Goal: Book appointment/travel/reservation

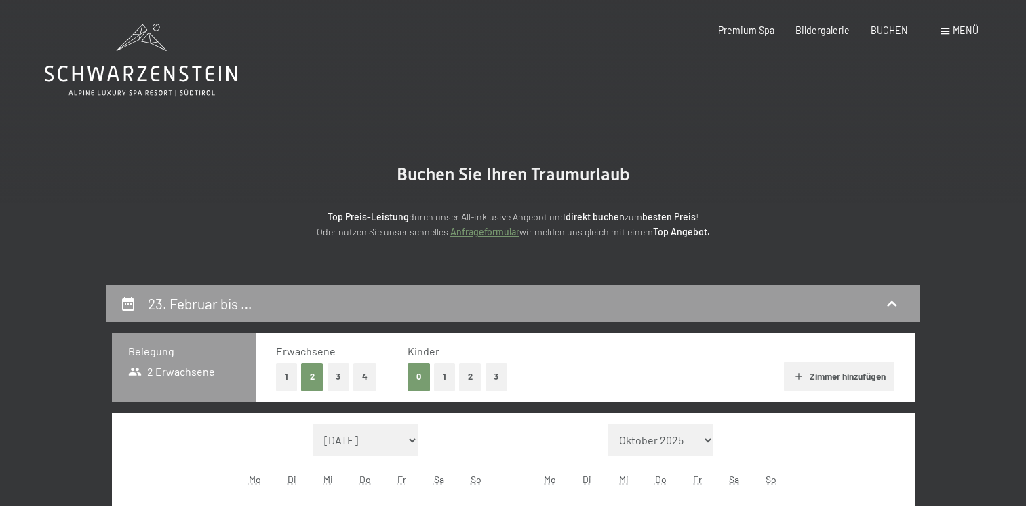
select select "[DATE]"
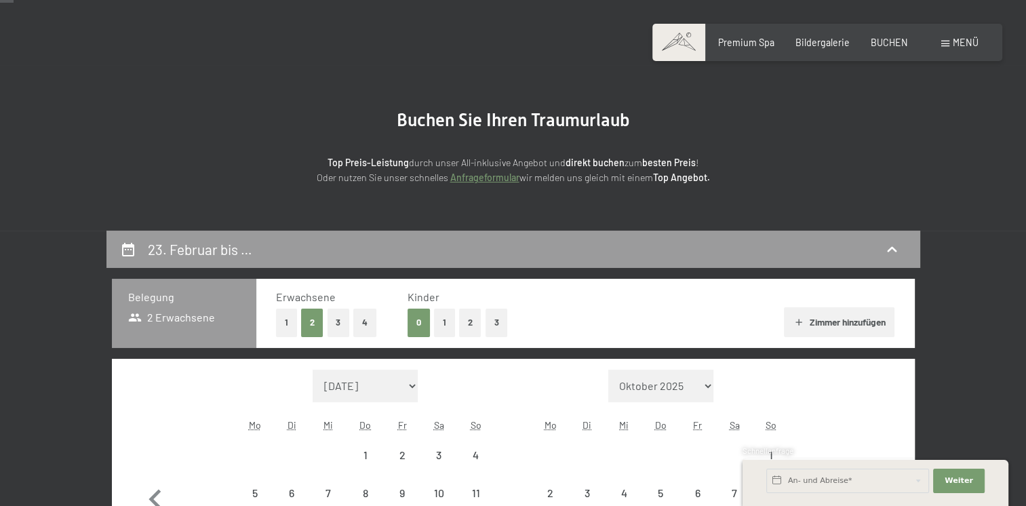
scroll to position [81, 0]
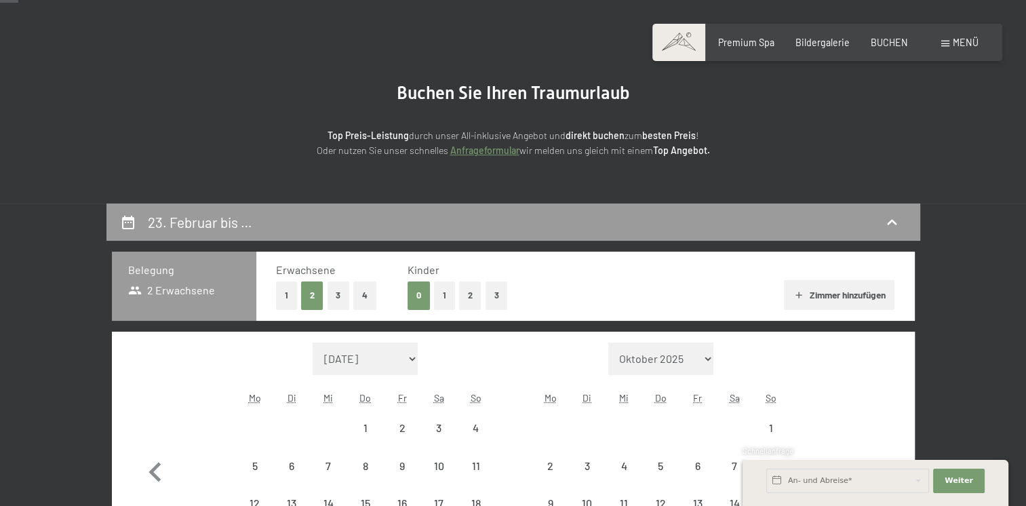
click at [310, 295] on button "2" at bounding box center [312, 295] width 22 height 28
select select "[DATE]"
select select "2026-02-01"
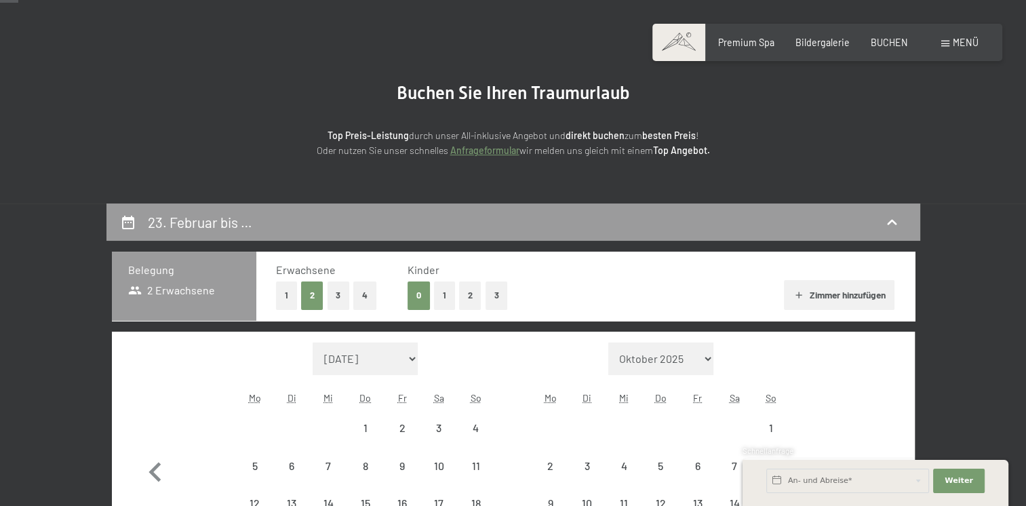
select select "2026-01-01"
select select "2026-02-01"
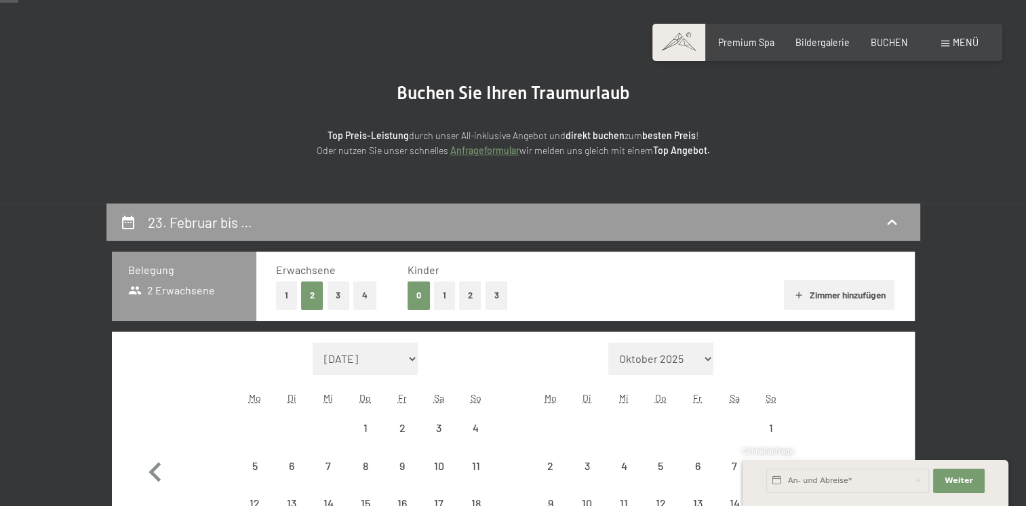
click at [469, 287] on span "Einwilligung Marketing*" at bounding box center [438, 292] width 112 height 14
click at [375, 287] on input "Einwilligung Marketing*" at bounding box center [368, 292] width 14 height 14
click at [469, 287] on span "Einwilligung Marketing*" at bounding box center [438, 292] width 112 height 14
click at [375, 287] on input "Einwilligung Marketing*" at bounding box center [368, 292] width 14 height 14
click at [470, 296] on span "Einwilligung Marketing*" at bounding box center [438, 292] width 112 height 14
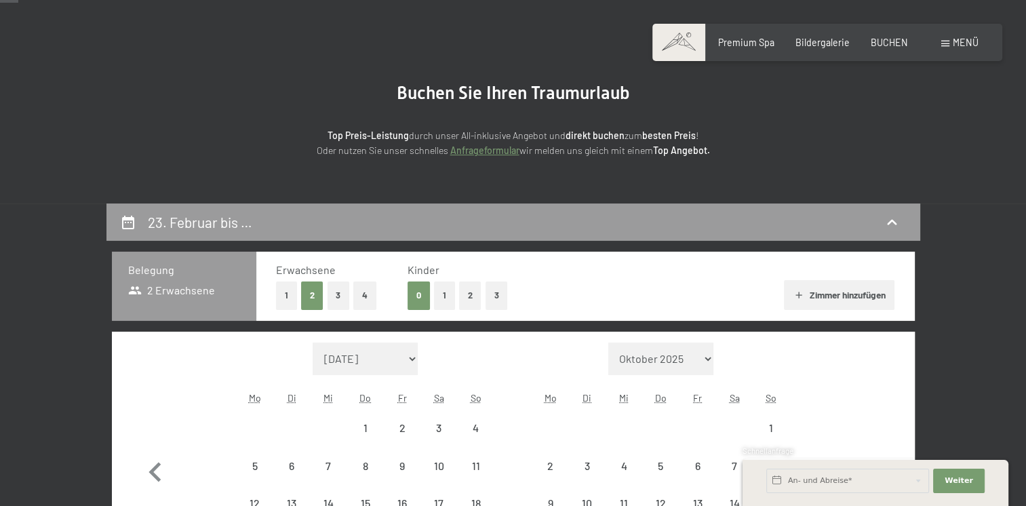
click at [375, 296] on input "Einwilligung Marketing*" at bounding box center [368, 292] width 14 height 14
checkbox input "false"
click at [910, 340] on div "Monat/Jahr September 2025 Oktober 2025 November 2025 Dezember 2025 Januar 2026 …" at bounding box center [513, 469] width 803 height 277
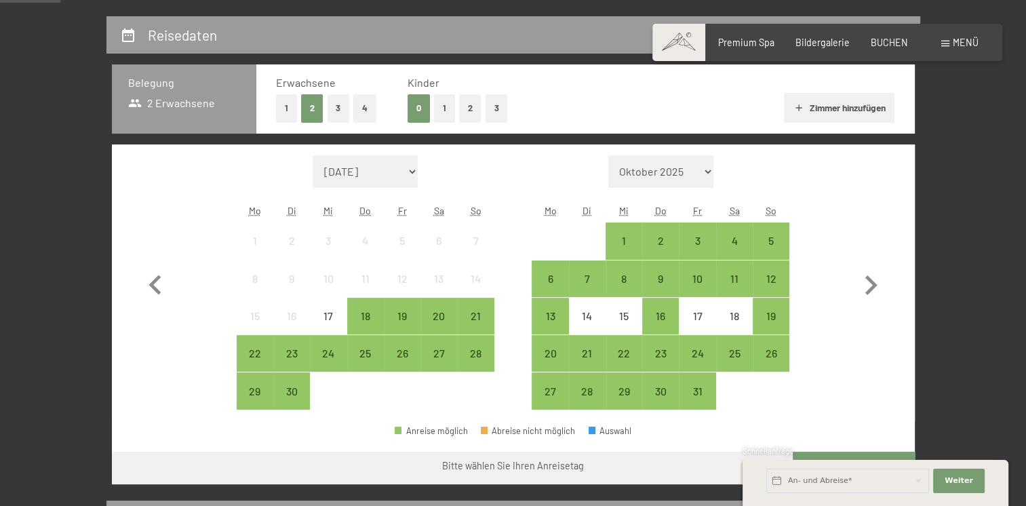
scroll to position [274, 0]
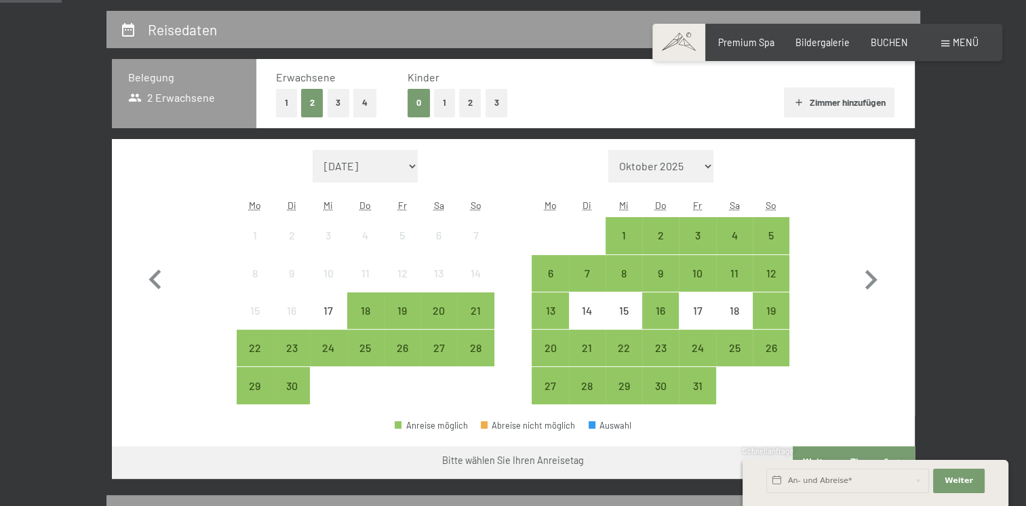
click at [463, 99] on button "2" at bounding box center [470, 103] width 22 height 28
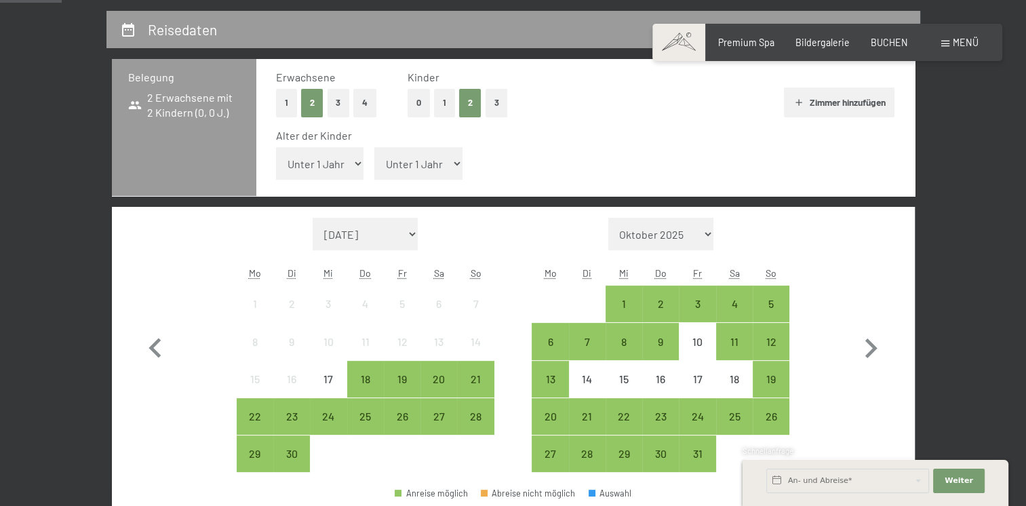
click at [357, 169] on select "Unter 1 Jahr 1 Jahr 2 Jahre 3 Jahre 4 Jahre 5 Jahre 6 Jahre 7 Jahre 8 Jahre 9 J…" at bounding box center [320, 163] width 88 height 33
select select "6"
click at [276, 147] on select "Unter 1 Jahr 1 Jahr 2 Jahre 3 Jahre 4 Jahre 5 Jahre 6 Jahre 7 Jahre 8 Jahre 9 J…" at bounding box center [320, 163] width 88 height 33
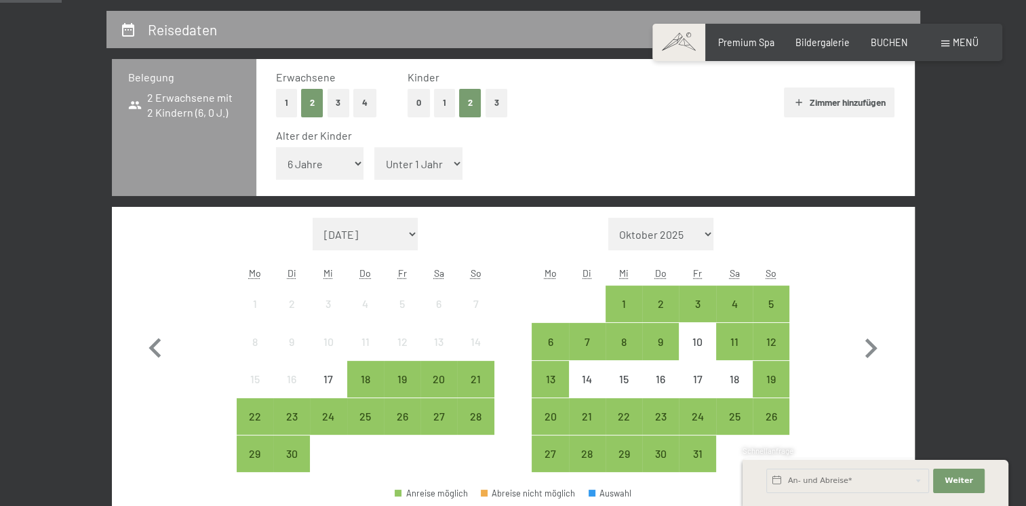
click at [450, 164] on select "Unter 1 Jahr 1 Jahr 2 Jahre 3 Jahre 4 Jahre 5 Jahre 6 Jahre 7 Jahre 8 Jahre 9 J…" at bounding box center [418, 163] width 88 height 33
select select "9"
click at [374, 147] on select "Unter 1 Jahr 1 Jahr 2 Jahre 3 Jahre 4 Jahre 5 Jahre 6 Jahre 7 Jahre 8 Jahre 9 J…" at bounding box center [418, 163] width 88 height 33
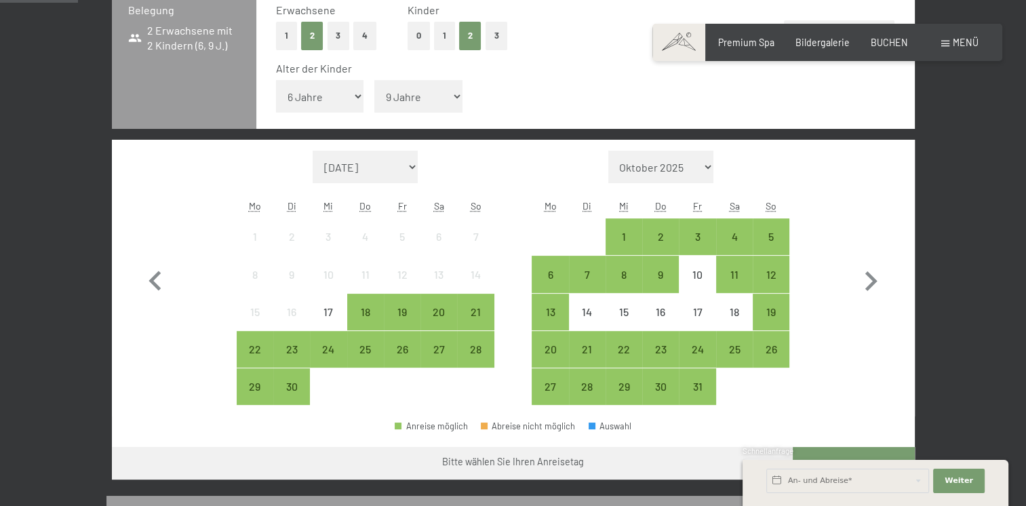
scroll to position [355, 0]
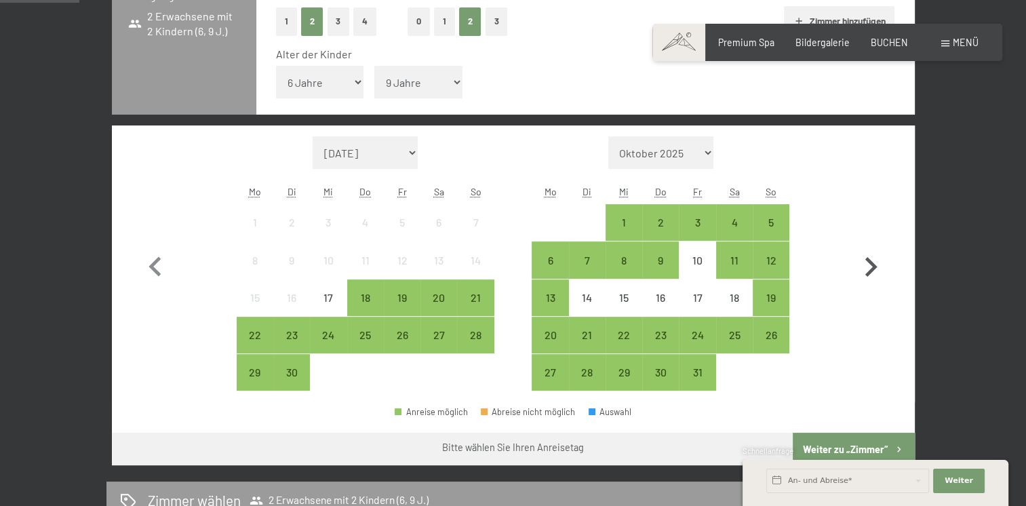
click at [873, 264] on icon "button" at bounding box center [871, 267] width 12 height 20
select select "[DATE]"
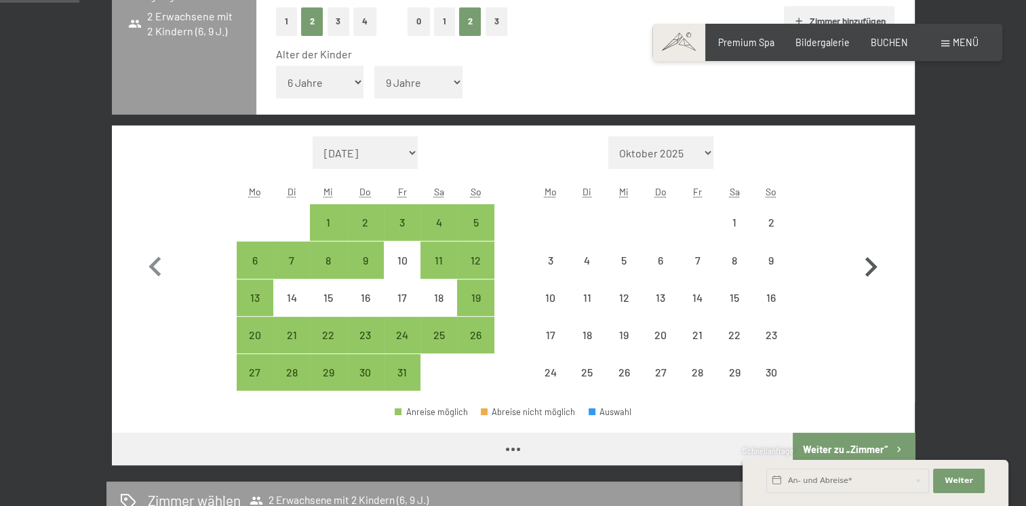
click at [873, 264] on icon "button" at bounding box center [871, 267] width 12 height 20
select select "[DATE]"
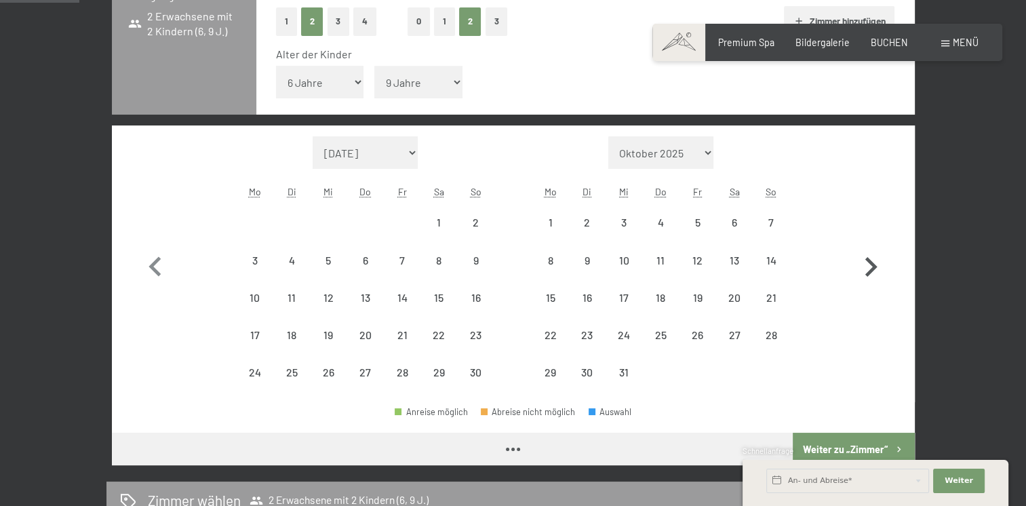
select select "[DATE]"
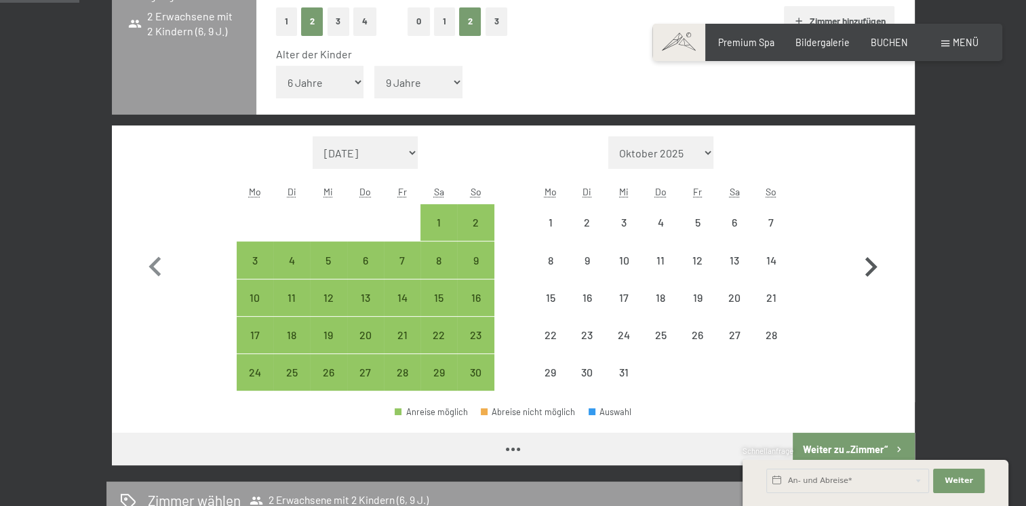
select select "[DATE]"
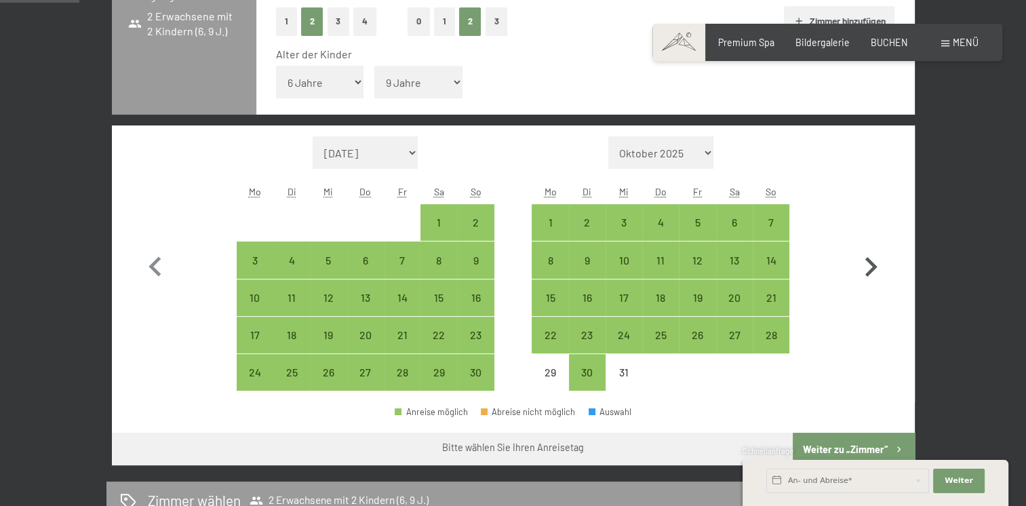
click at [873, 264] on icon "button" at bounding box center [871, 267] width 12 height 20
select select "[DATE]"
select select "2026-01-01"
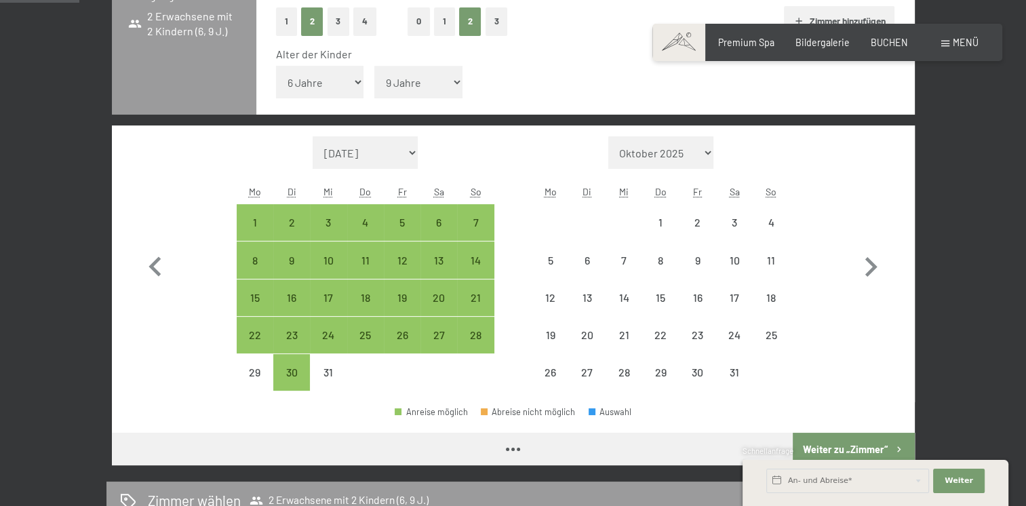
select select "2025-12-01"
select select "2026-01-01"
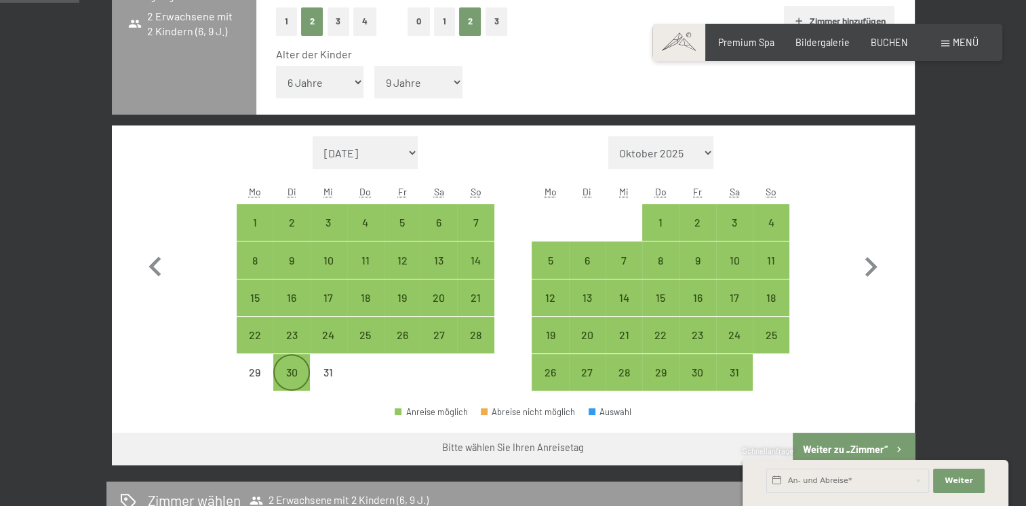
click at [289, 369] on div "30" at bounding box center [292, 384] width 34 height 34
select select "2025-12-01"
select select "2026-01-01"
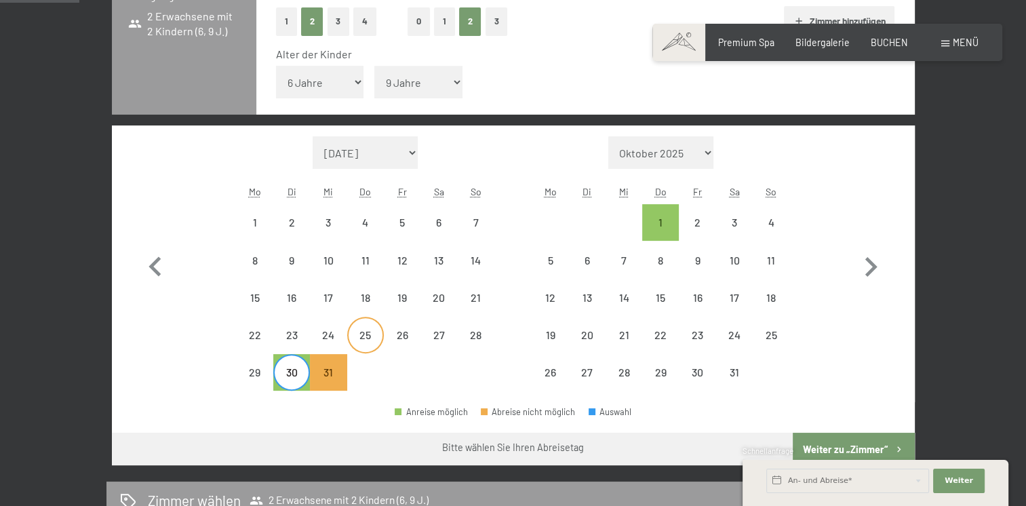
click at [370, 330] on div "25" at bounding box center [365, 346] width 34 height 34
select select "2025-12-01"
select select "2026-01-01"
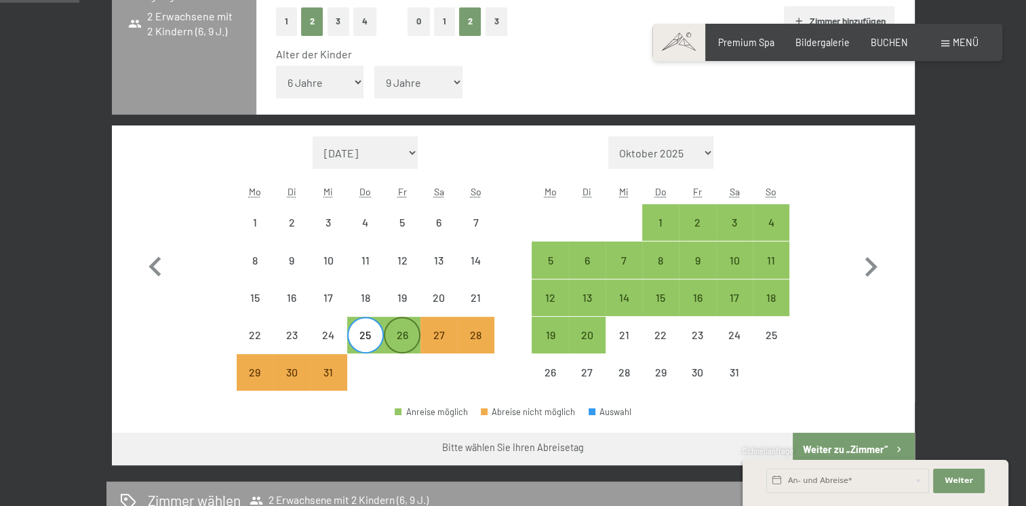
click at [406, 333] on div "26" at bounding box center [402, 346] width 34 height 34
select select "2025-12-01"
select select "2026-01-01"
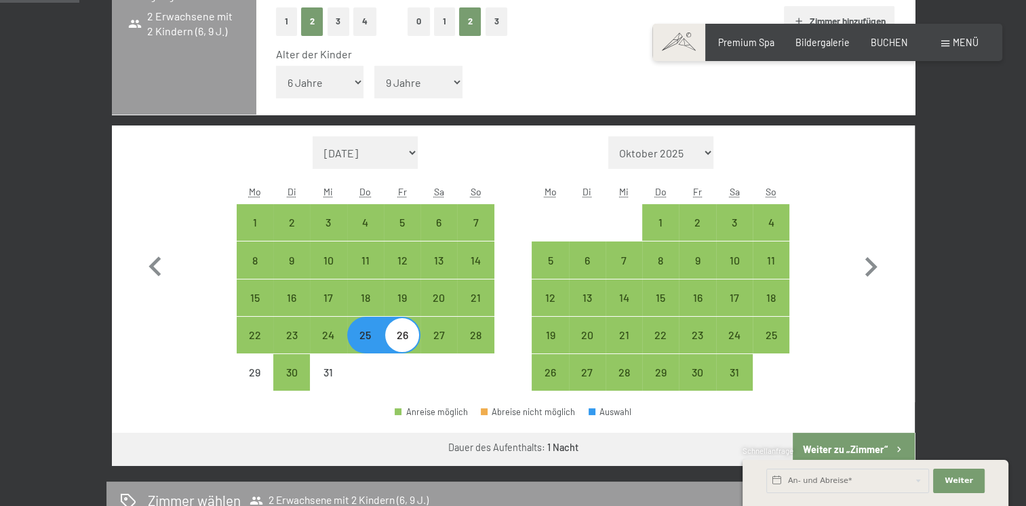
click at [406, 333] on div "26" at bounding box center [402, 346] width 34 height 34
select select "2025-12-01"
select select "2026-01-01"
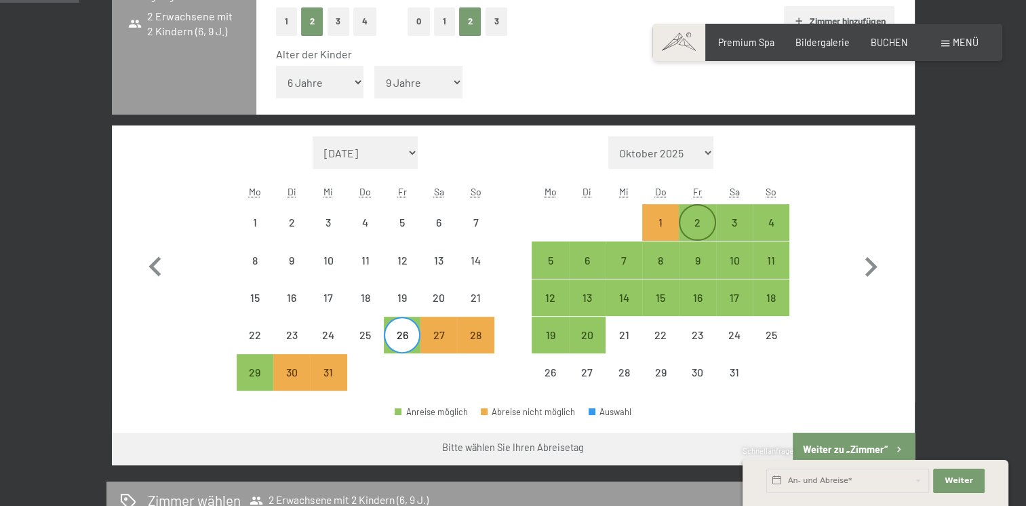
click at [697, 228] on div "2" at bounding box center [697, 234] width 34 height 34
select select "2025-12-01"
select select "2026-01-01"
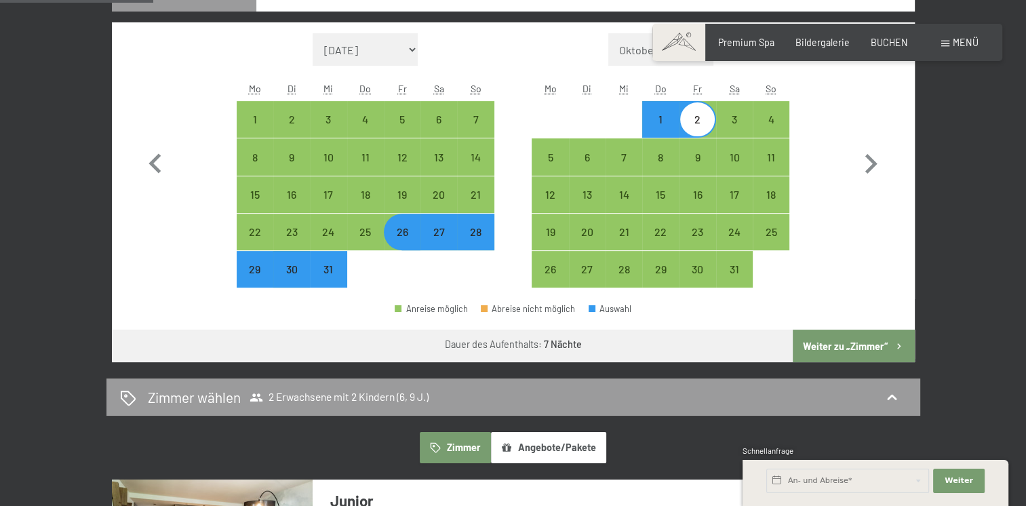
scroll to position [464, 0]
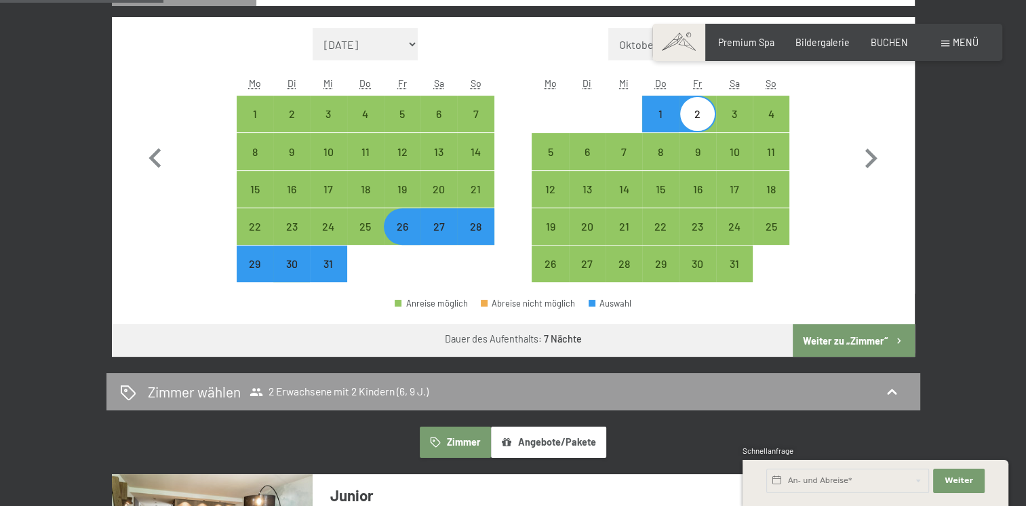
click at [849, 336] on button "Weiter zu „Zimmer“" at bounding box center [852, 340] width 121 height 33
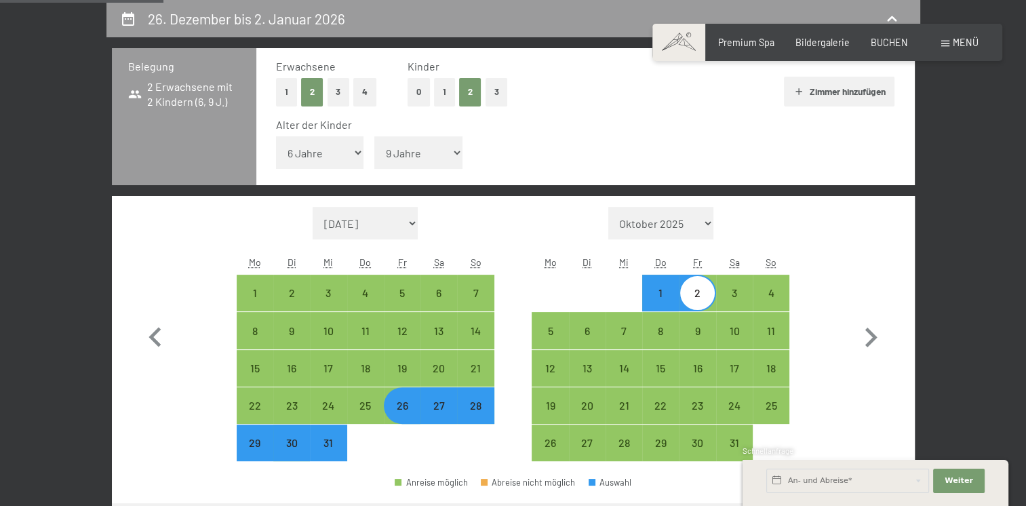
select select "2025-12-01"
select select "2026-01-01"
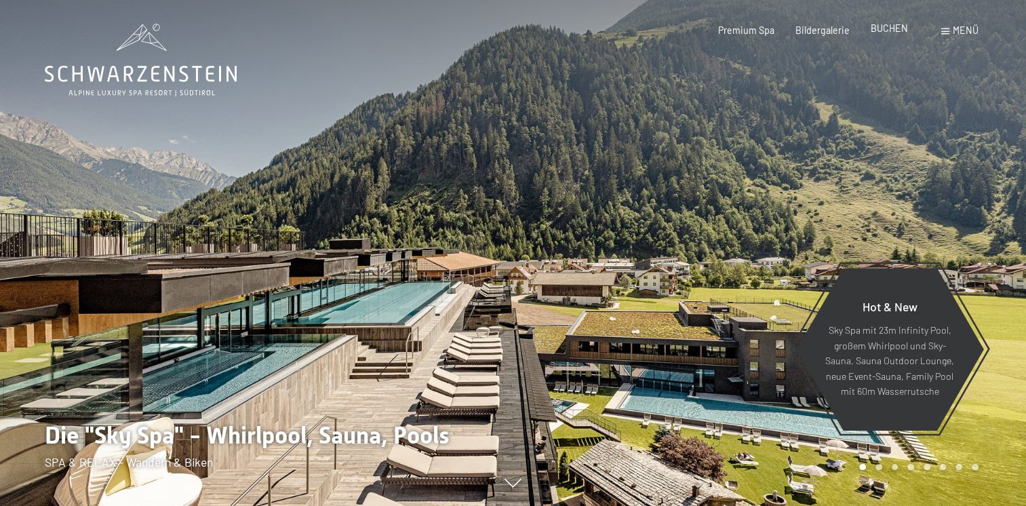
click at [891, 28] on span "BUCHEN" at bounding box center [888, 28] width 37 height 12
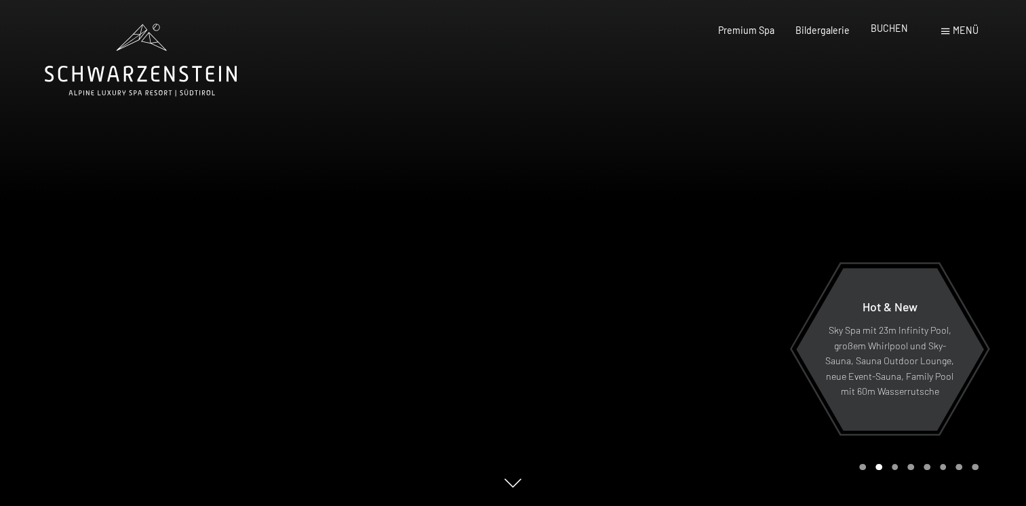
click at [896, 34] on div "BUCHEN" at bounding box center [888, 29] width 37 height 14
click at [887, 28] on span "BUCHEN" at bounding box center [888, 28] width 37 height 12
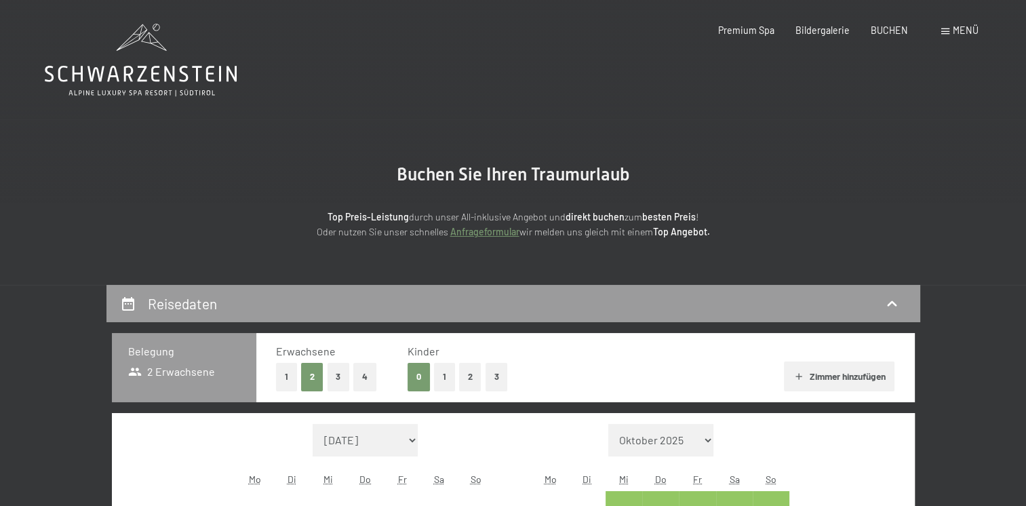
click at [472, 371] on button "2" at bounding box center [470, 377] width 22 height 28
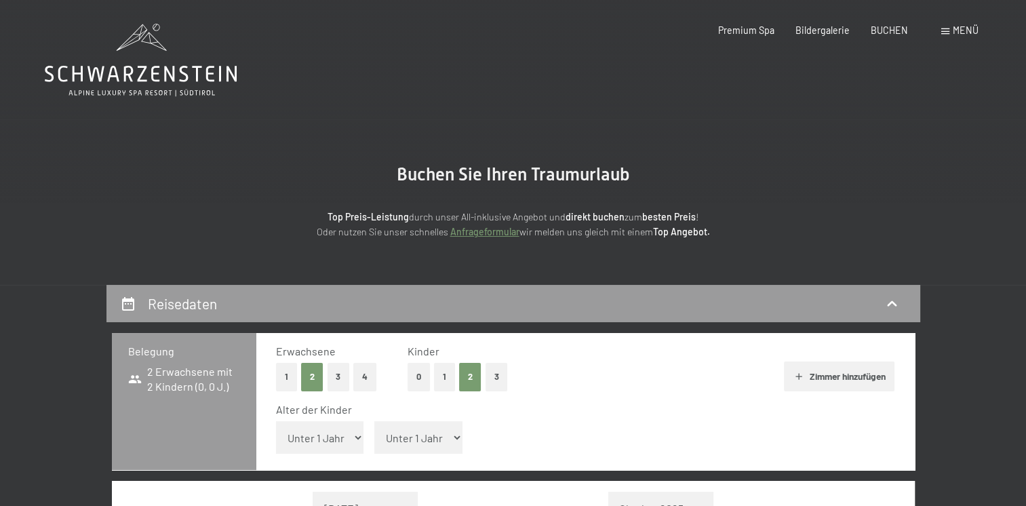
click at [359, 447] on select "Unter 1 Jahr 1 Jahr 2 Jahre 3 Jahre 4 Jahre 5 Jahre 6 Jahre 7 Jahre 8 Jahre 9 J…" at bounding box center [320, 437] width 88 height 33
select select "6"
click at [276, 421] on select "Unter 1 Jahr 1 Jahr 2 Jahre 3 Jahre 4 Jahre 5 Jahre 6 Jahre 7 Jahre 8 Jahre 9 J…" at bounding box center [320, 437] width 88 height 33
click at [433, 436] on select "Unter 1 Jahr 1 Jahr 2 Jahre 3 Jahre 4 Jahre 5 Jahre 6 Jahre 7 Jahre 8 Jahre 9 J…" at bounding box center [418, 437] width 88 height 33
select select "9"
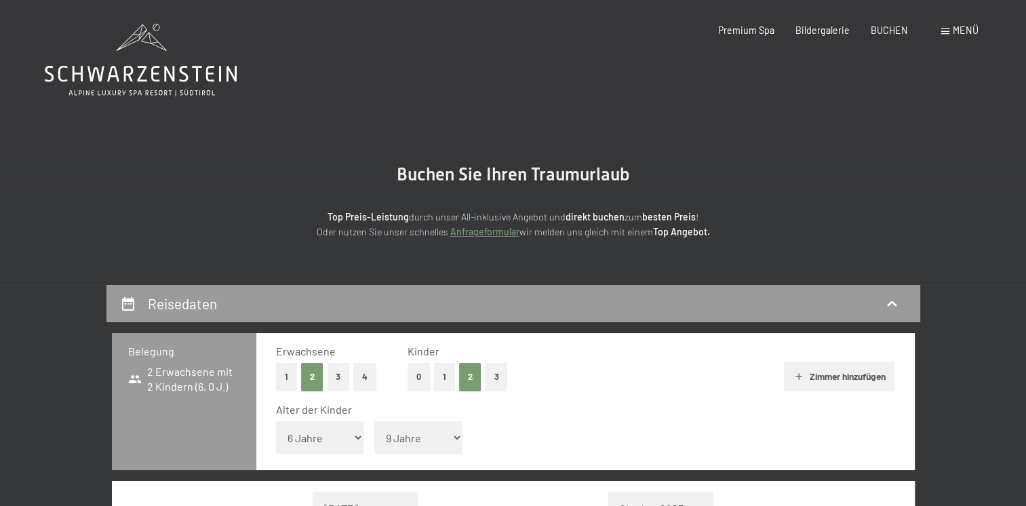
click at [374, 421] on select "Unter 1 Jahr 1 Jahr 2 Jahre 3 Jahre 4 Jahre 5 Jahre 6 Jahre 7 Jahre 8 Jahre 9 J…" at bounding box center [418, 437] width 88 height 33
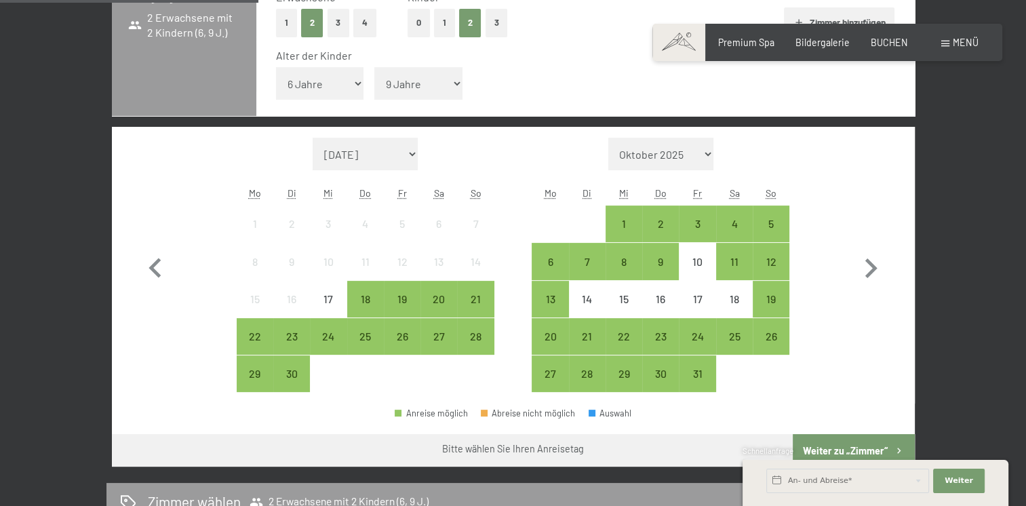
scroll to position [380, 0]
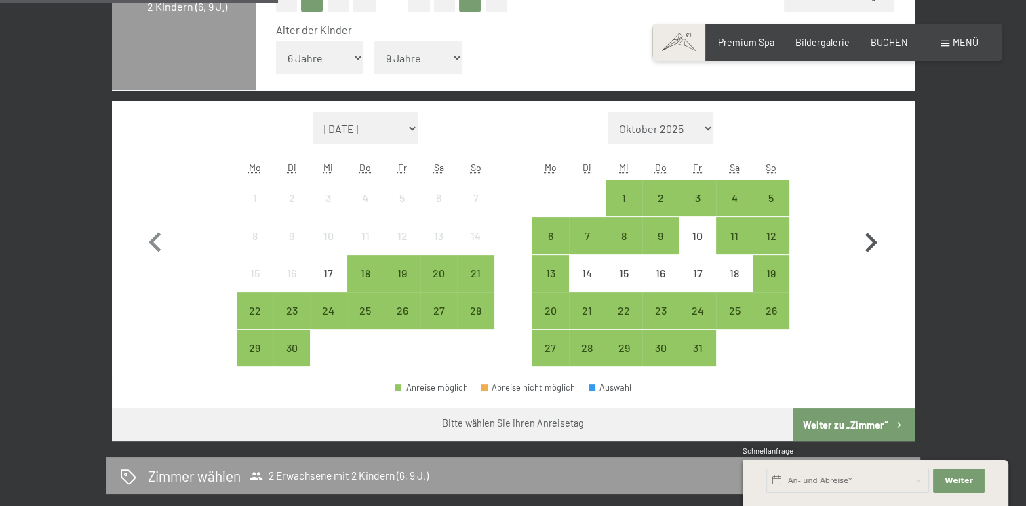
click at [862, 247] on icon "button" at bounding box center [870, 242] width 39 height 39
select select "[DATE]"
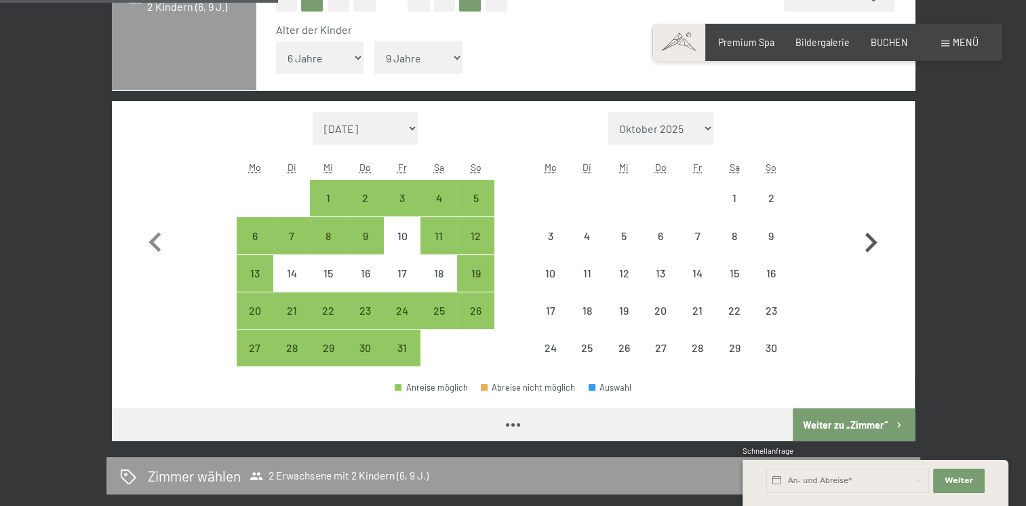
click at [862, 247] on icon "button" at bounding box center [870, 242] width 39 height 39
select select "[DATE]"
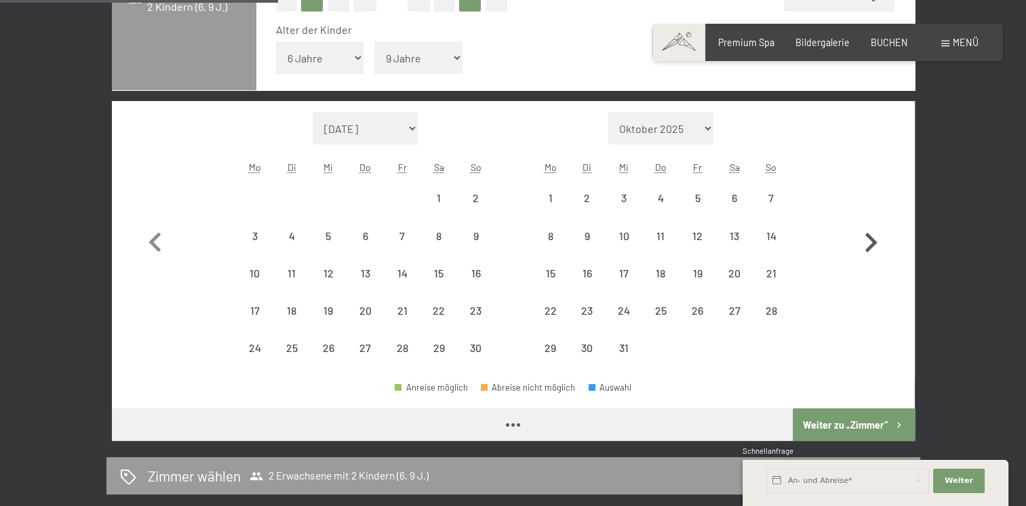
select select "[DATE]"
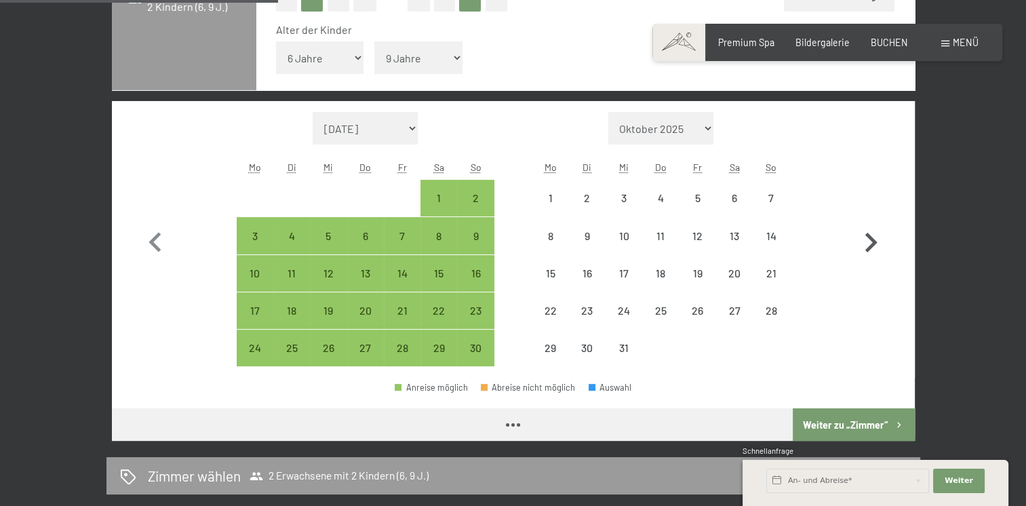
select select "[DATE]"
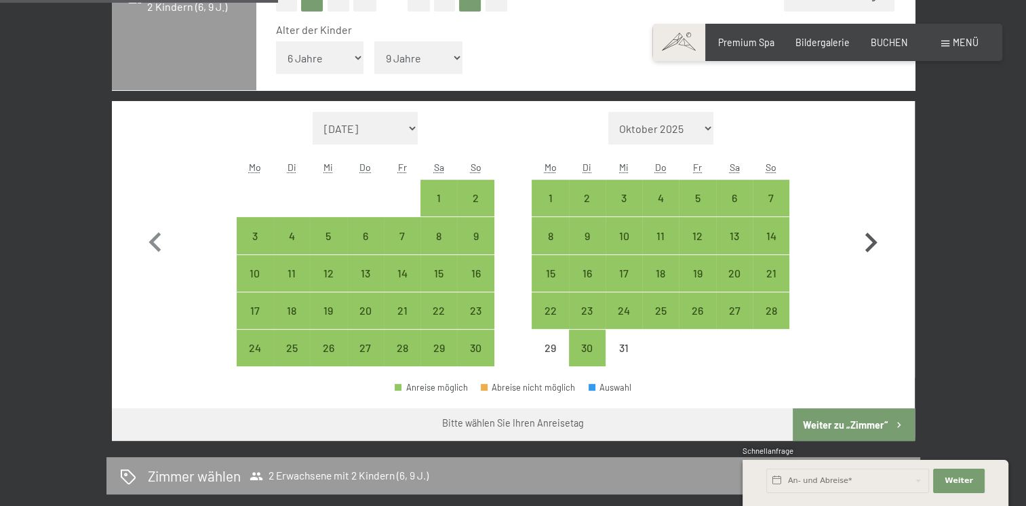
click at [862, 247] on icon "button" at bounding box center [870, 242] width 39 height 39
select select "[DATE]"
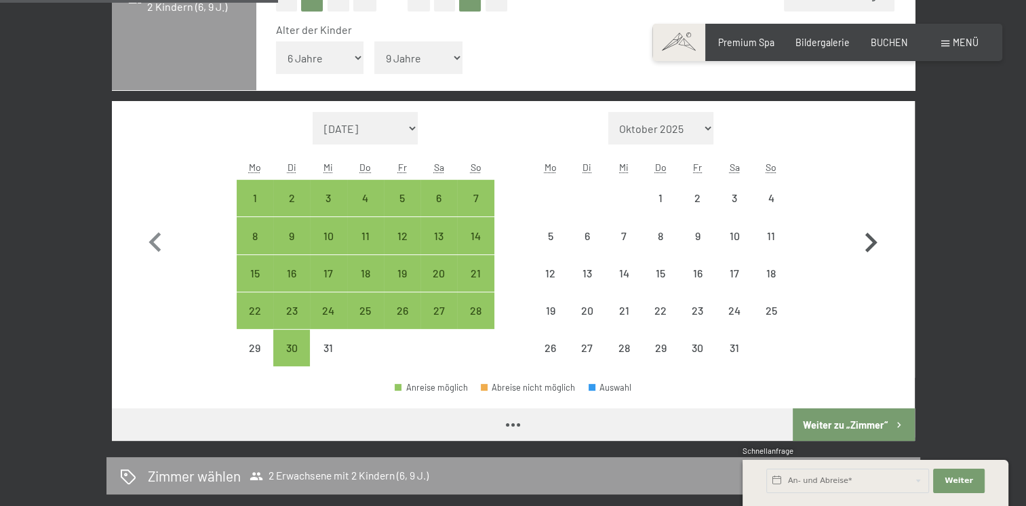
click at [862, 247] on icon "button" at bounding box center [870, 242] width 39 height 39
select select "[DATE]"
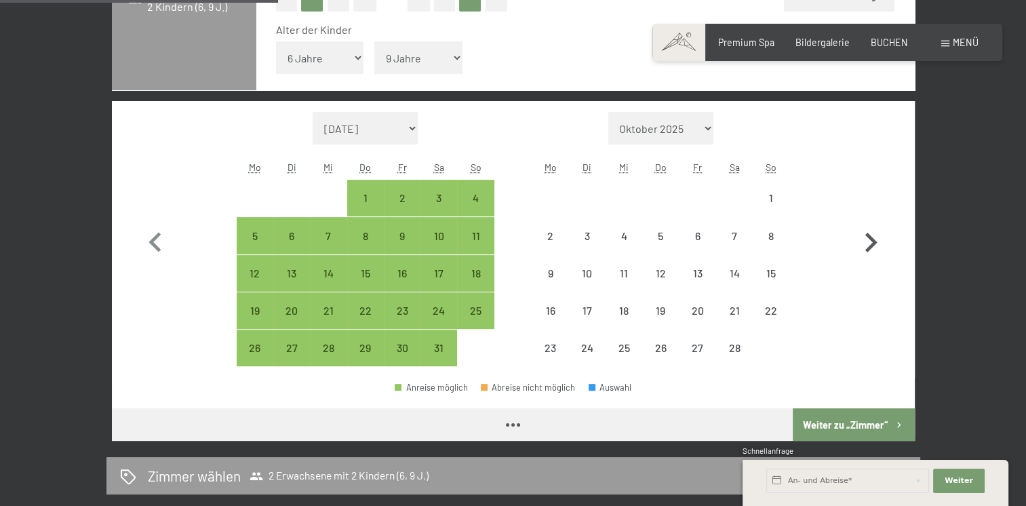
select select "[DATE]"
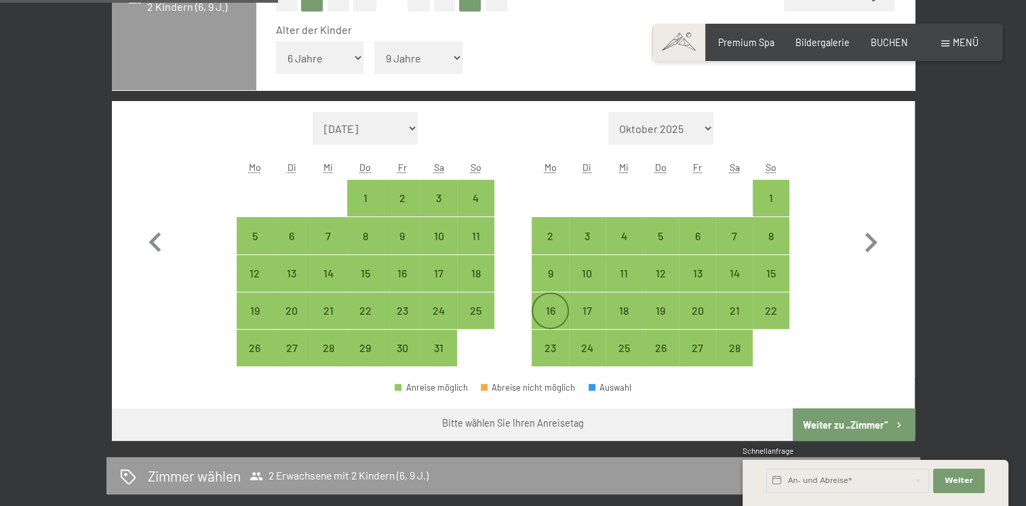
click at [545, 312] on div "16" at bounding box center [550, 322] width 34 height 34
select select "[DATE]"
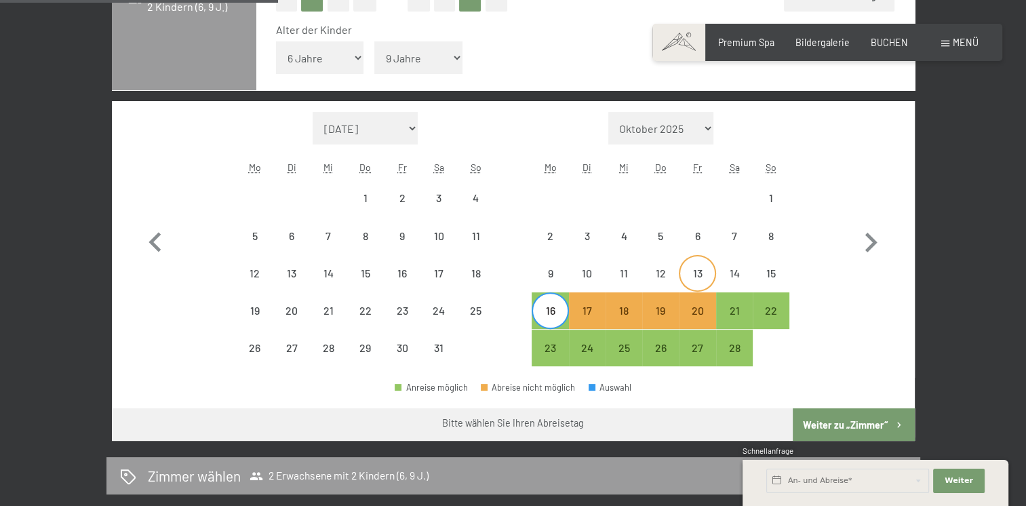
click at [705, 274] on div "13" at bounding box center [697, 285] width 34 height 34
select select "[DATE]"
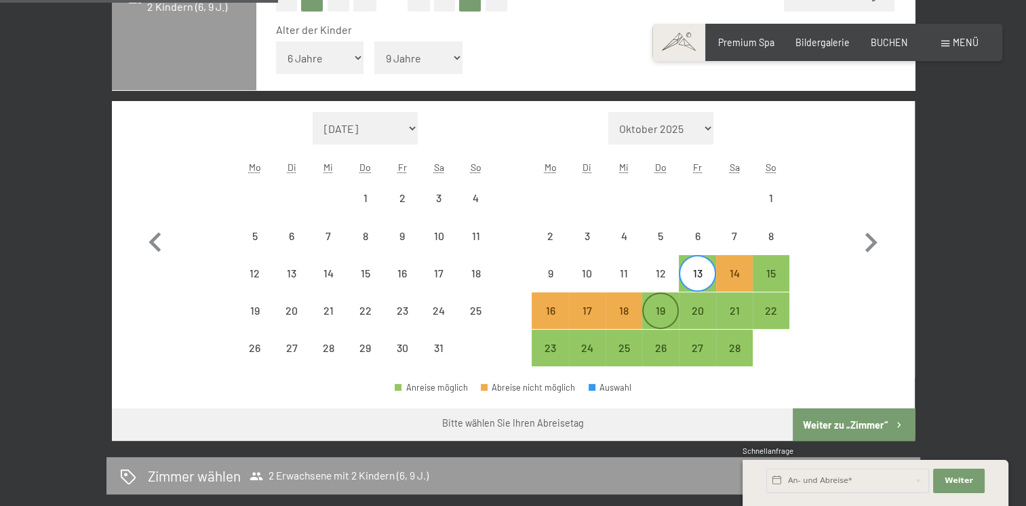
click at [661, 310] on div "19" at bounding box center [660, 322] width 34 height 34
select select "[DATE]"
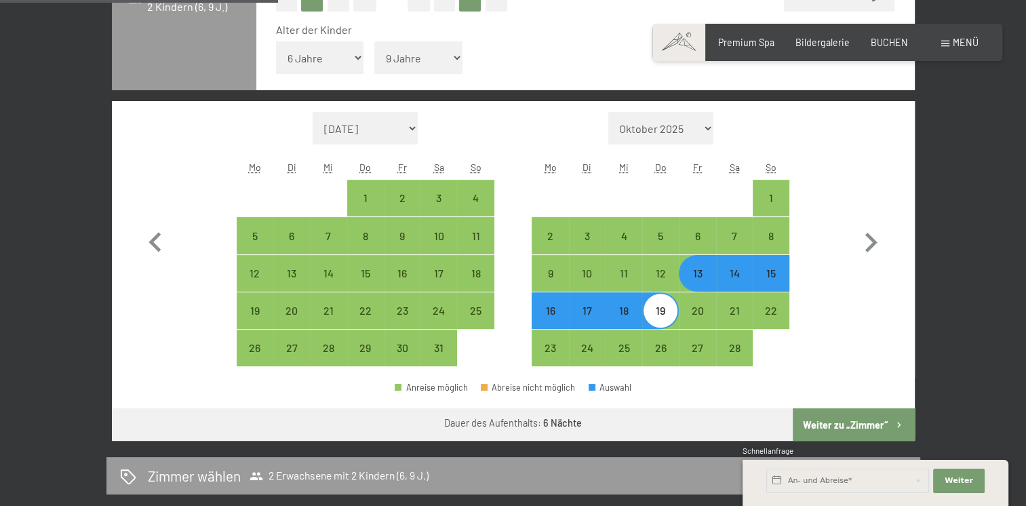
click at [739, 276] on div "14" at bounding box center [734, 285] width 34 height 34
select select "[DATE]"
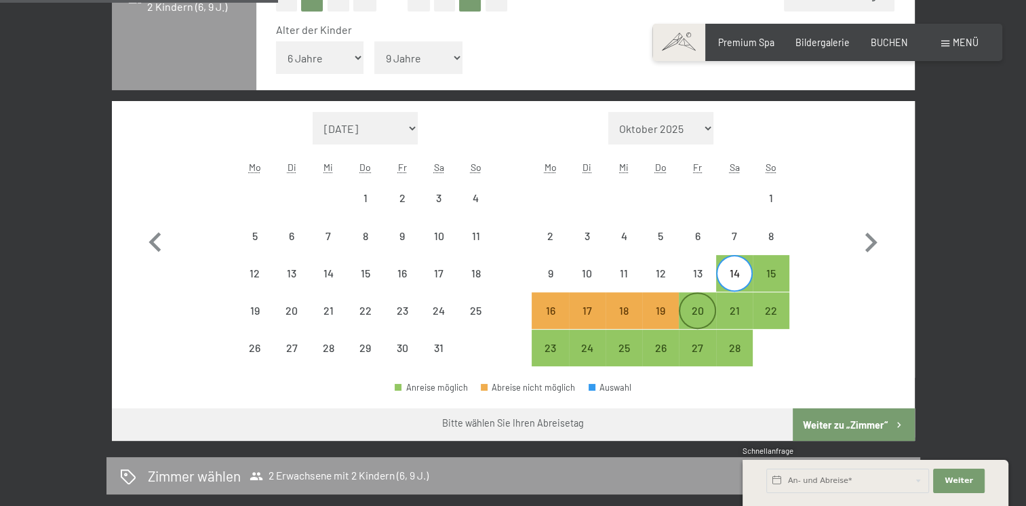
click at [689, 309] on div "20" at bounding box center [697, 322] width 34 height 34
select select "[DATE]"
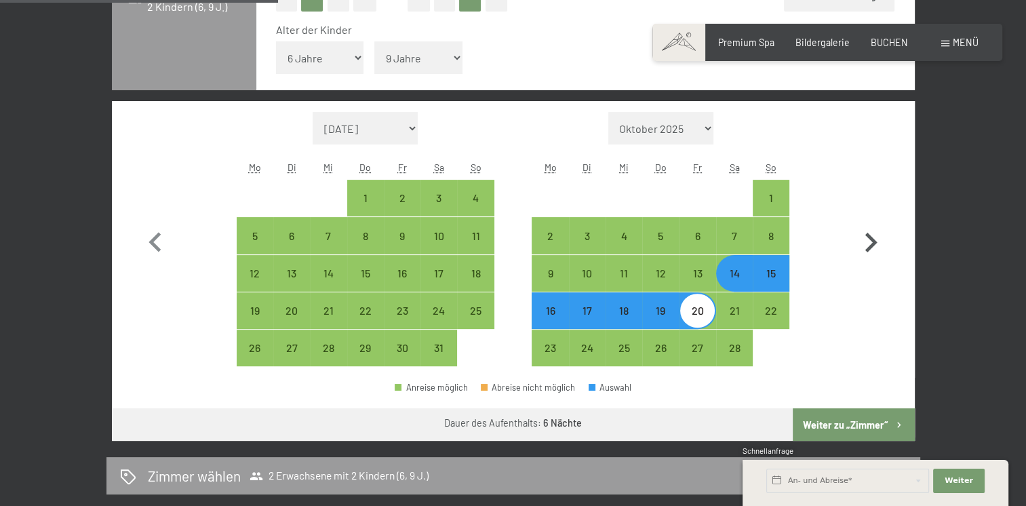
click at [863, 242] on icon "button" at bounding box center [870, 242] width 39 height 39
select select "[DATE]"
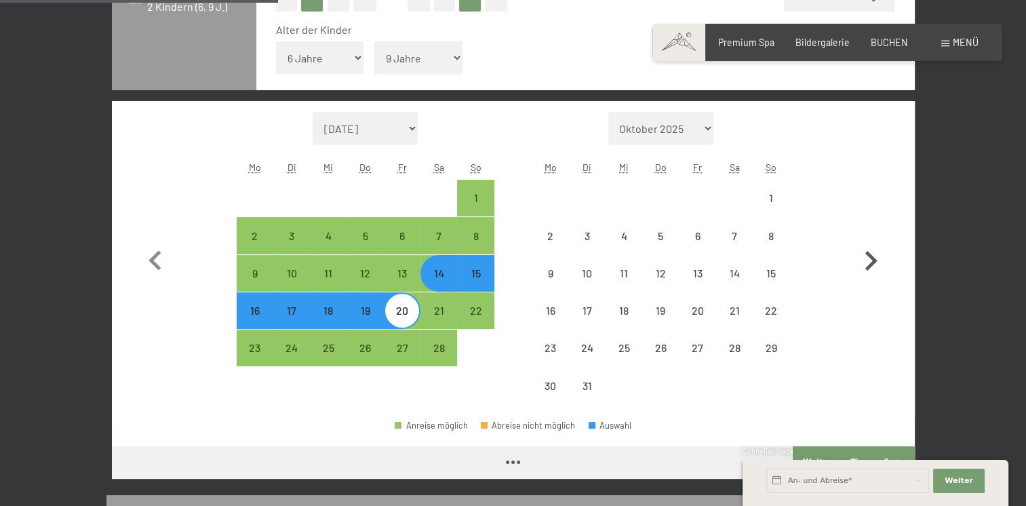
select select "[DATE]"
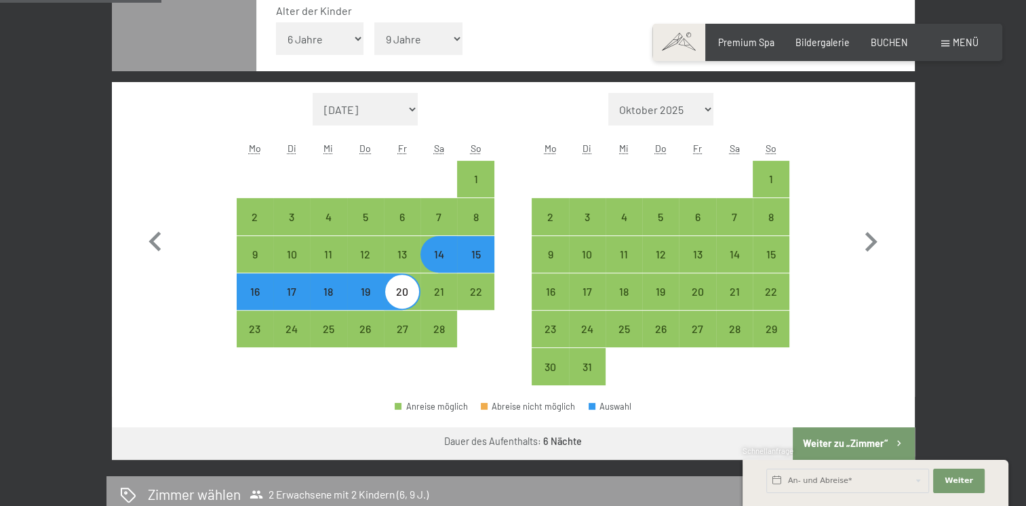
scroll to position [407, 0]
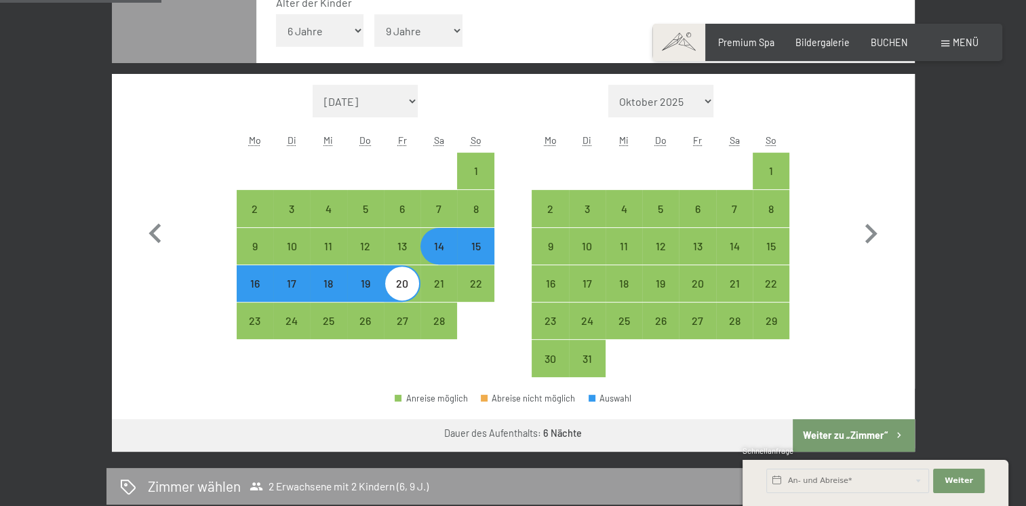
click at [878, 430] on button "Weiter zu „Zimmer“" at bounding box center [852, 435] width 121 height 33
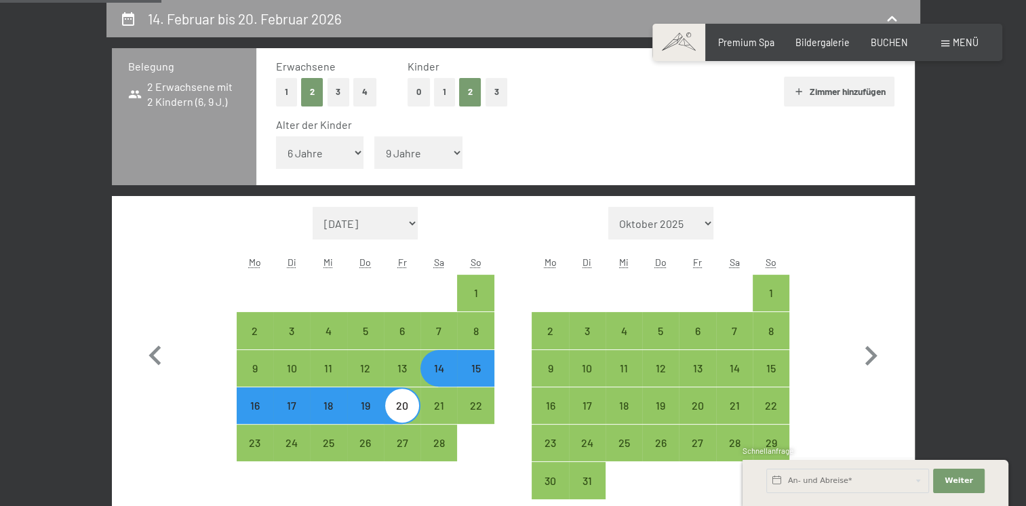
select select "[DATE]"
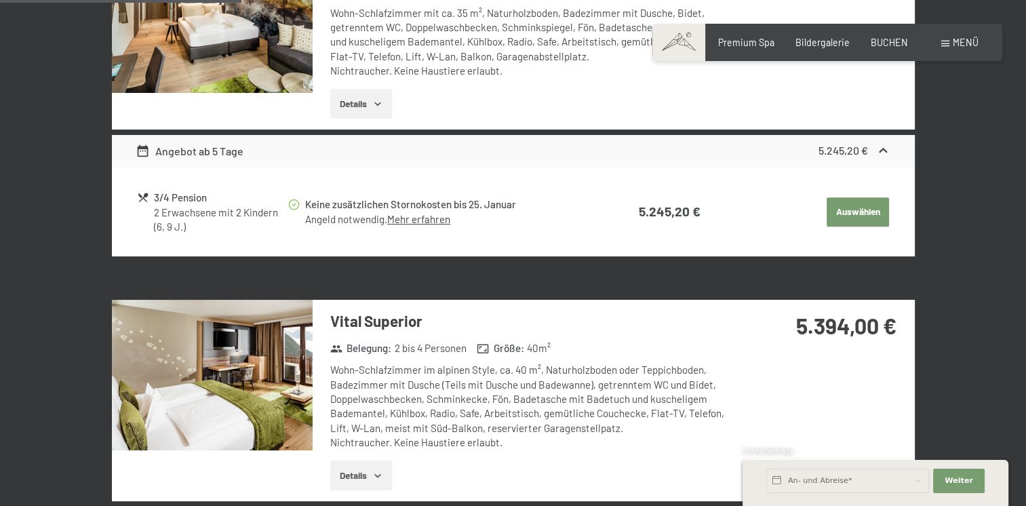
scroll to position [0, 0]
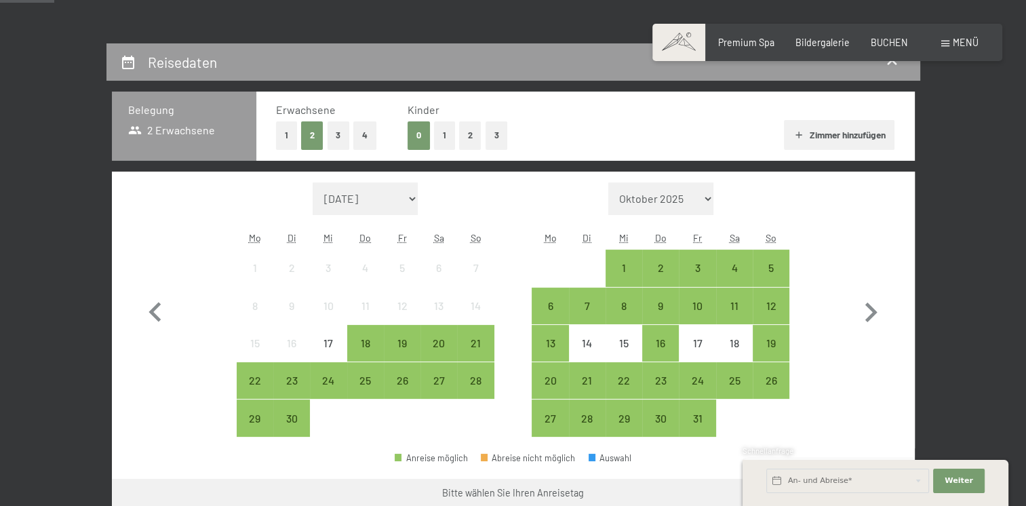
scroll to position [271, 0]
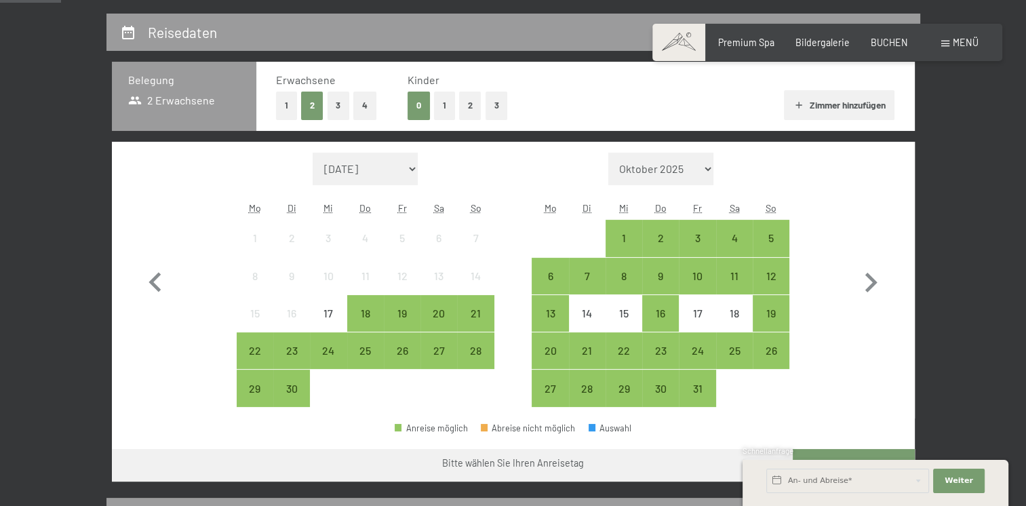
click at [474, 107] on button "2" at bounding box center [470, 106] width 22 height 28
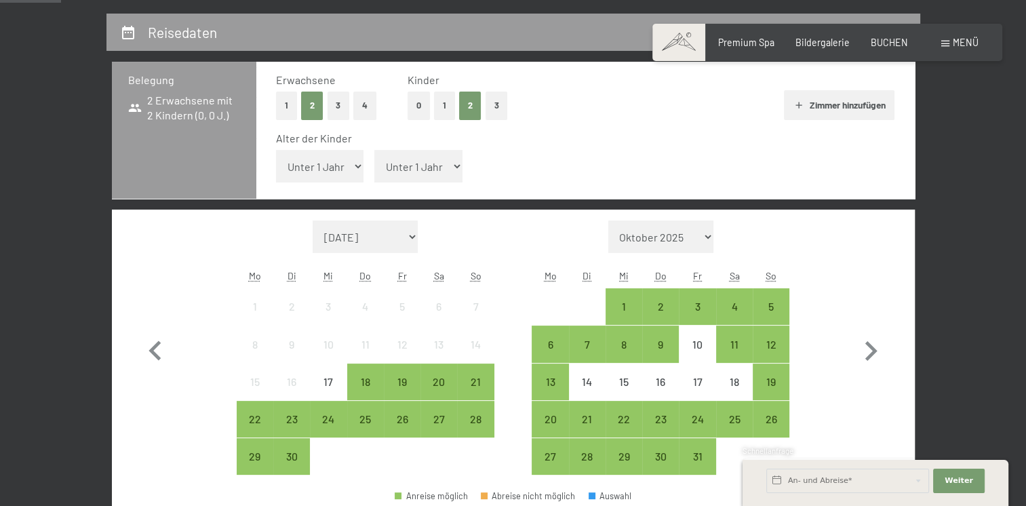
click at [336, 169] on select "Unter 1 Jahr 1 Jahr 2 Jahre 3 Jahre 4 Jahre 5 Jahre 6 Jahre 7 Jahre 8 Jahre 9 J…" at bounding box center [320, 166] width 88 height 33
select select "6"
click at [276, 150] on select "Unter 1 Jahr 1 Jahr 2 Jahre 3 Jahre 4 Jahre 5 Jahre 6 Jahre 7 Jahre 8 Jahre 9 J…" at bounding box center [320, 166] width 88 height 33
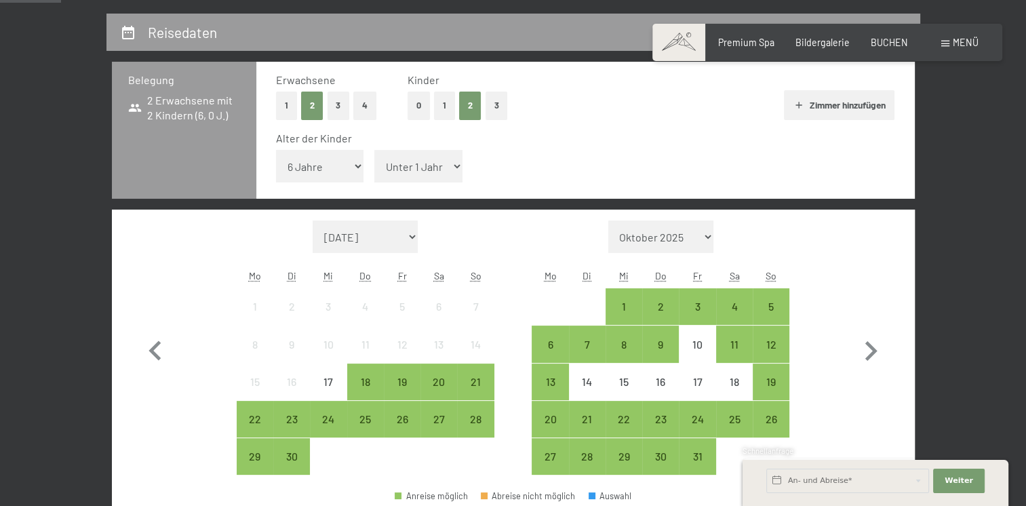
click at [447, 161] on select "Unter 1 Jahr 1 Jahr 2 Jahre 3 Jahre 4 Jahre 5 Jahre 6 Jahre 7 Jahre 8 Jahre 9 J…" at bounding box center [418, 166] width 88 height 33
select select "9"
click at [374, 150] on select "Unter 1 Jahr 1 Jahr 2 Jahre 3 Jahre 4 Jahre 5 Jahre 6 Jahre 7 Jahre 8 Jahre 9 J…" at bounding box center [418, 166] width 88 height 33
click at [876, 352] on icon "button" at bounding box center [870, 350] width 39 height 39
select select "[DATE]"
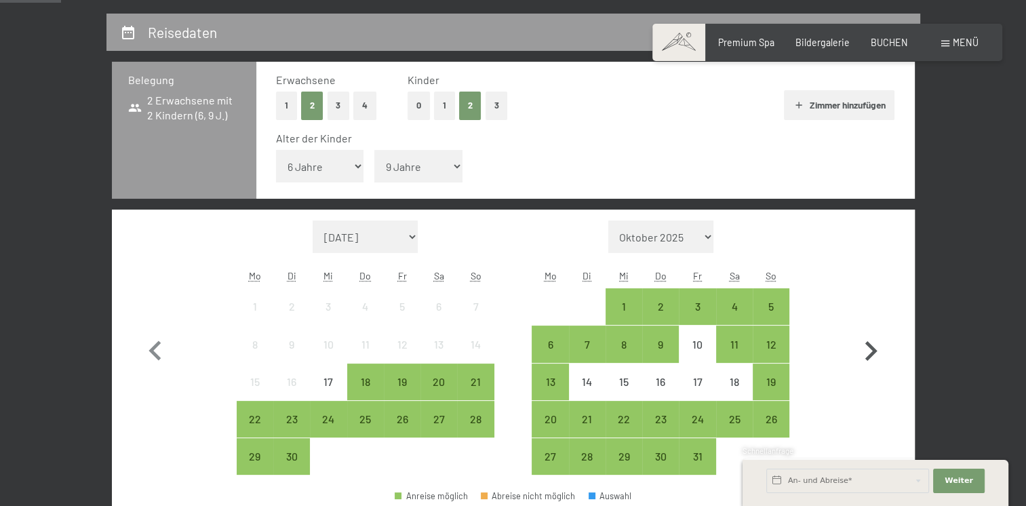
select select "[DATE]"
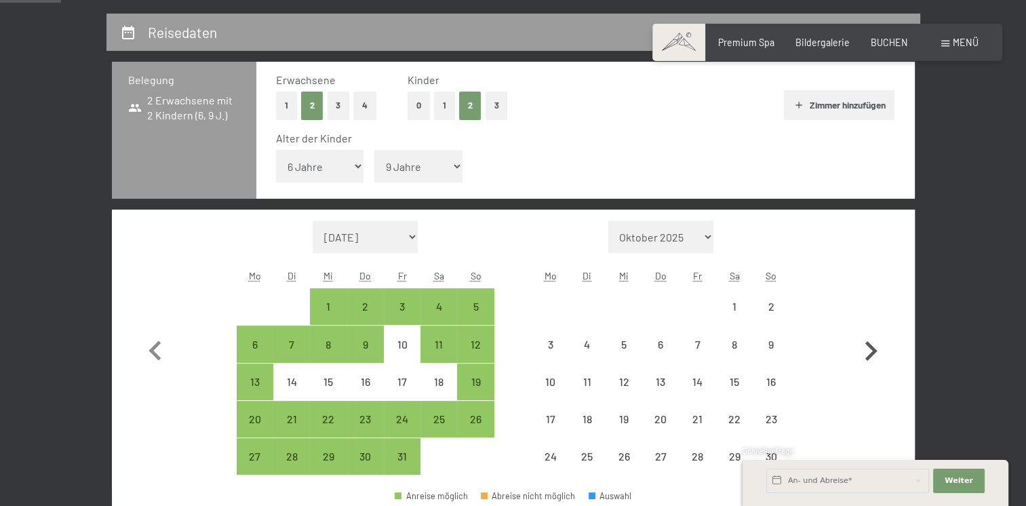
select select "[DATE]"
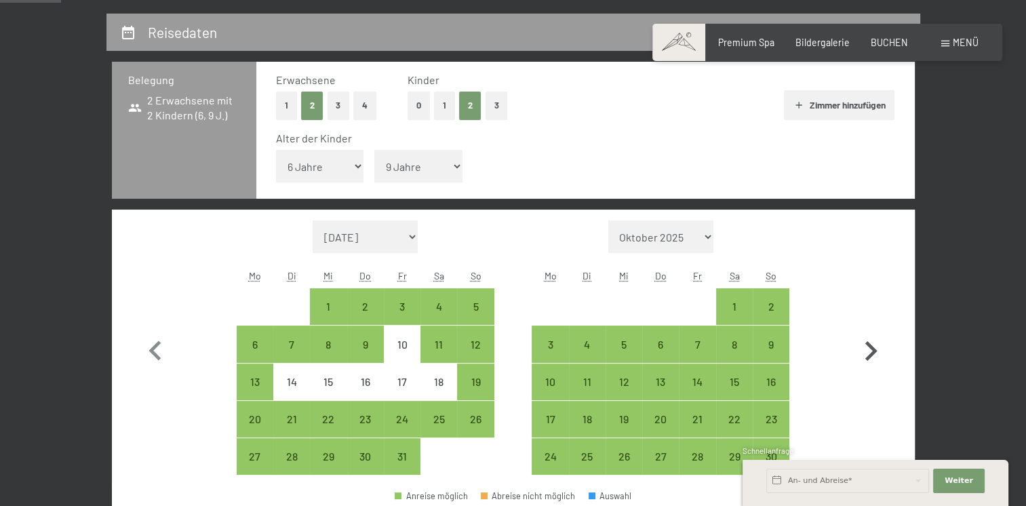
click at [876, 352] on icon "button" at bounding box center [870, 350] width 39 height 39
select select "[DATE]"
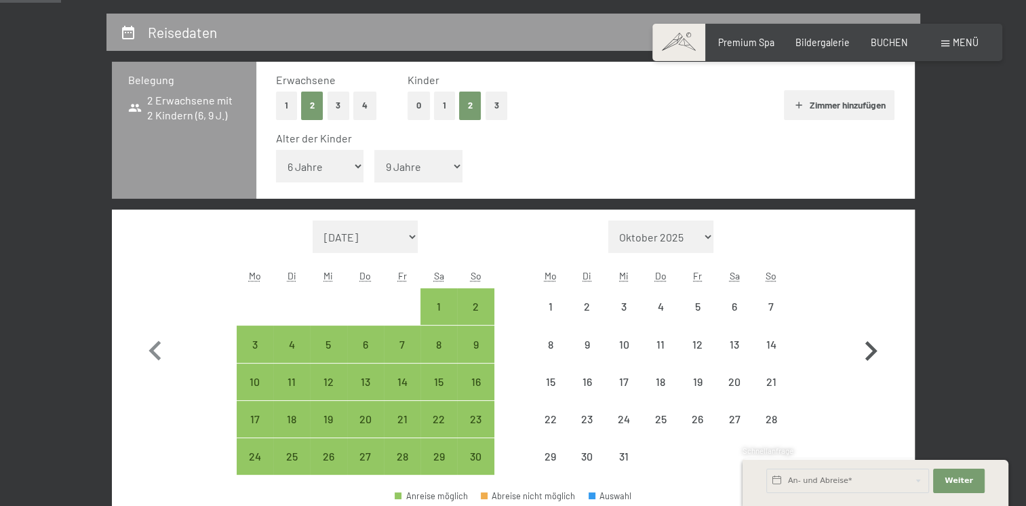
click at [876, 352] on icon "button" at bounding box center [870, 350] width 39 height 39
select select "[DATE]"
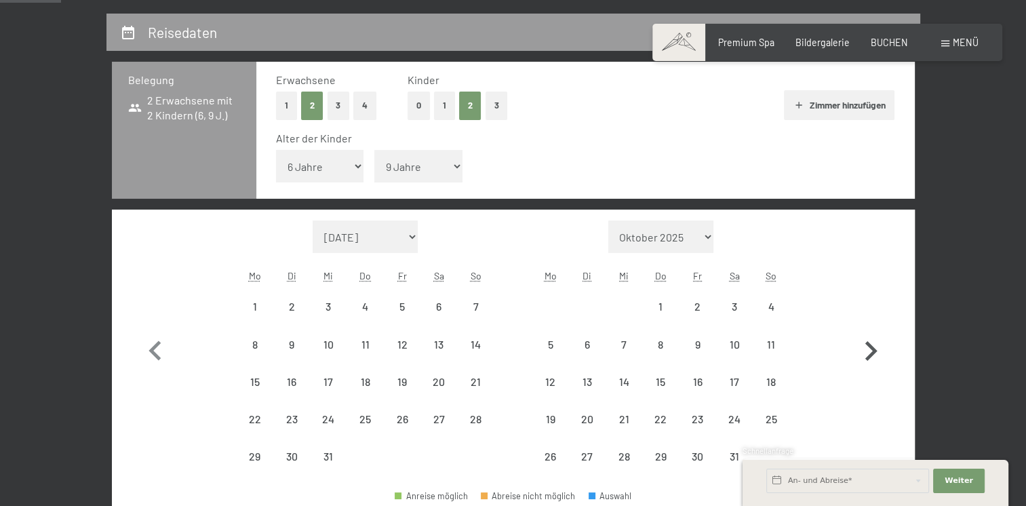
select select "[DATE]"
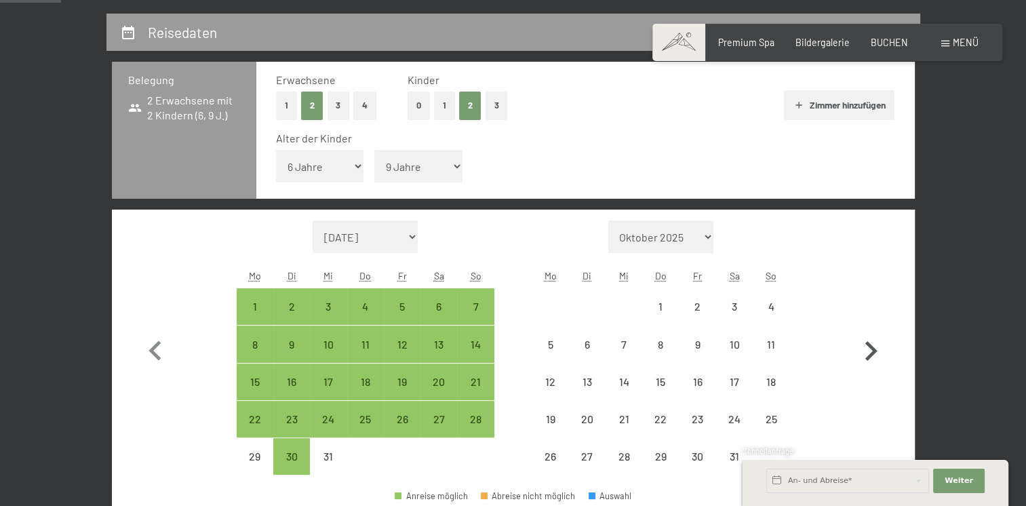
click at [876, 352] on icon "button" at bounding box center [870, 350] width 39 height 39
select select "[DATE]"
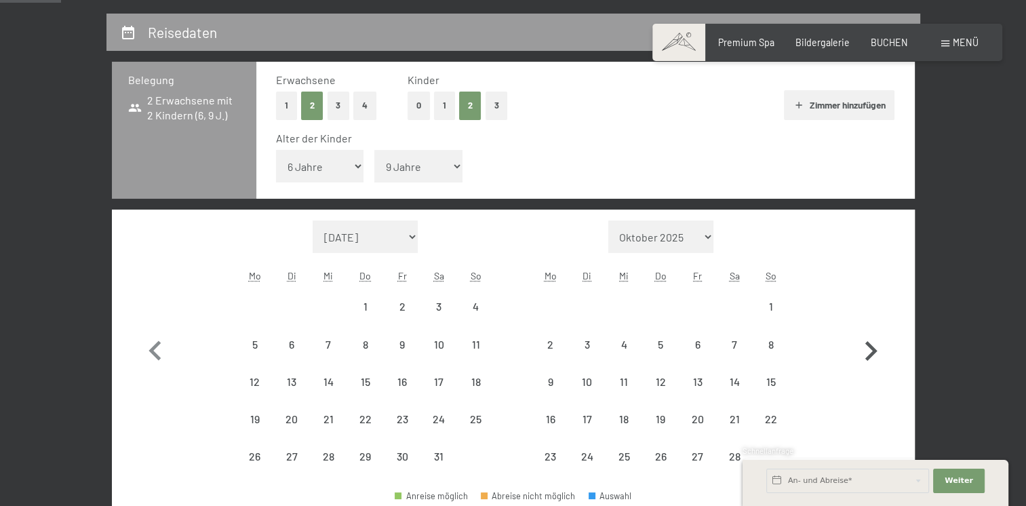
select select "[DATE]"
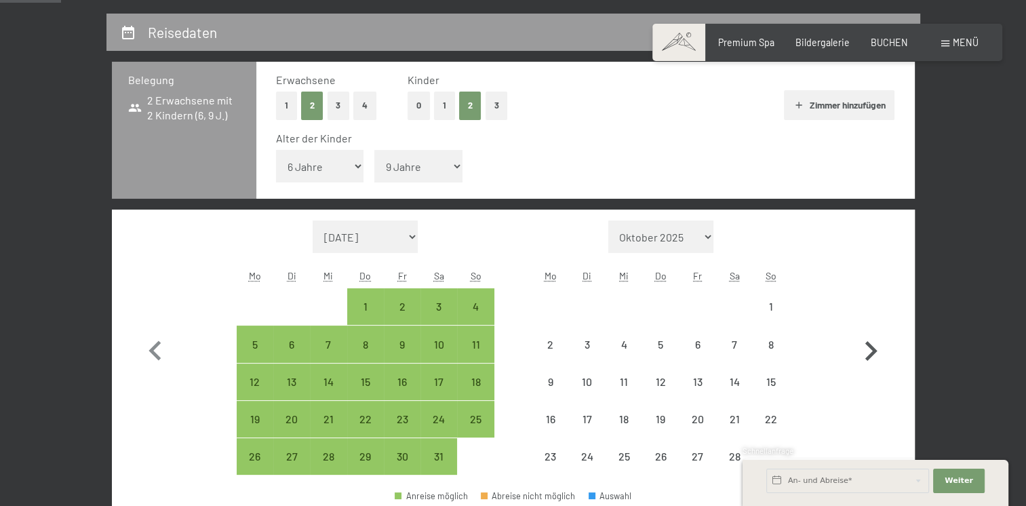
select select "[DATE]"
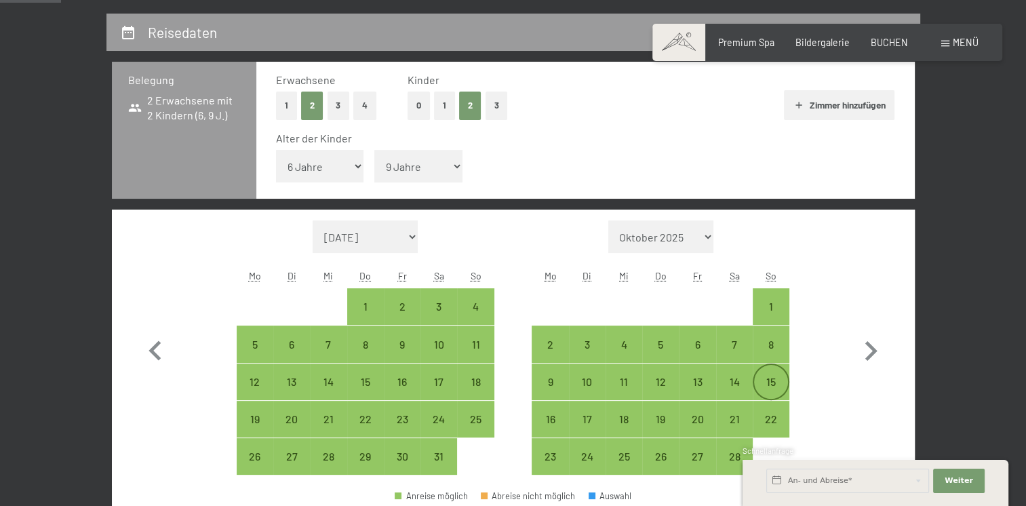
click at [773, 371] on div "15" at bounding box center [771, 382] width 34 height 34
select select "[DATE]"
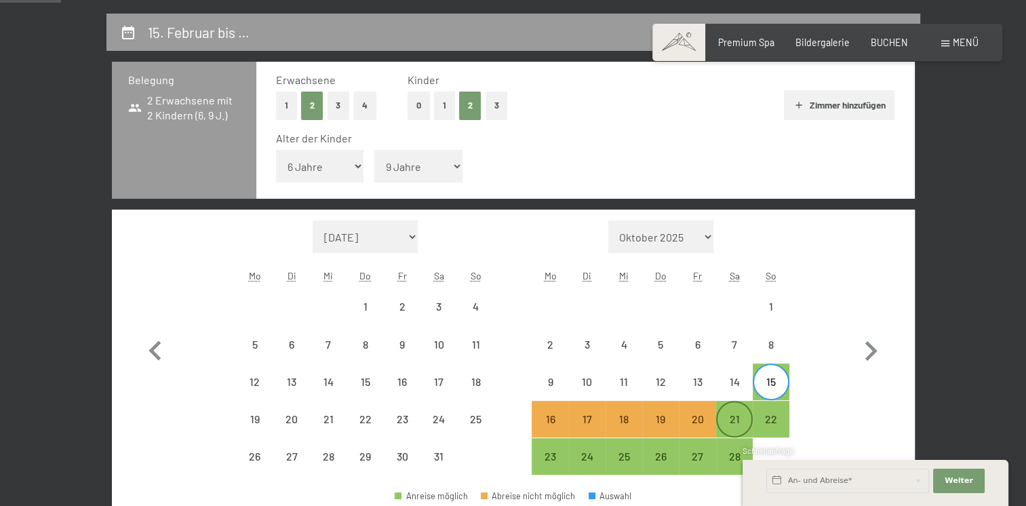
click at [717, 419] on div "21" at bounding box center [734, 430] width 34 height 34
select select "2026-01-01"
select select "2026-02-01"
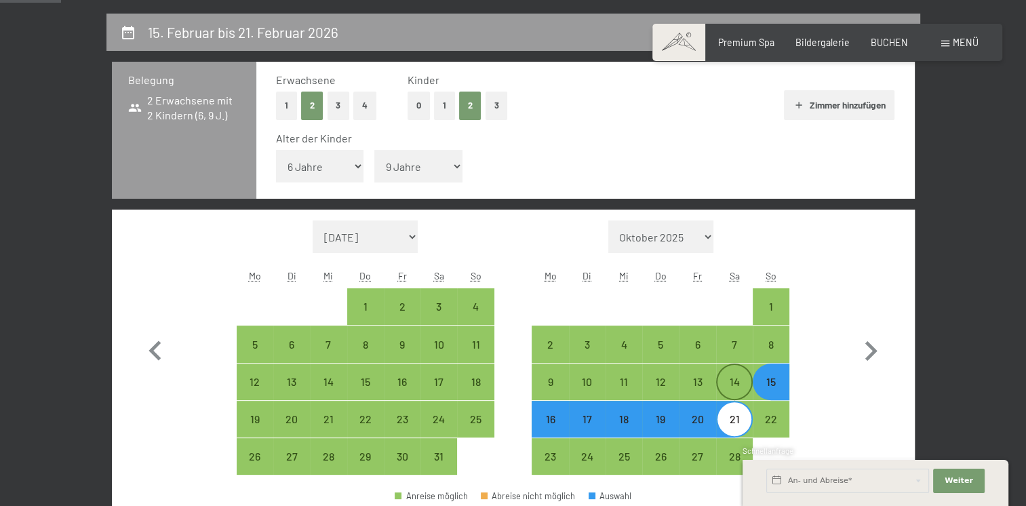
click at [729, 386] on div "14" at bounding box center [734, 393] width 34 height 34
select select "2026-01-01"
select select "2026-02-01"
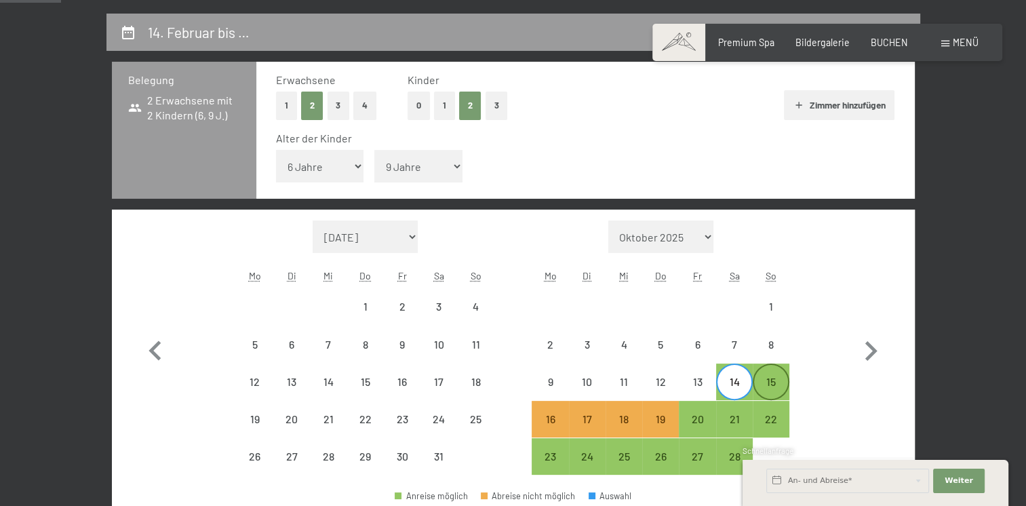
click at [759, 389] on div "15" at bounding box center [771, 393] width 34 height 34
select select "2026-01-01"
select select "2026-02-01"
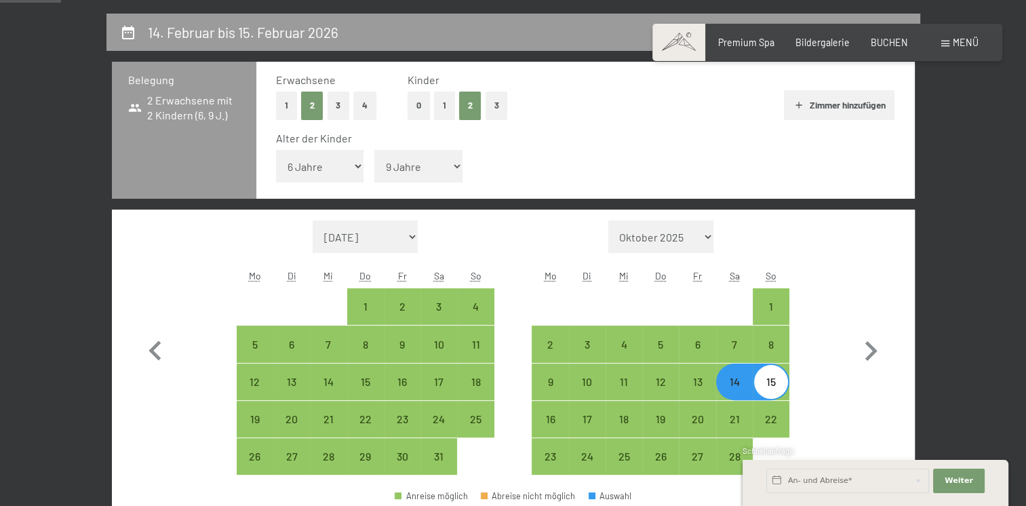
click at [774, 388] on div "15" at bounding box center [771, 393] width 34 height 34
select select "2026-01-01"
select select "2026-02-01"
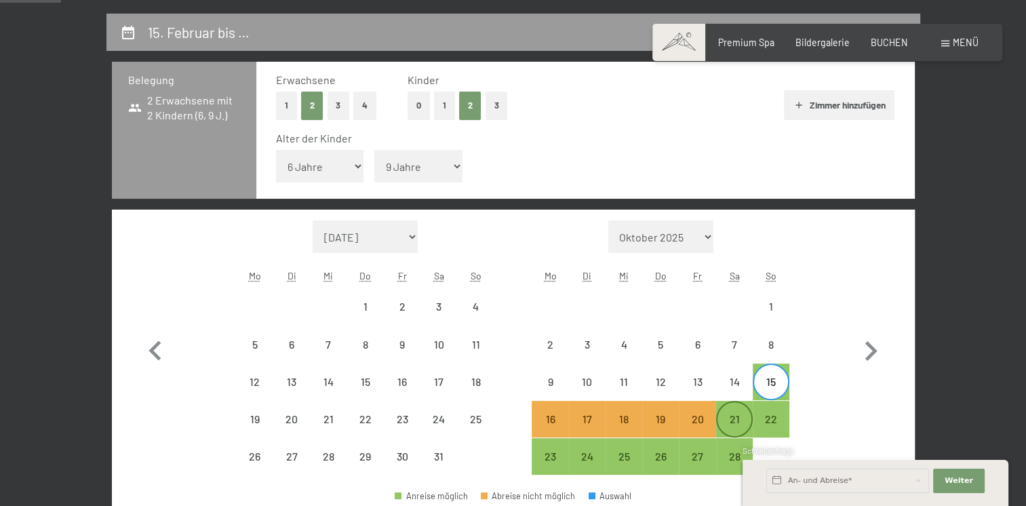
click at [731, 413] on div "21" at bounding box center [734, 430] width 34 height 34
select select "2026-01-01"
select select "2026-02-01"
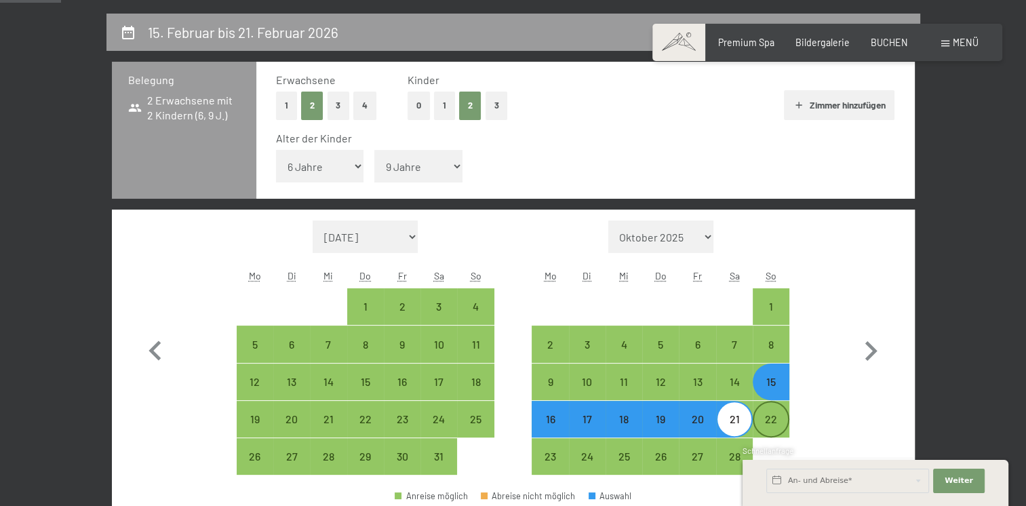
click at [769, 419] on div "22" at bounding box center [771, 430] width 34 height 34
select select "2026-01-01"
select select "2026-02-01"
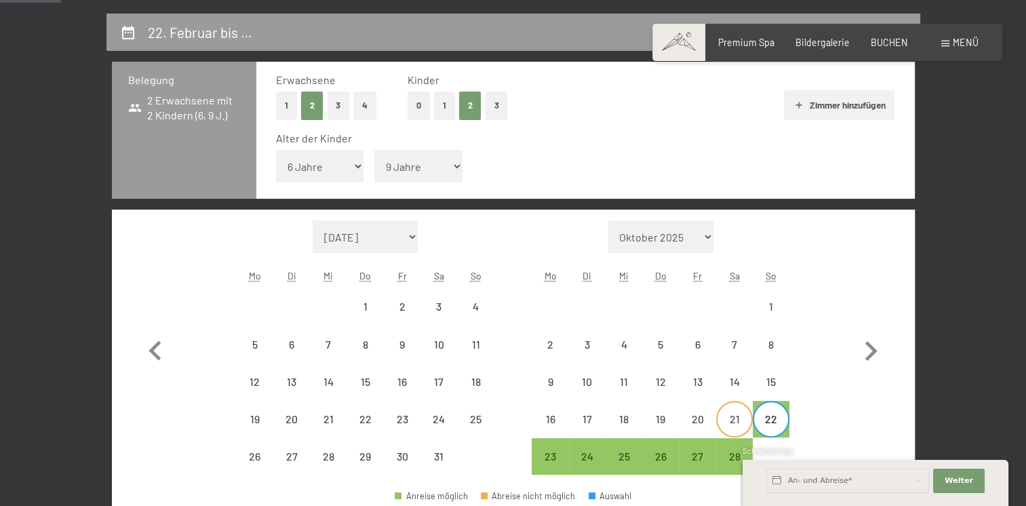
click at [735, 425] on div "21" at bounding box center [734, 430] width 34 height 34
select select "2026-01-01"
select select "2026-02-01"
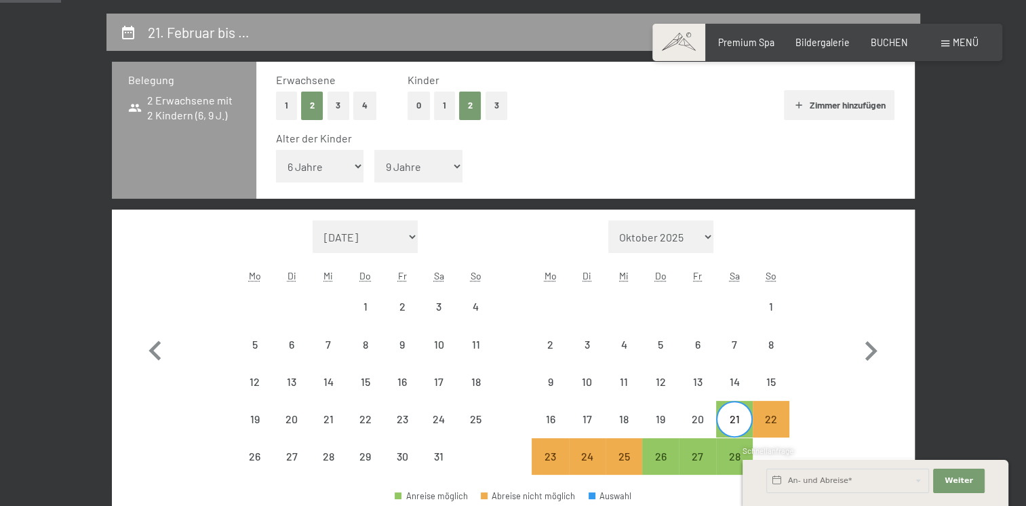
click at [735, 425] on div "21" at bounding box center [734, 430] width 34 height 34
select select "2026-01-01"
select select "2026-02-01"
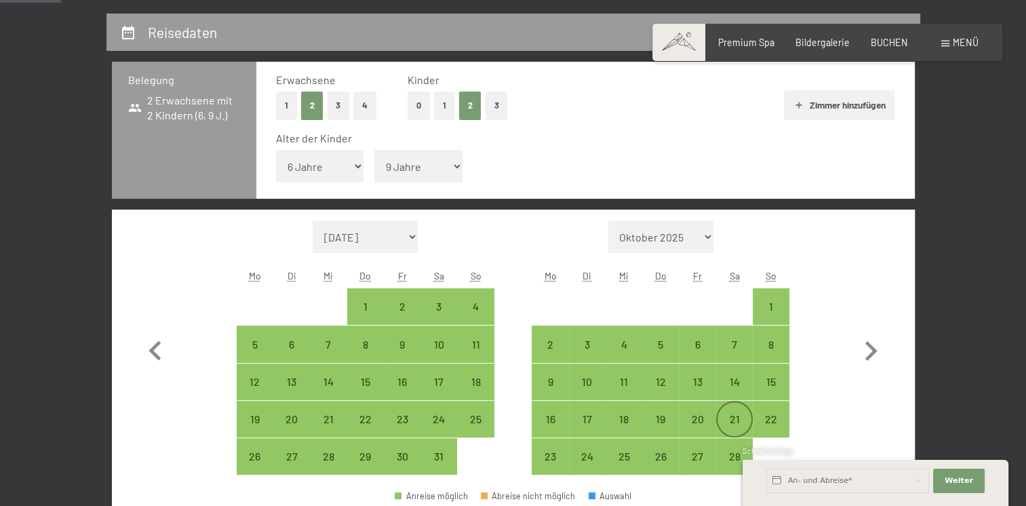
click at [735, 425] on div "21" at bounding box center [734, 430] width 34 height 34
select select "[DATE]"
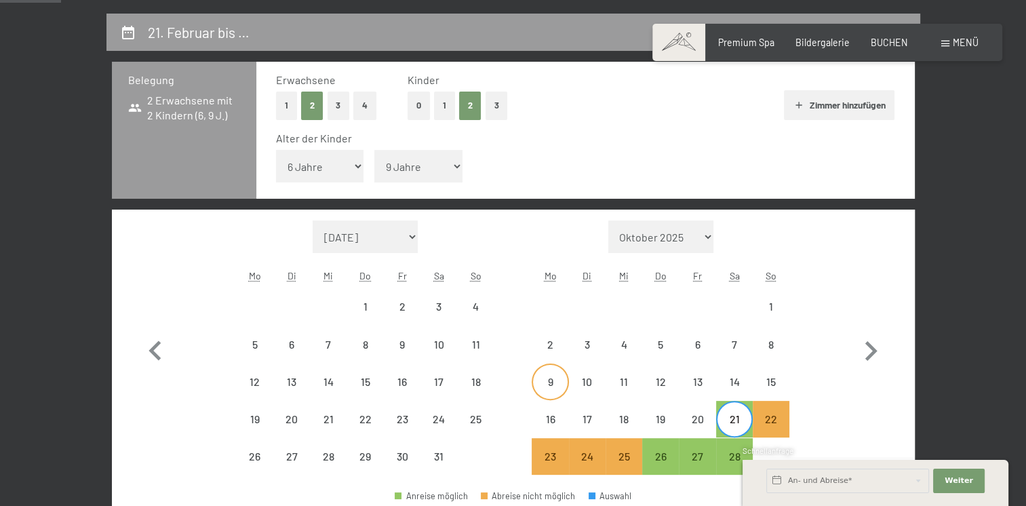
click at [545, 380] on div "9" at bounding box center [550, 393] width 34 height 34
select select "[DATE]"
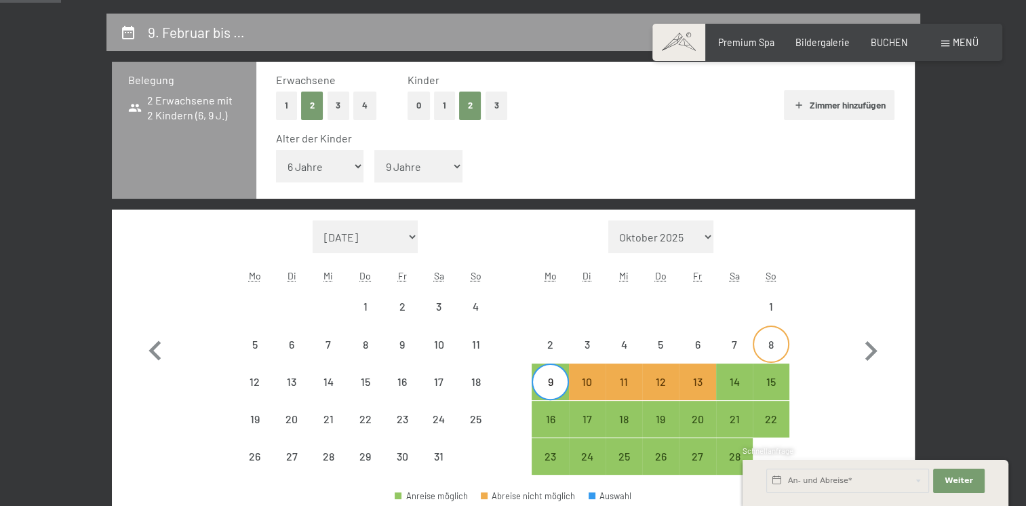
click at [777, 342] on div "8" at bounding box center [771, 356] width 34 height 34
select select "[DATE]"
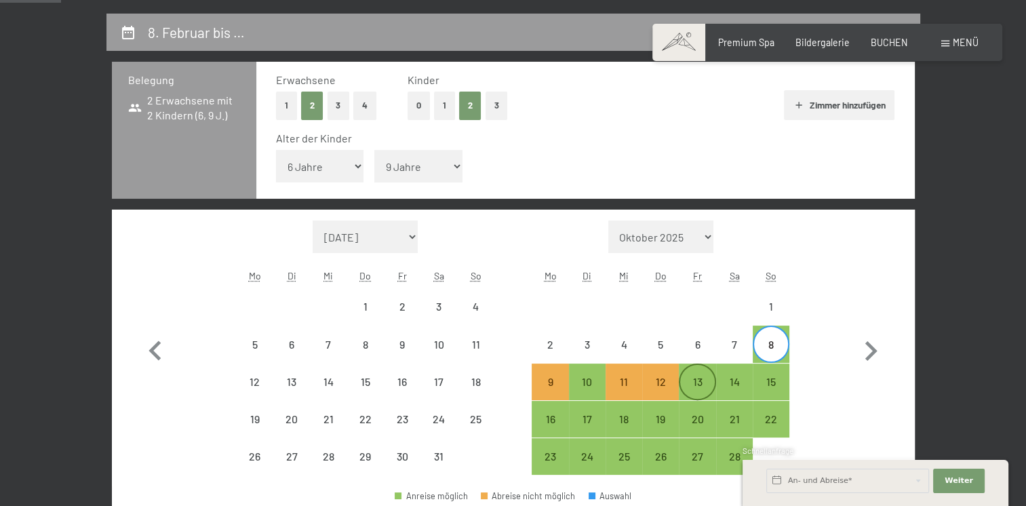
click at [705, 376] on div "13" at bounding box center [697, 393] width 34 height 34
select select "[DATE]"
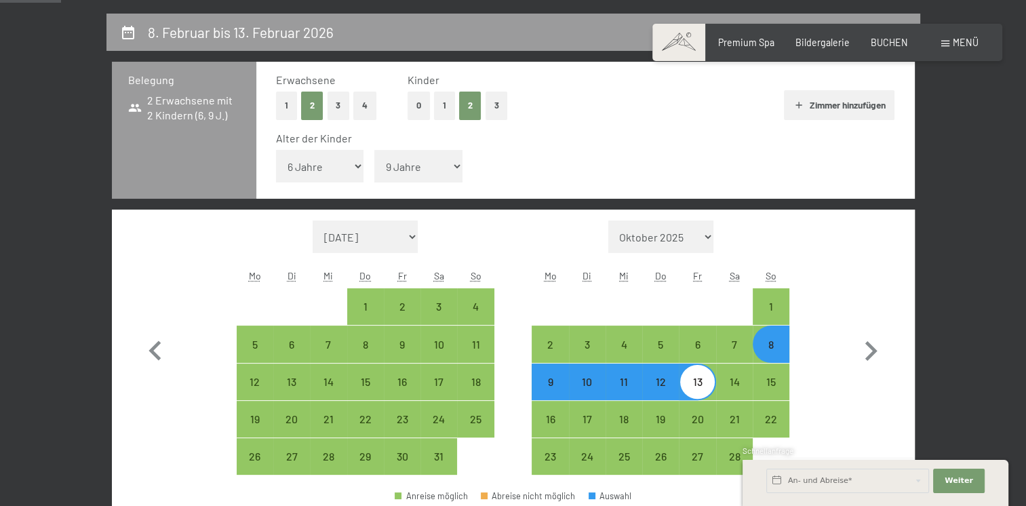
click at [705, 376] on div "13" at bounding box center [697, 393] width 34 height 34
select select "[DATE]"
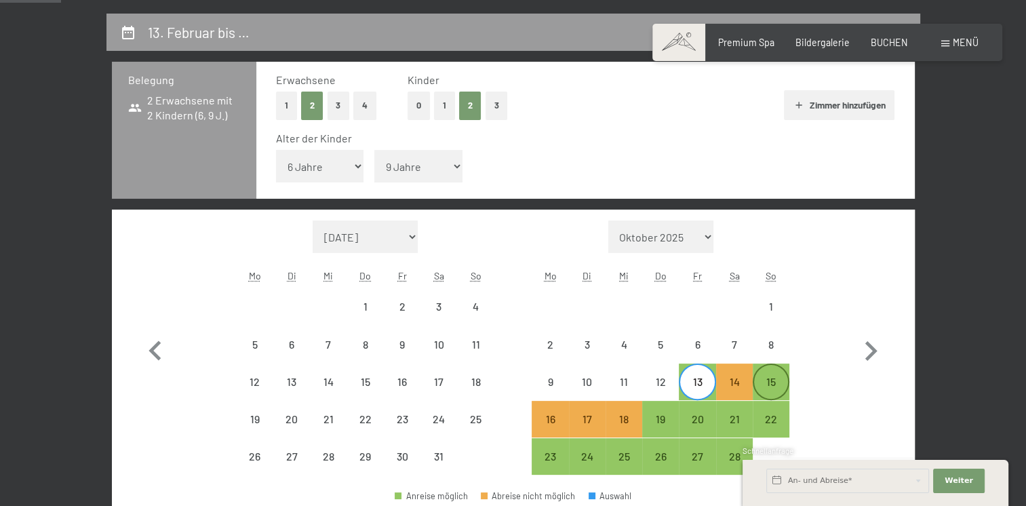
click at [771, 379] on div "15" at bounding box center [771, 393] width 34 height 34
select select "[DATE]"
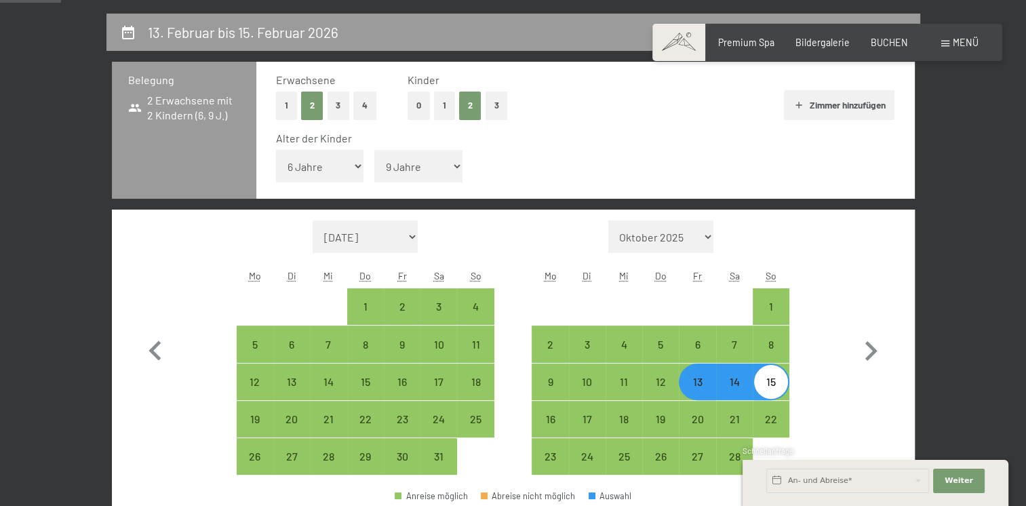
click at [777, 380] on div "15" at bounding box center [771, 393] width 34 height 34
select select "[DATE]"
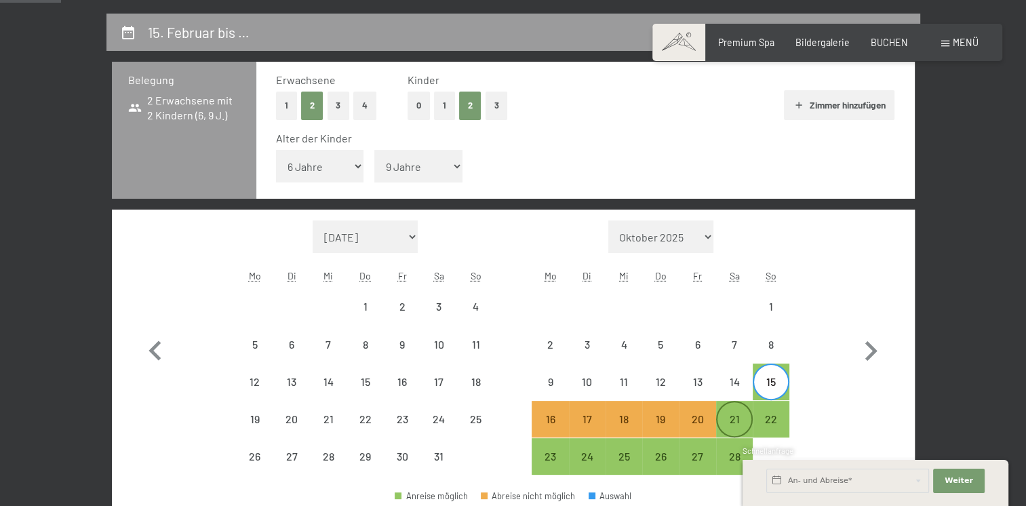
click at [717, 419] on div "21" at bounding box center [734, 430] width 34 height 34
select select "[DATE]"
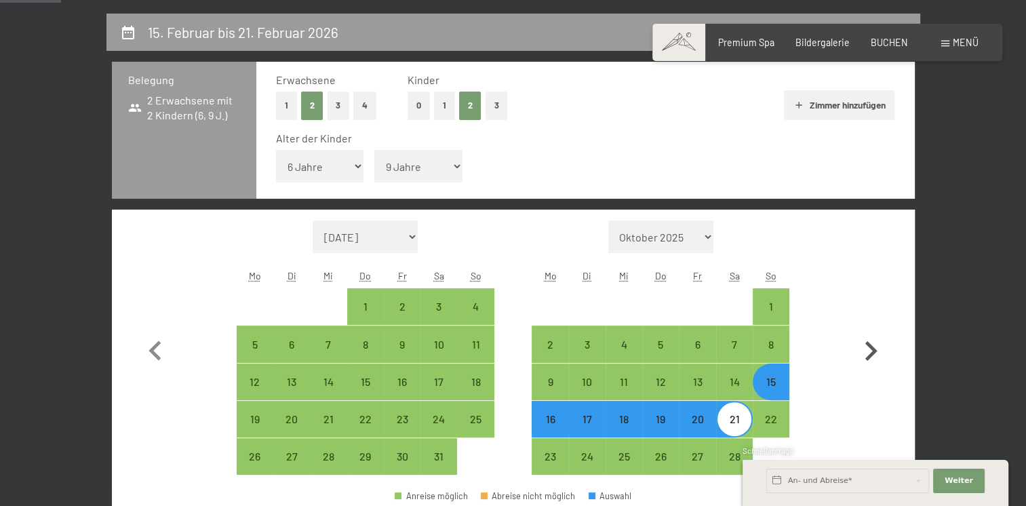
click at [865, 354] on icon "button" at bounding box center [870, 350] width 39 height 39
select select "[DATE]"
select select "2026-03-01"
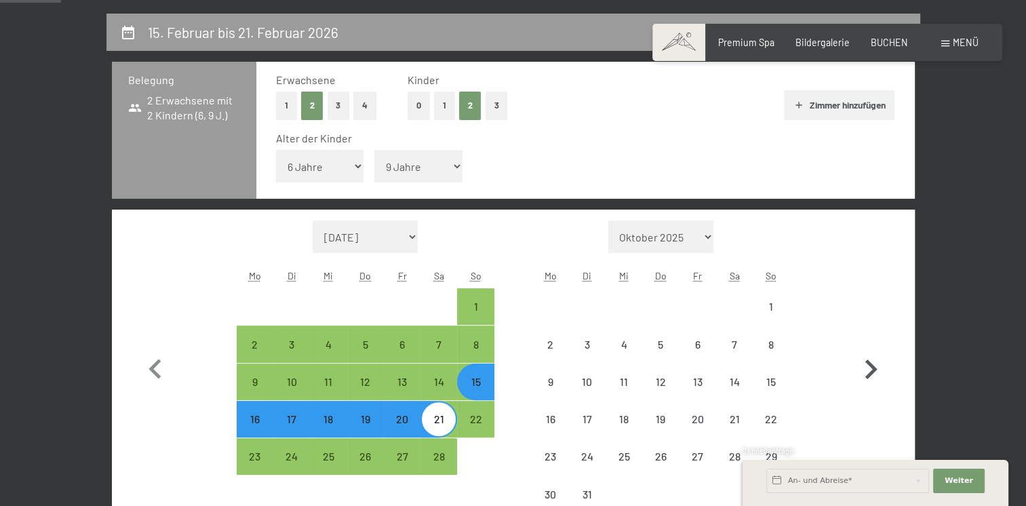
select select "[DATE]"
select select "2026-03-01"
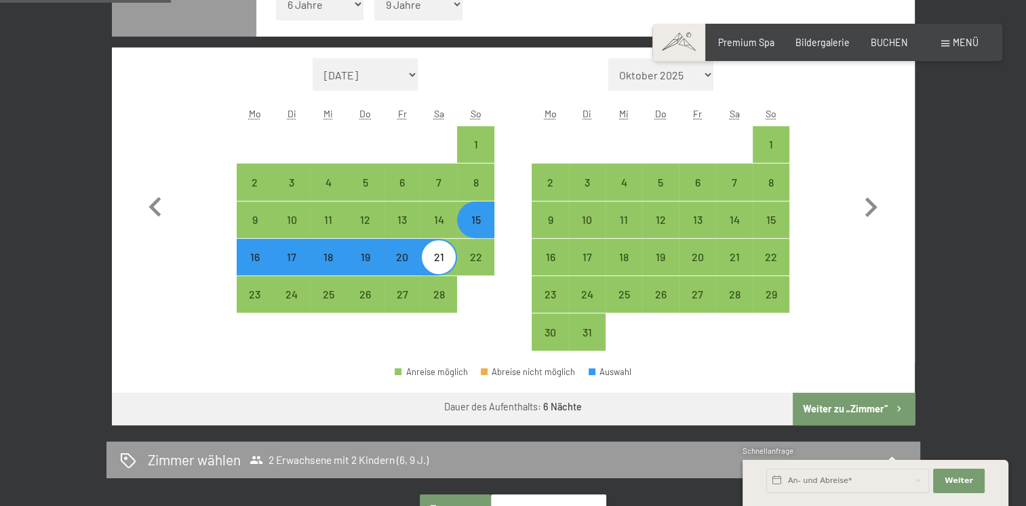
scroll to position [434, 0]
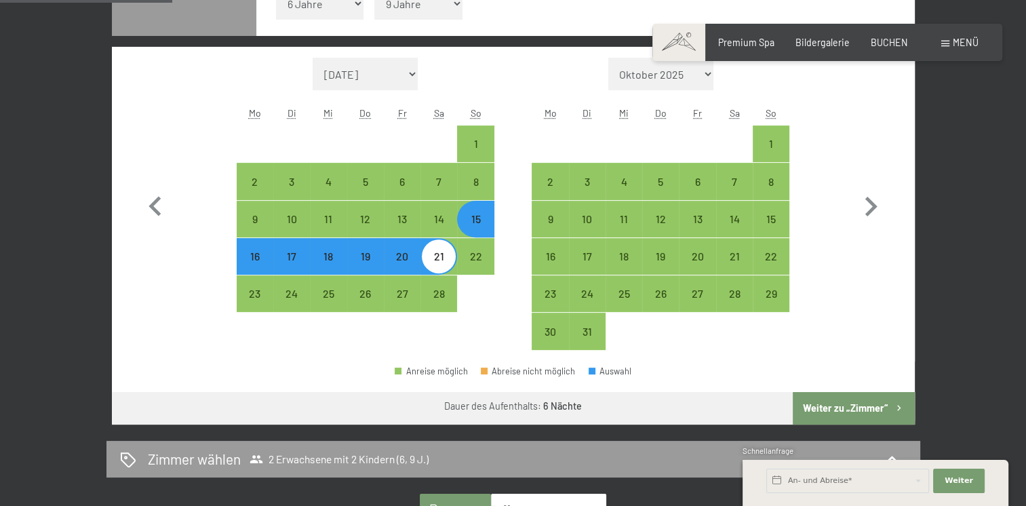
click at [878, 400] on button "Weiter zu „Zimmer“" at bounding box center [852, 408] width 121 height 33
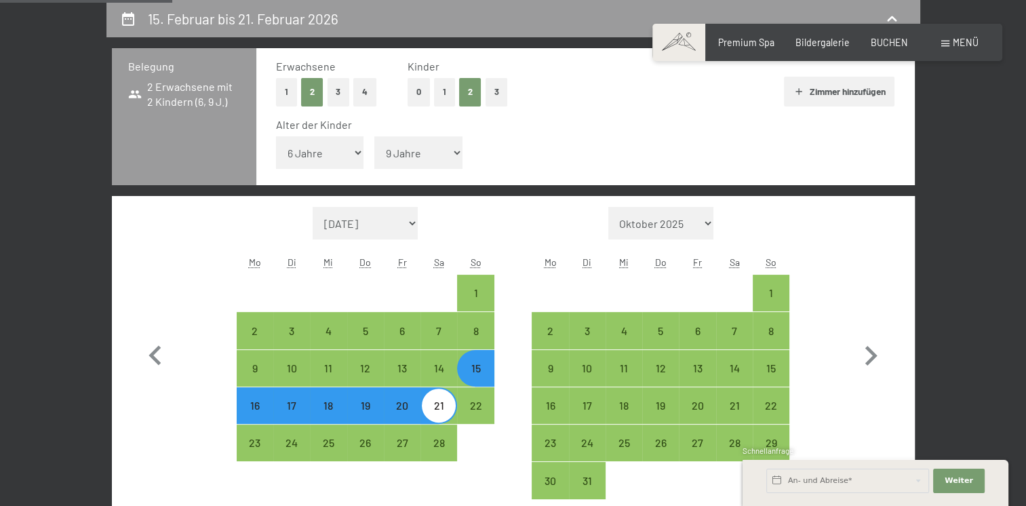
select select "[DATE]"
select select "2026-03-01"
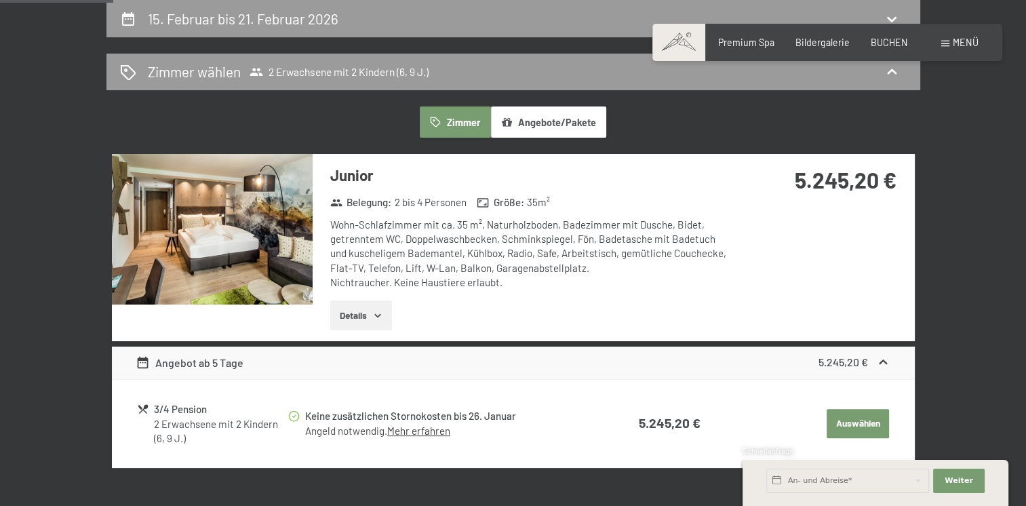
click at [375, 310] on icon "button" at bounding box center [377, 315] width 11 height 11
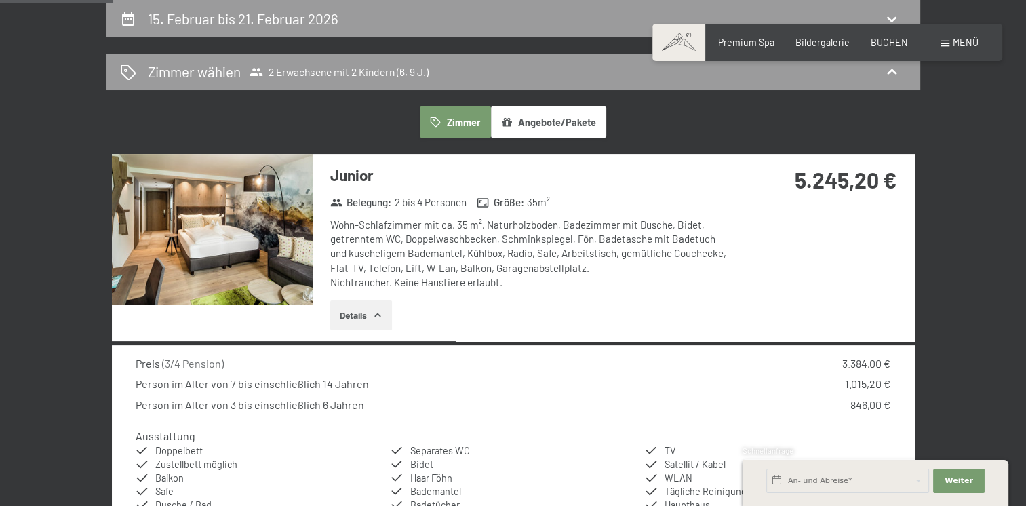
click at [375, 310] on icon "button" at bounding box center [377, 315] width 11 height 11
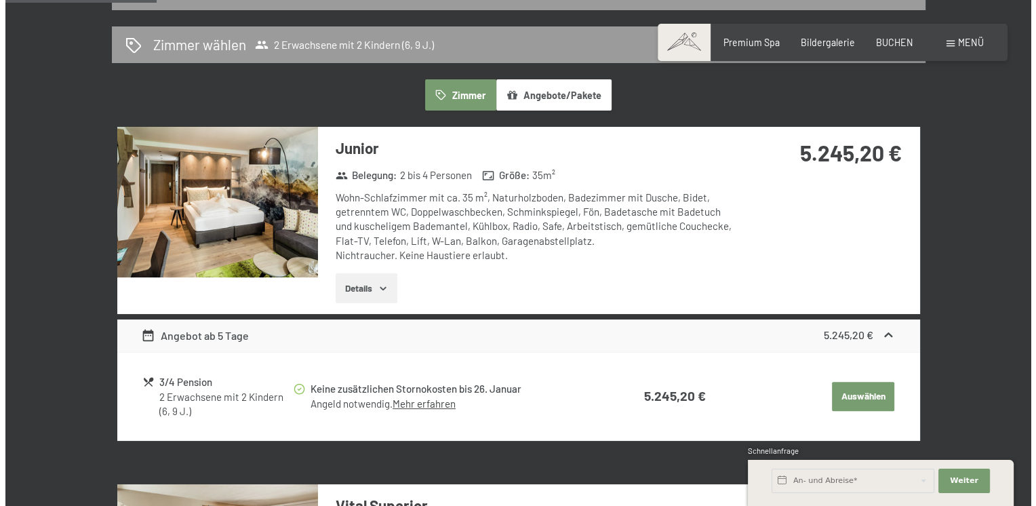
scroll to position [0, 0]
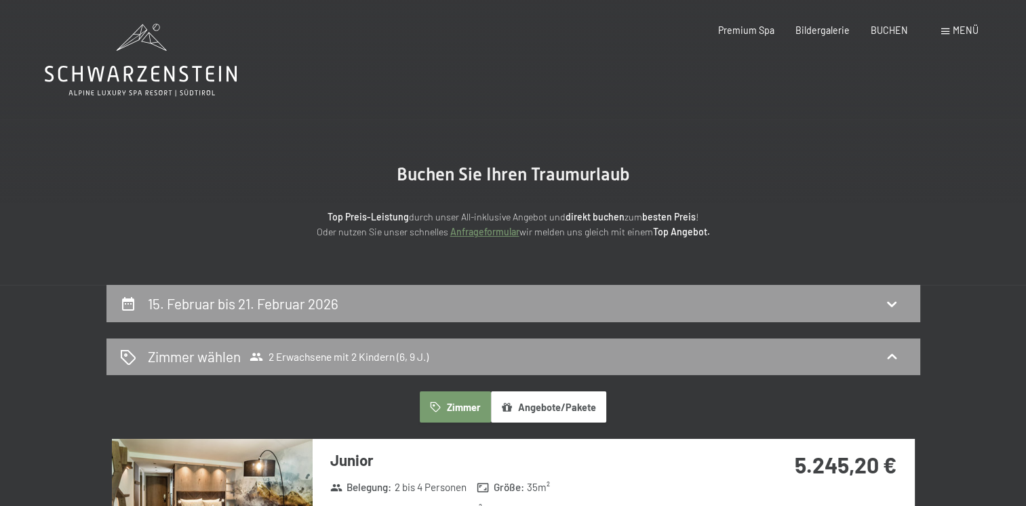
click at [952, 36] on div "Menü" at bounding box center [959, 31] width 37 height 14
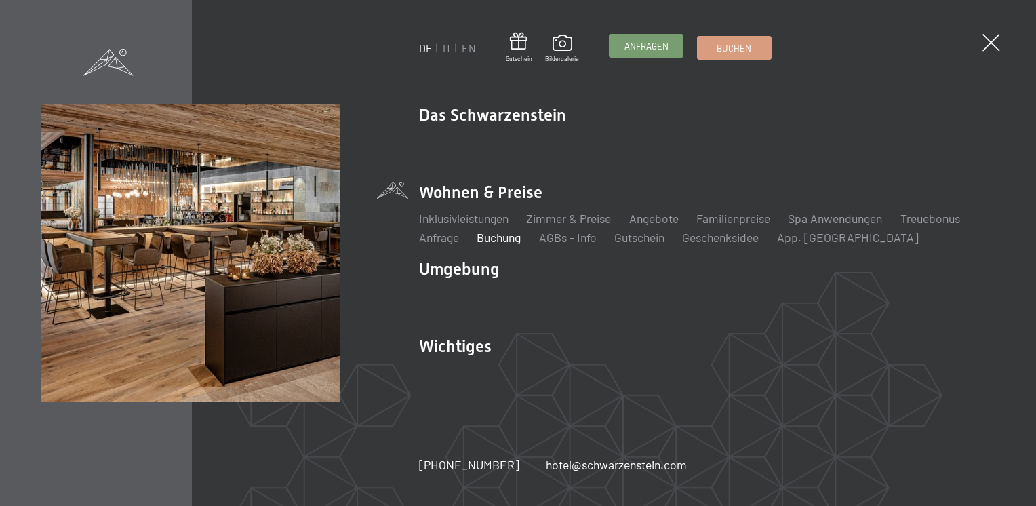
click at [639, 56] on link "Anfragen" at bounding box center [645, 46] width 73 height 22
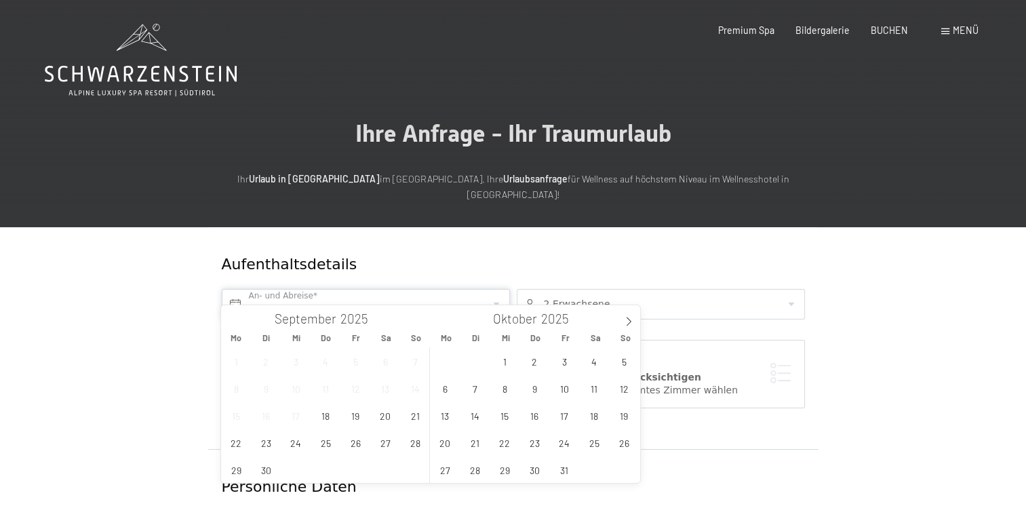
click at [488, 289] on input "text" at bounding box center [366, 304] width 288 height 31
click at [628, 324] on icon at bounding box center [628, 321] width 5 height 9
type input "2026"
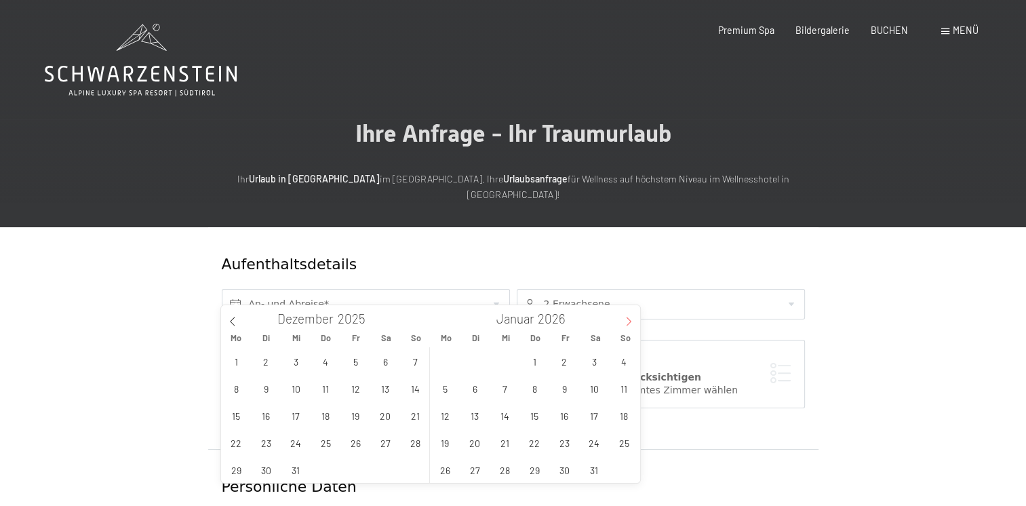
click at [628, 323] on icon at bounding box center [628, 321] width 9 height 9
type input "2026"
click at [626, 415] on span "15" at bounding box center [624, 415] width 26 height 26
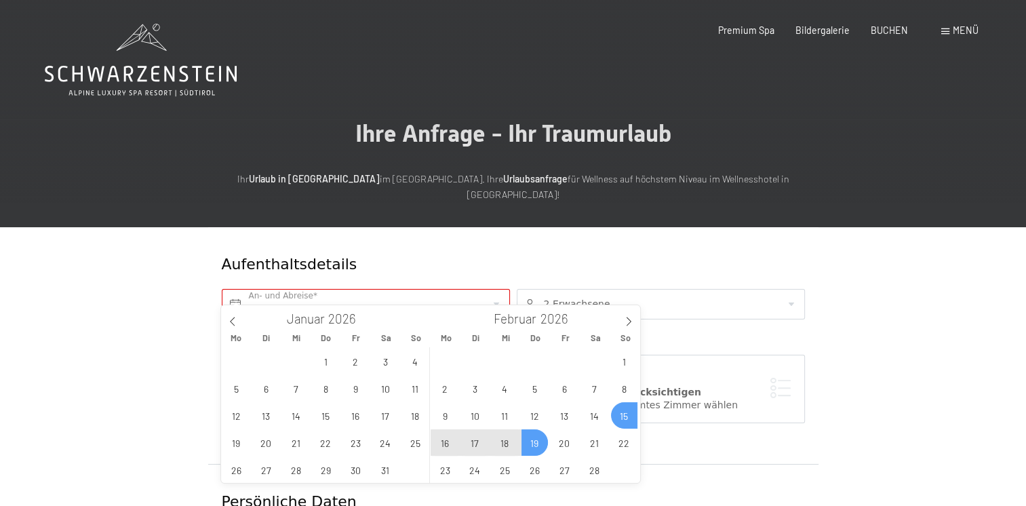
click at [531, 442] on span "19" at bounding box center [534, 442] width 26 height 26
type input "So. 15.02.2026 - Do. 19.02.2026"
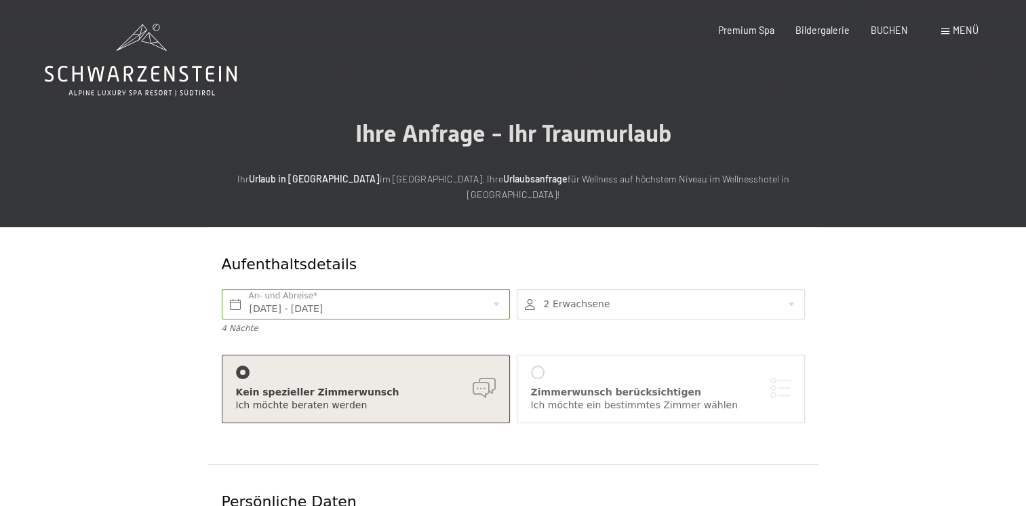
click at [792, 289] on div at bounding box center [660, 304] width 288 height 31
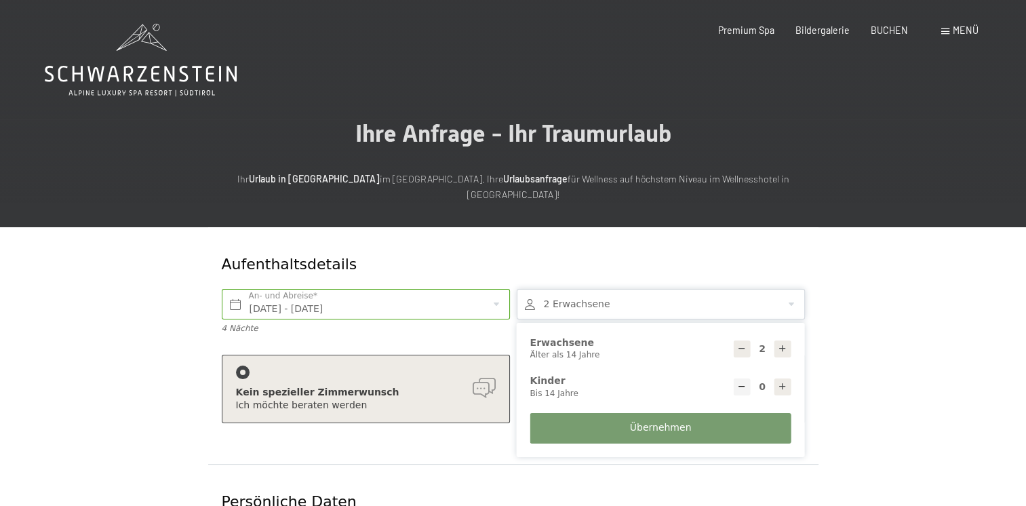
click at [781, 382] on icon at bounding box center [781, 386] width 9 height 9
type input "1"
select select
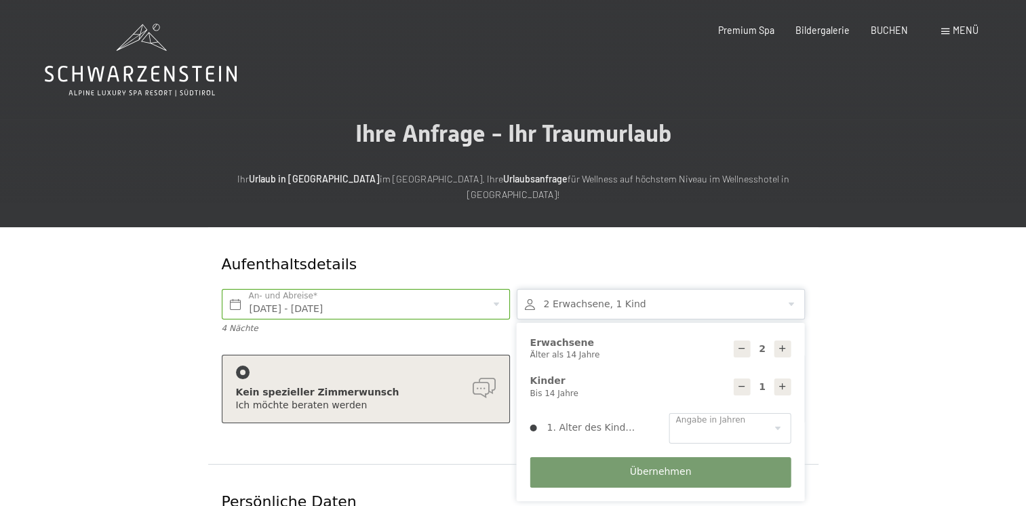
click at [781, 382] on icon at bounding box center [781, 386] width 9 height 9
type input "2"
select select
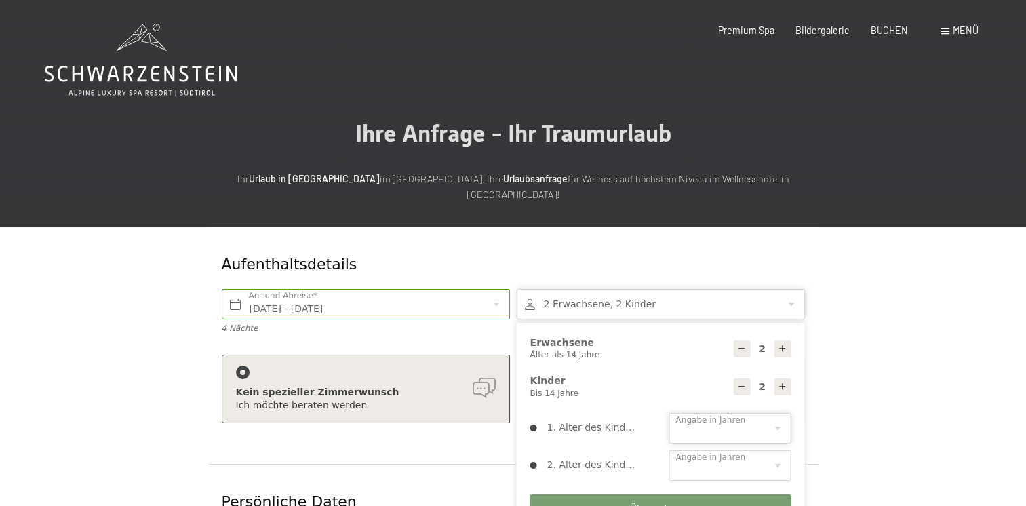
click at [774, 413] on select "0 1 2 3 4 5 6 7 8 9 10 11 12 13 14" at bounding box center [730, 428] width 122 height 31
select select "6"
click at [669, 413] on select "0 1 2 3 4 5 6 7 8 9 10 11 12 13 14" at bounding box center [730, 428] width 122 height 31
click at [776, 450] on select "0 1 2 3 4 5 6 7 8 9 10 11 12 13 14" at bounding box center [730, 465] width 122 height 31
select select "9"
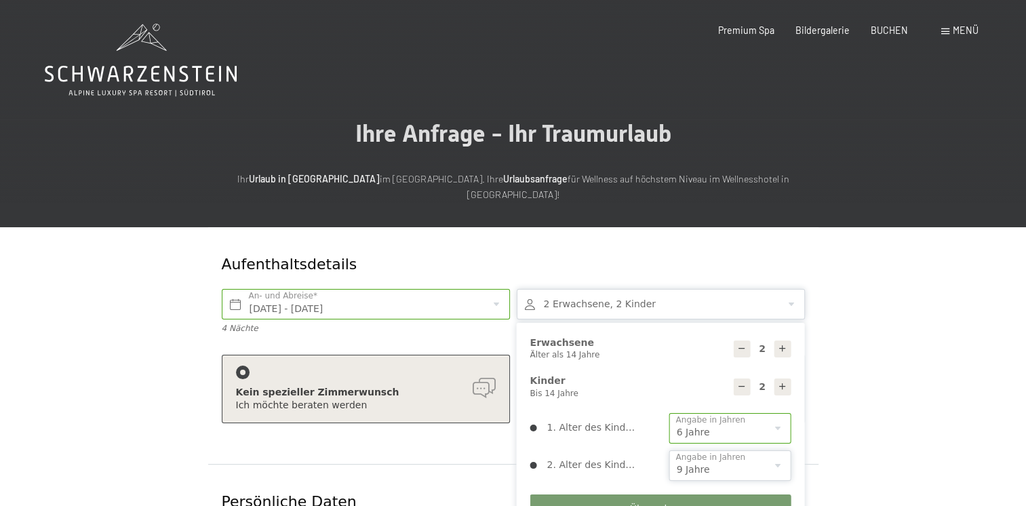
click at [669, 450] on select "0 1 2 3 4 5 6 7 8 9 10 11 12 13 14" at bounding box center [730, 465] width 122 height 31
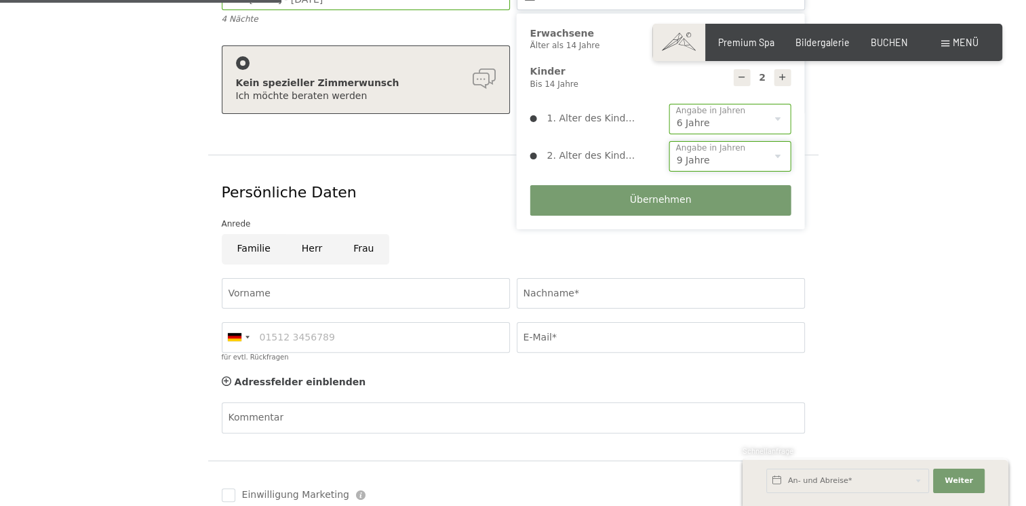
scroll to position [325, 0]
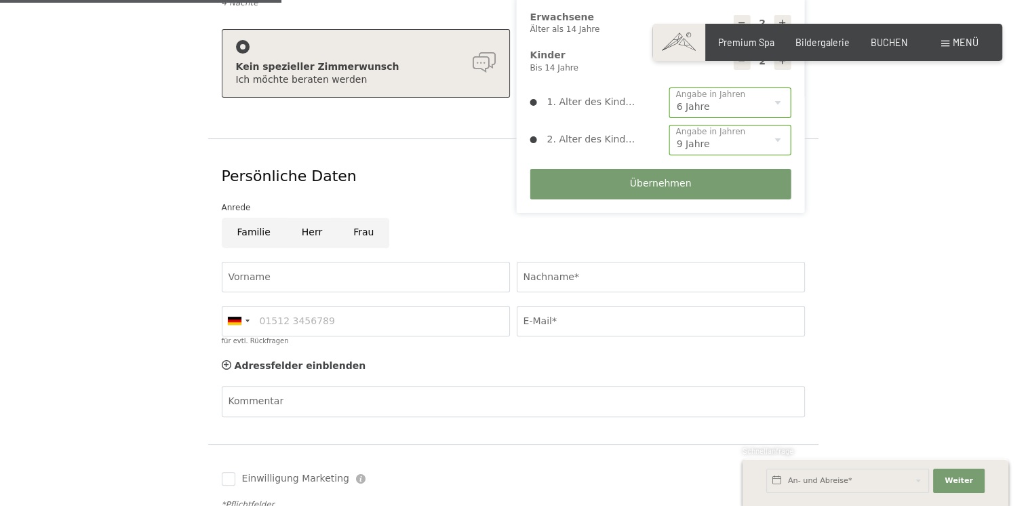
click at [350, 221] on input "Frau" at bounding box center [364, 233] width 52 height 31
radio input "true"
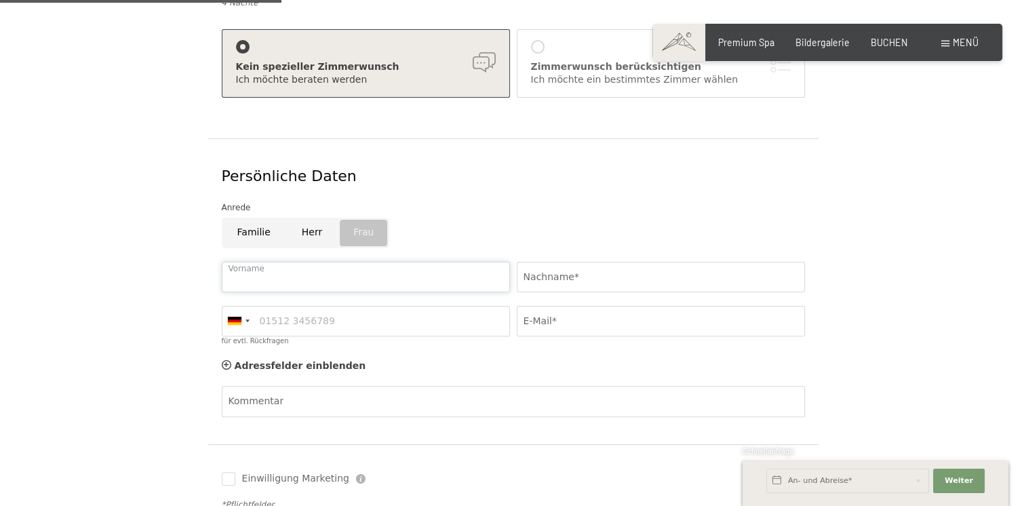
click at [371, 262] on input "Vorname" at bounding box center [366, 277] width 288 height 31
type input "Mehrni"
type input "Mele"
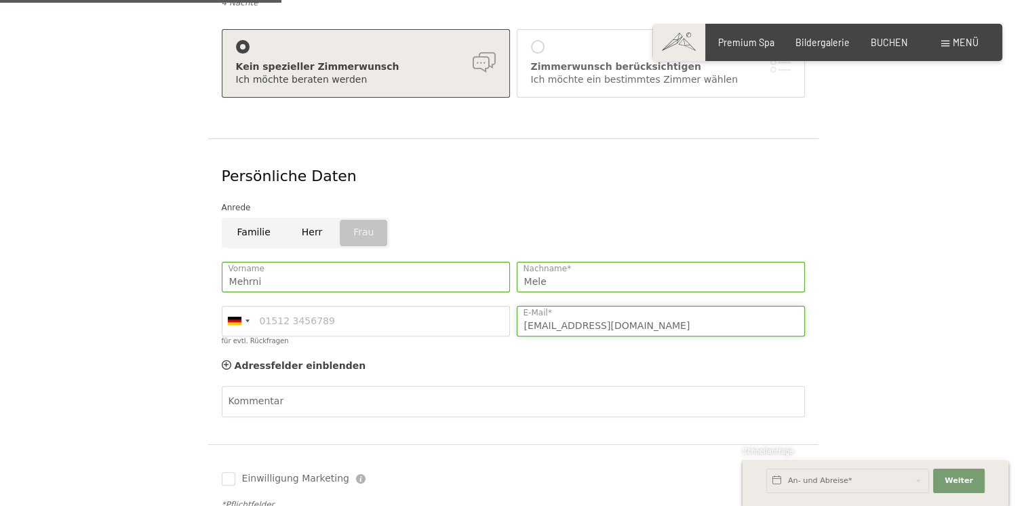
click at [687, 306] on input "naz-beeboss@outlook.com" at bounding box center [660, 321] width 288 height 31
type input "n"
type input "mehrnaz_mahboub@hotmail.com"
type input "0765155489"
click at [407, 264] on input "Mehrni" at bounding box center [366, 277] width 288 height 31
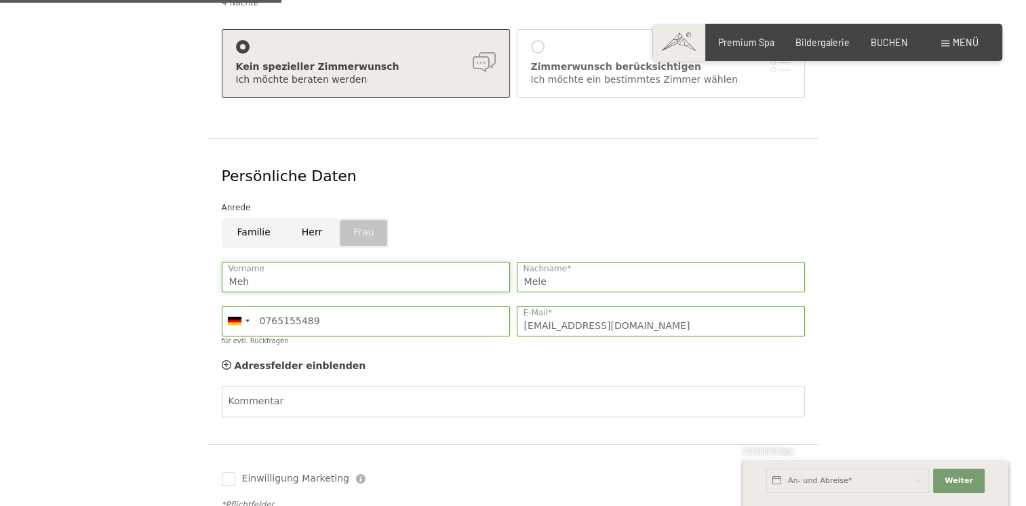
type input "Mehrnaz"
click at [245, 310] on div at bounding box center [237, 320] width 31 height 29
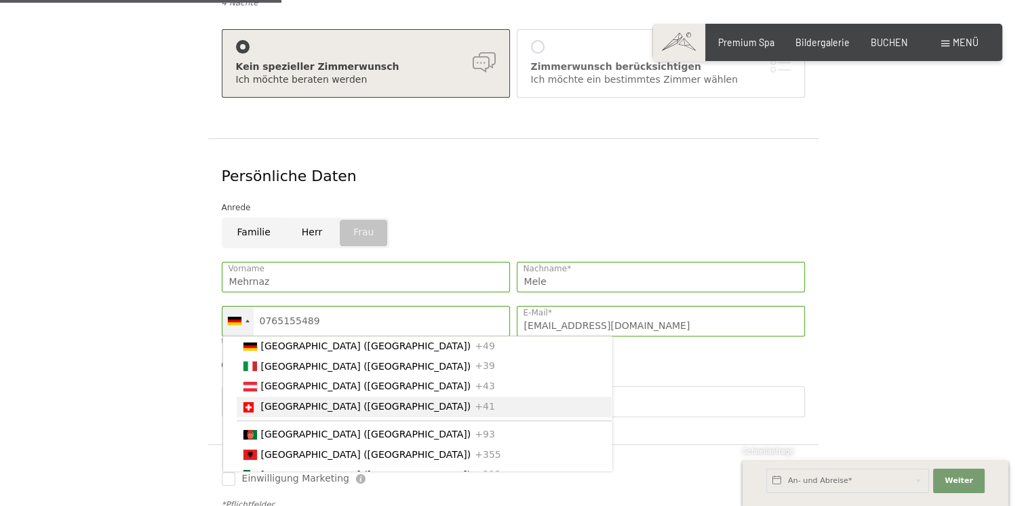
click at [281, 401] on span "[GEOGRAPHIC_DATA] ([GEOGRAPHIC_DATA])" at bounding box center [366, 406] width 210 height 11
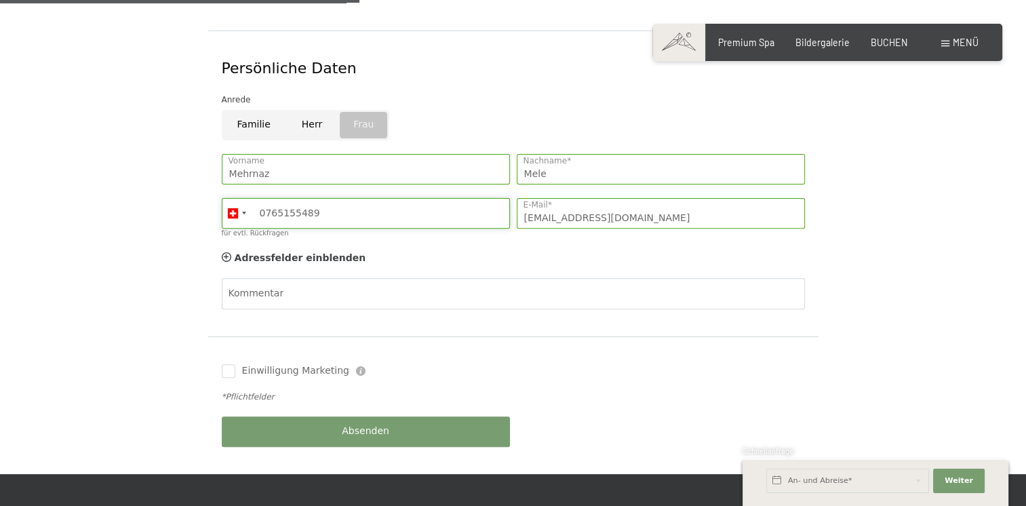
scroll to position [434, 0]
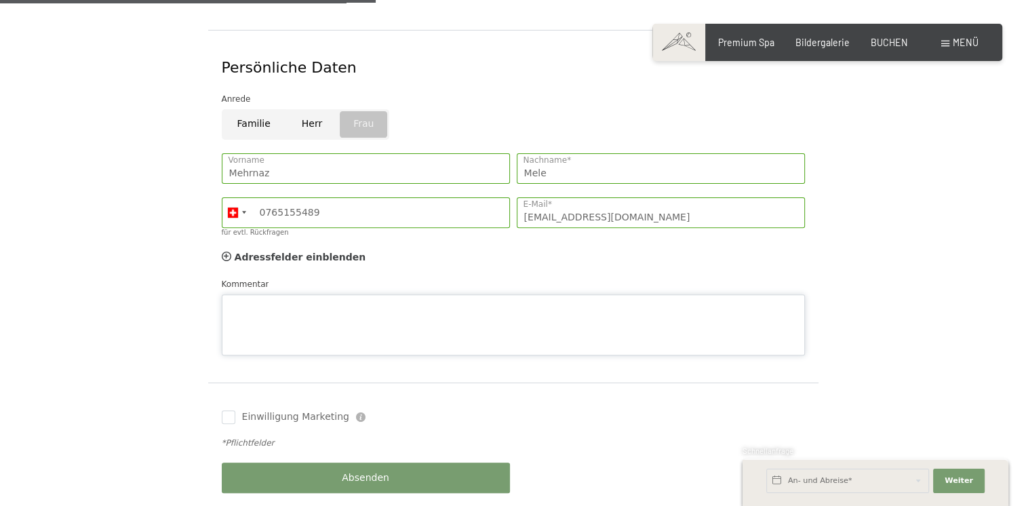
click at [251, 277] on div "Kommentar" at bounding box center [513, 316] width 583 height 78
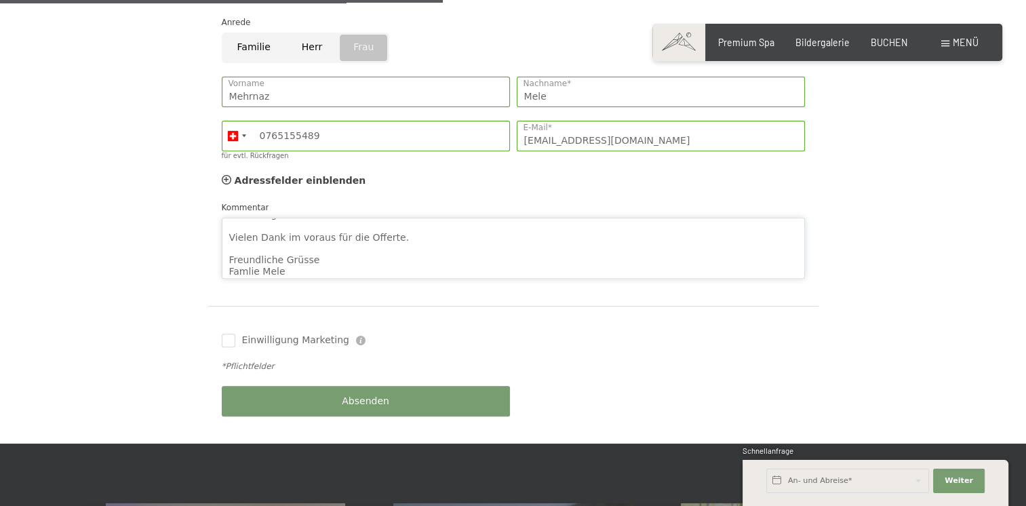
scroll to position [542, 0]
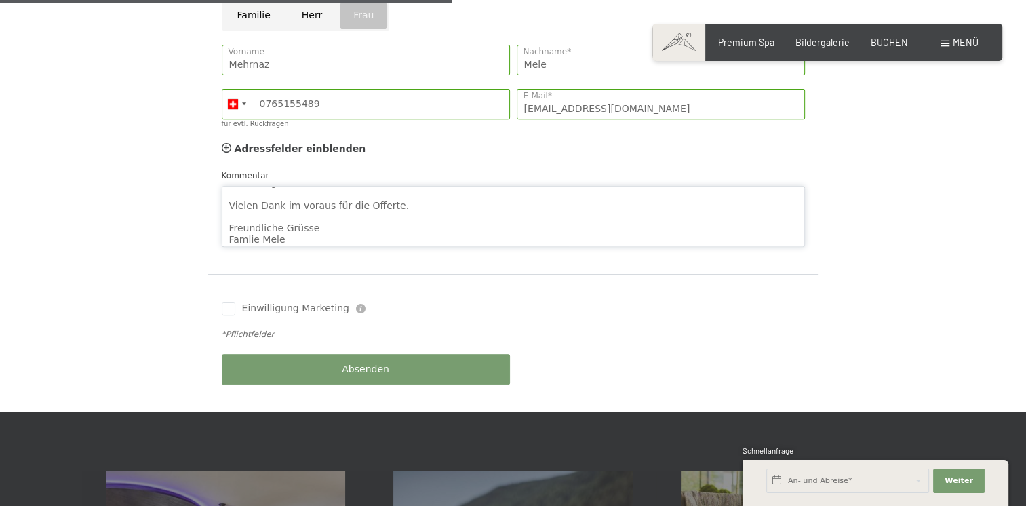
type textarea "Guten Tag Vielen Dank im voraus für die Offerte. Freundliche Grüsse Famlie Mele"
click at [382, 363] on span "Absenden" at bounding box center [365, 370] width 47 height 14
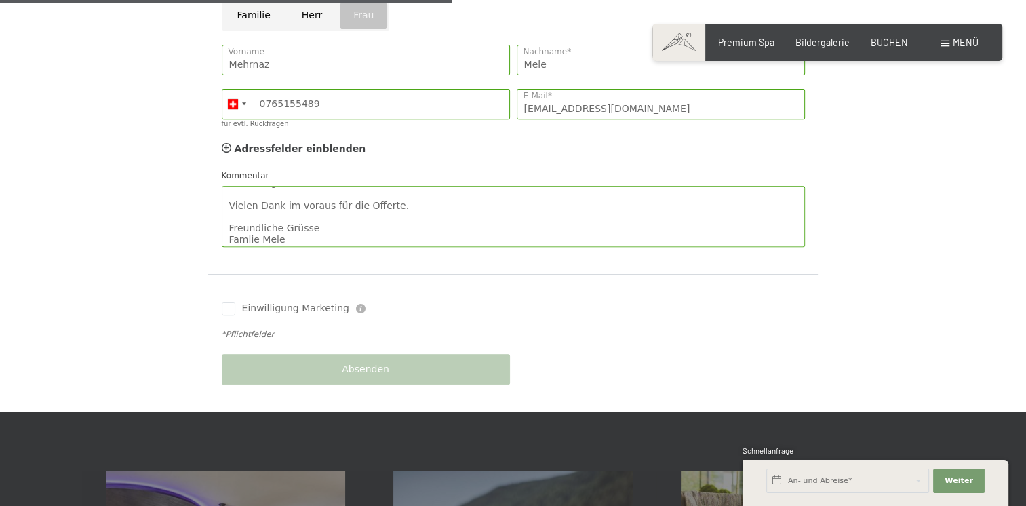
click at [382, 351] on div "Absenden" at bounding box center [365, 369] width 295 height 44
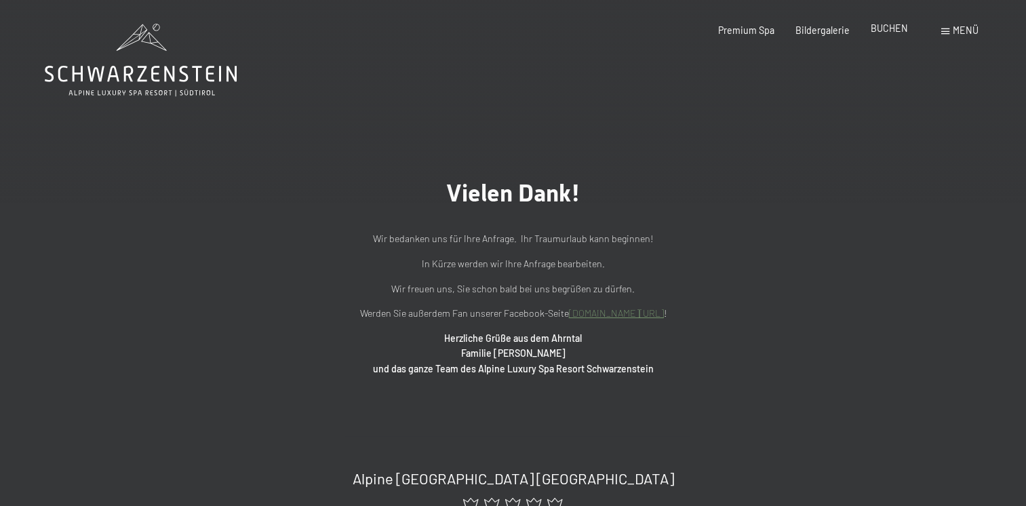
click at [884, 32] on span "BUCHEN" at bounding box center [888, 28] width 37 height 12
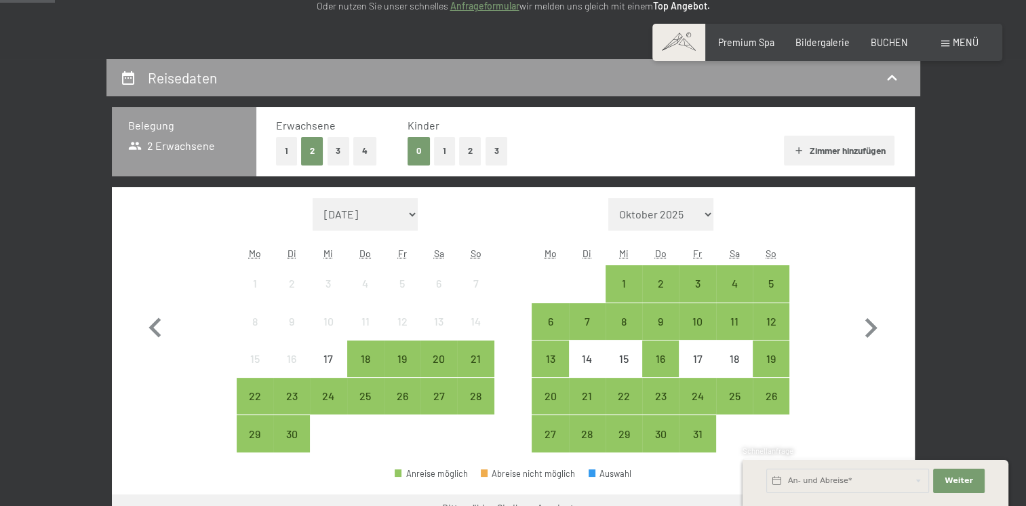
scroll to position [244, 0]
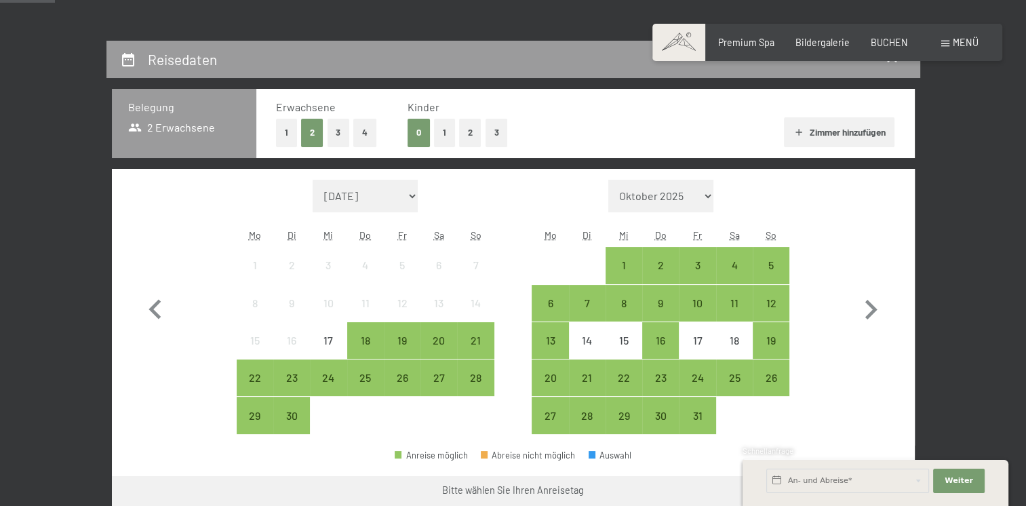
click at [470, 132] on button "2" at bounding box center [470, 133] width 22 height 28
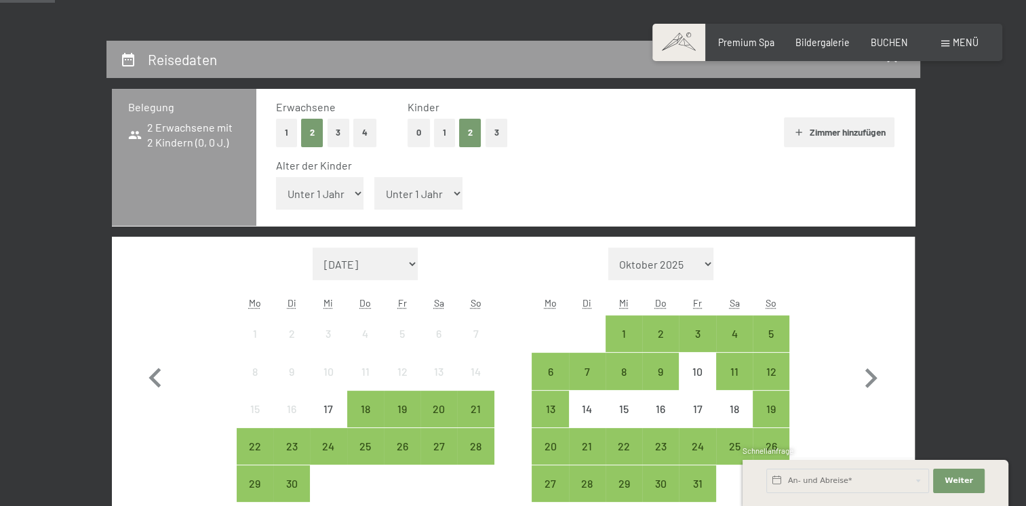
click at [361, 200] on select "Unter 1 Jahr 1 Jahr 2 Jahre 3 Jahre 4 Jahre 5 Jahre 6 Jahre 7 Jahre 8 Jahre 9 J…" at bounding box center [320, 193] width 88 height 33
select select "6"
click at [276, 177] on select "Unter 1 Jahr 1 Jahr 2 Jahre 3 Jahre 4 Jahre 5 Jahre 6 Jahre 7 Jahre 8 Jahre 9 J…" at bounding box center [320, 193] width 88 height 33
click at [453, 190] on select "Unter 1 Jahr 1 Jahr 2 Jahre 3 Jahre 4 Jahre 5 Jahre 6 Jahre 7 Jahre 8 Jahre 9 J…" at bounding box center [418, 193] width 88 height 33
select select "9"
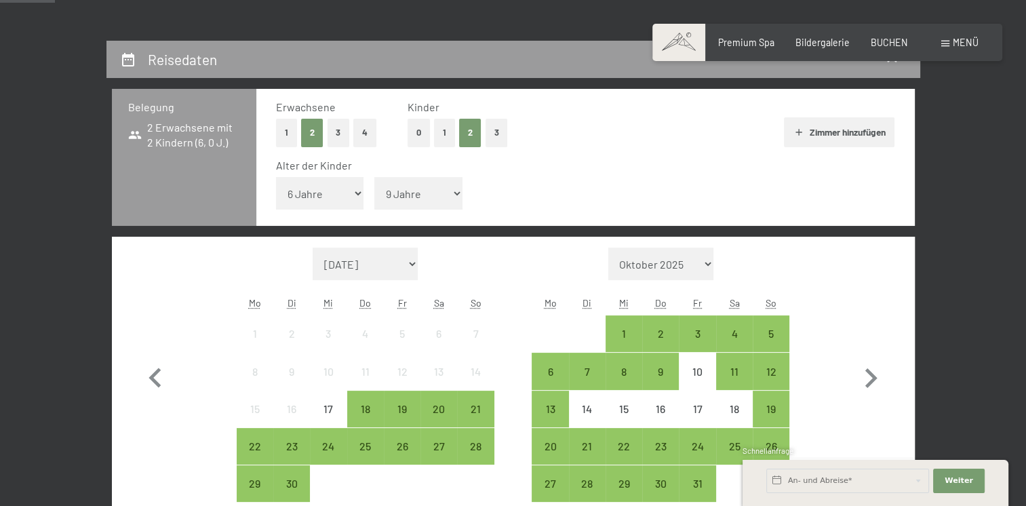
click at [374, 177] on select "Unter 1 Jahr 1 Jahr 2 Jahre 3 Jahre 4 Jahre 5 Jahre 6 Jahre 7 Jahre 8 Jahre 9 J…" at bounding box center [418, 193] width 88 height 33
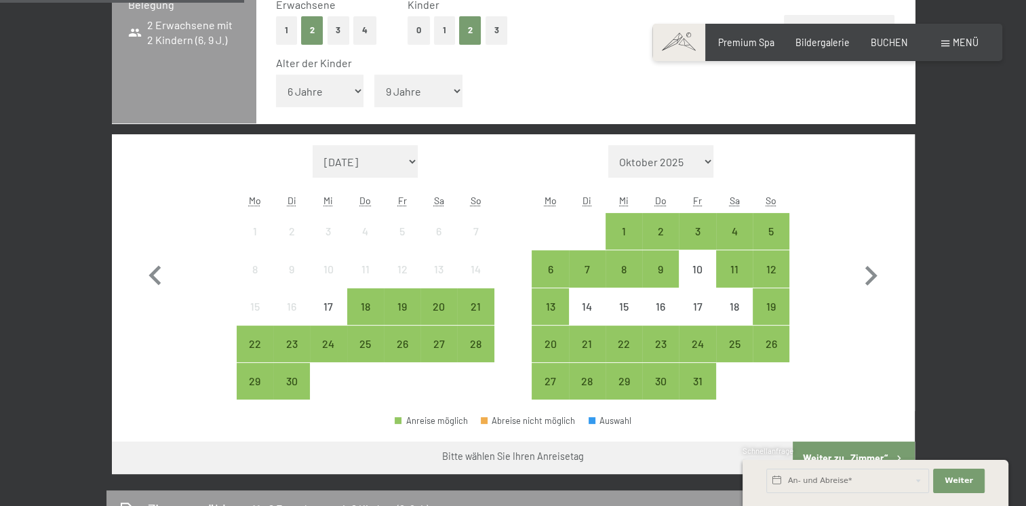
scroll to position [352, 0]
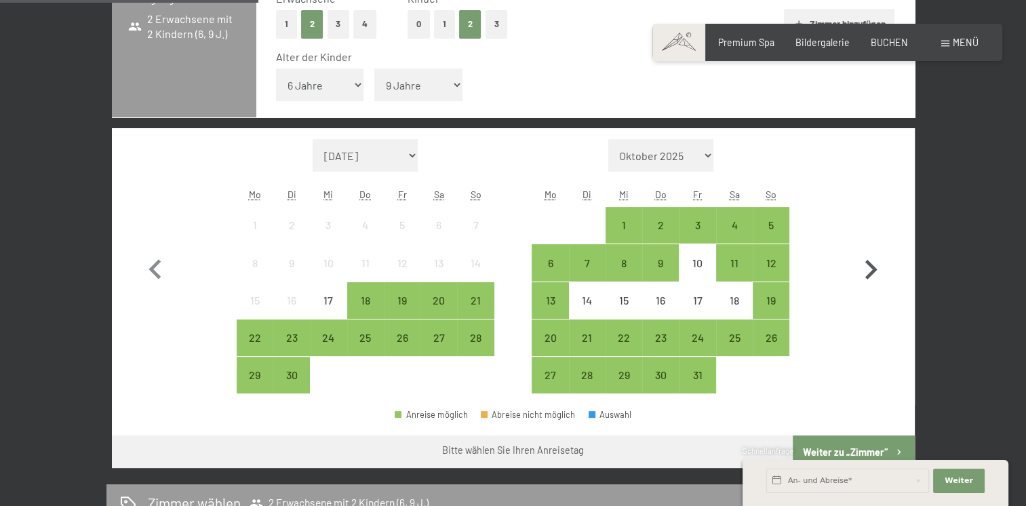
click at [869, 264] on icon "button" at bounding box center [871, 270] width 12 height 20
select select "2025-10-01"
select select "2025-11-01"
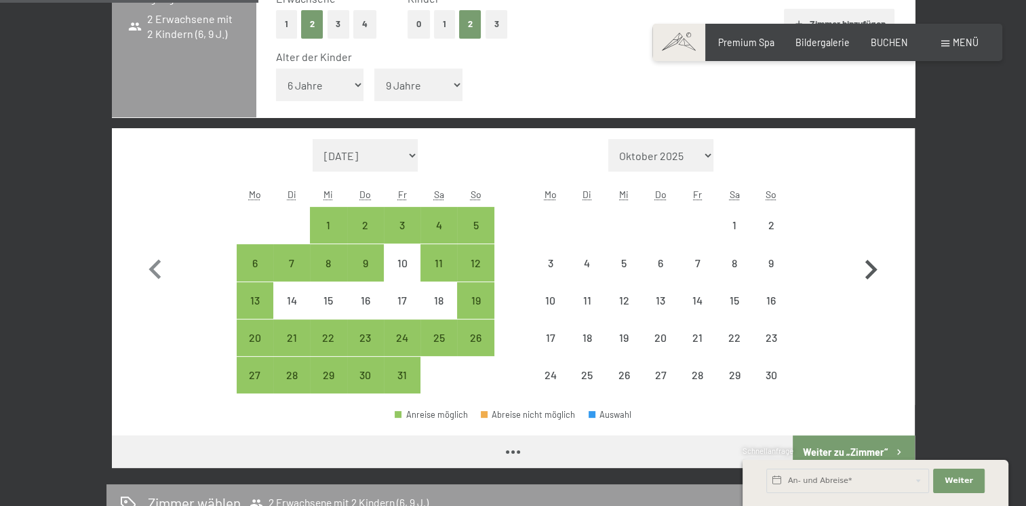
click at [869, 264] on icon "button" at bounding box center [871, 270] width 12 height 20
select select "2025-11-01"
select select "2025-12-01"
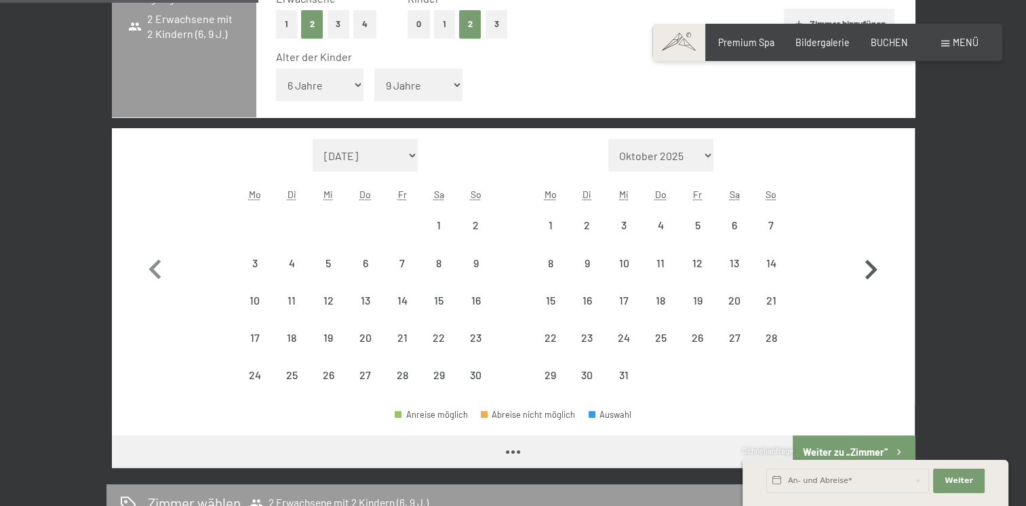
select select "2025-11-01"
select select "2025-12-01"
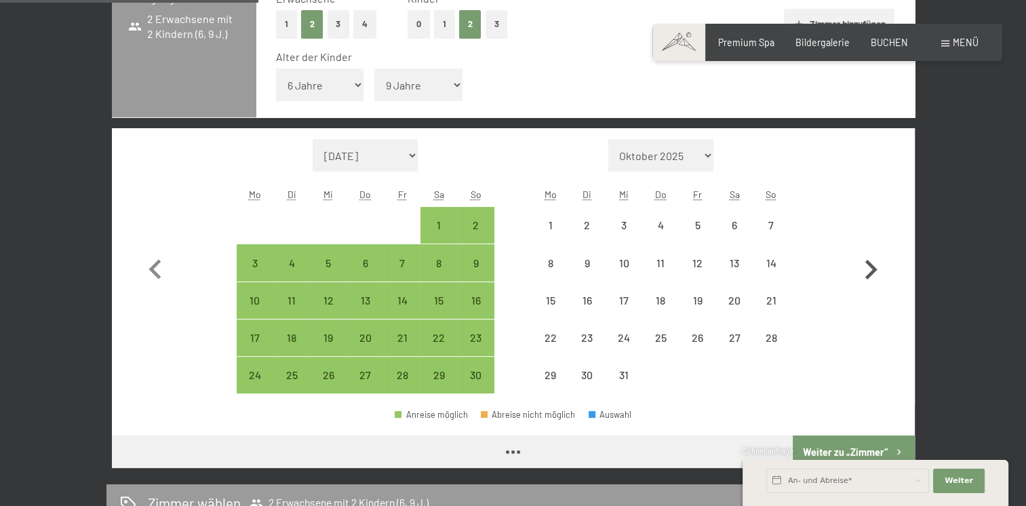
click at [869, 264] on icon "button" at bounding box center [871, 270] width 12 height 20
select select "2025-12-01"
select select "2026-01-01"
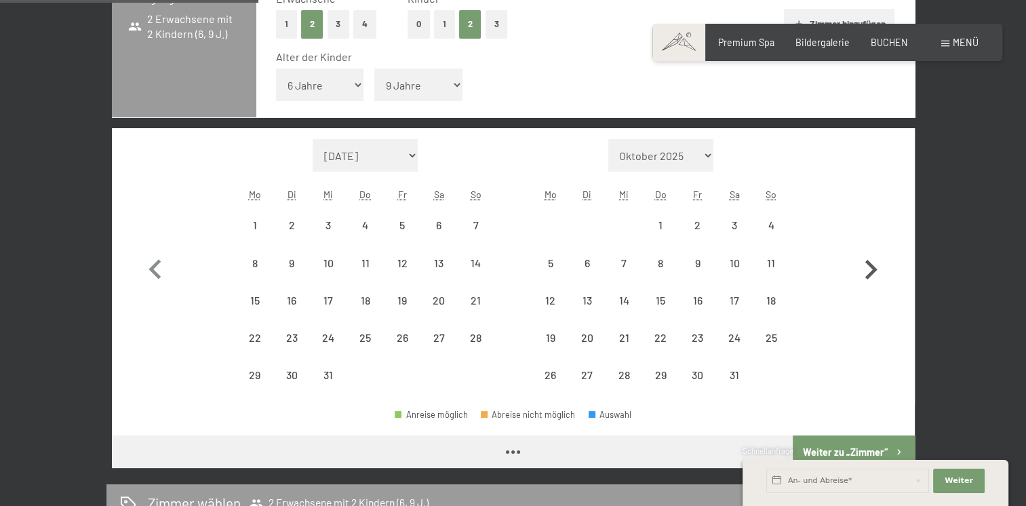
select select "2025-12-01"
select select "2026-01-01"
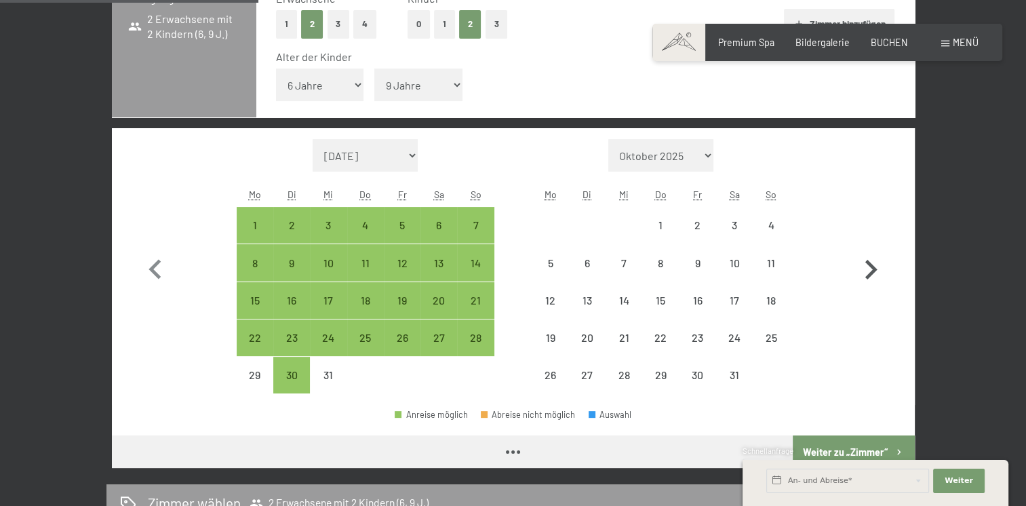
click at [869, 264] on icon "button" at bounding box center [871, 270] width 12 height 20
select select "2026-01-01"
select select "2026-02-01"
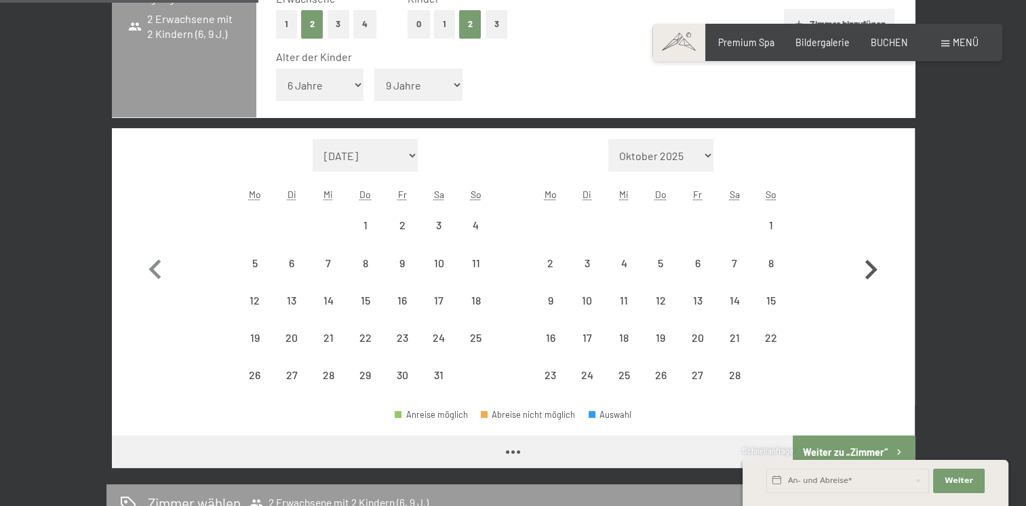
select select "2026-01-01"
select select "2026-02-01"
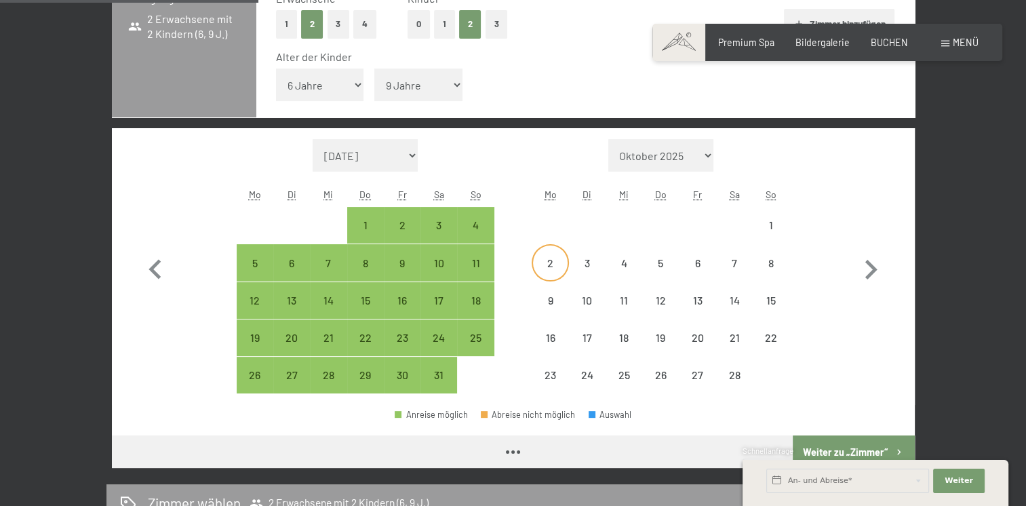
select select "2026-01-01"
select select "2026-02-01"
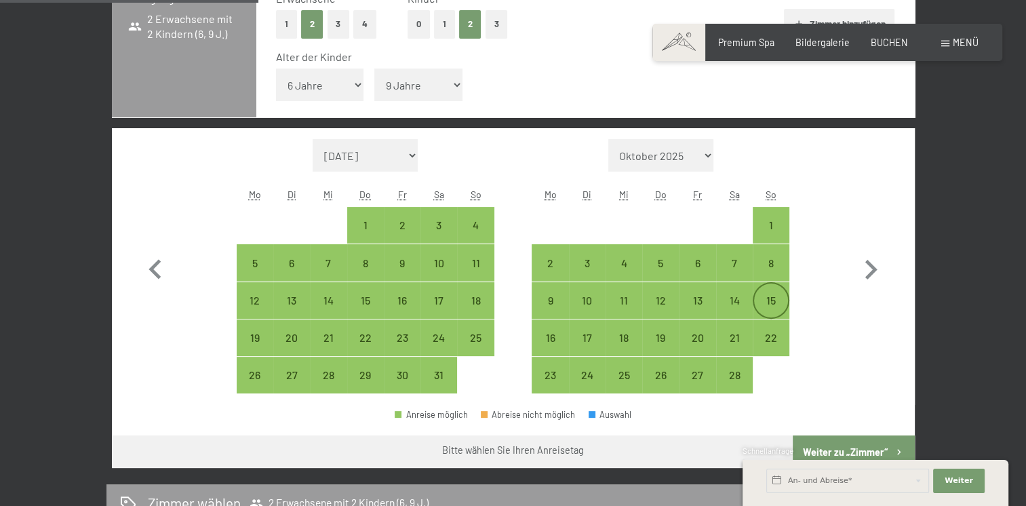
click at [773, 295] on div "15" at bounding box center [771, 312] width 34 height 34
select select "2026-01-01"
select select "2026-02-01"
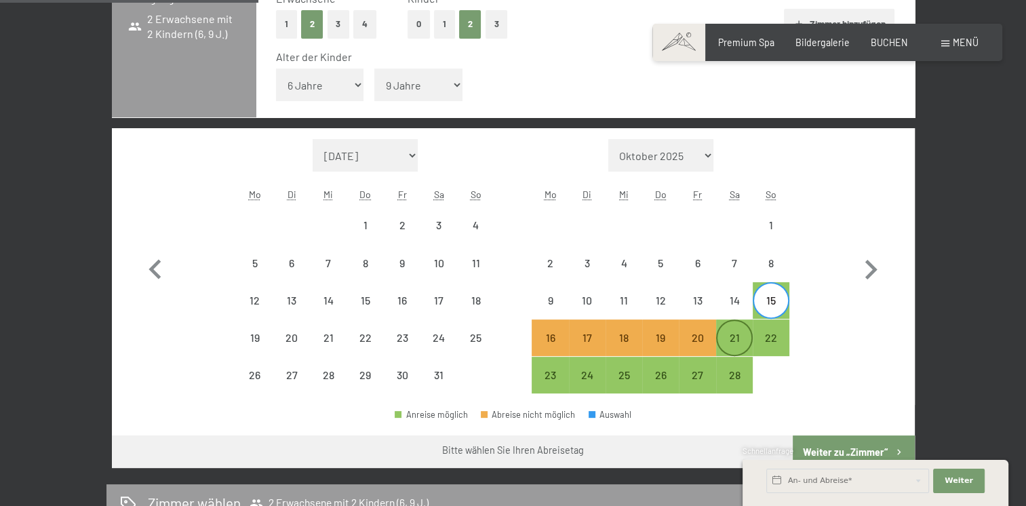
click at [728, 341] on div "21" at bounding box center [734, 349] width 34 height 34
select select "2026-01-01"
select select "2026-02-01"
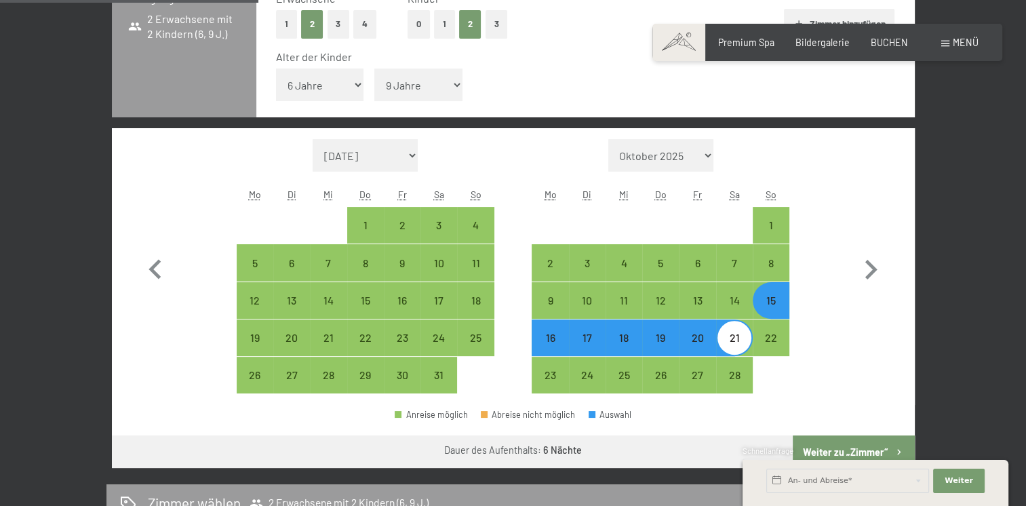
click at [844, 439] on button "Weiter zu „Zimmer“" at bounding box center [852, 451] width 121 height 33
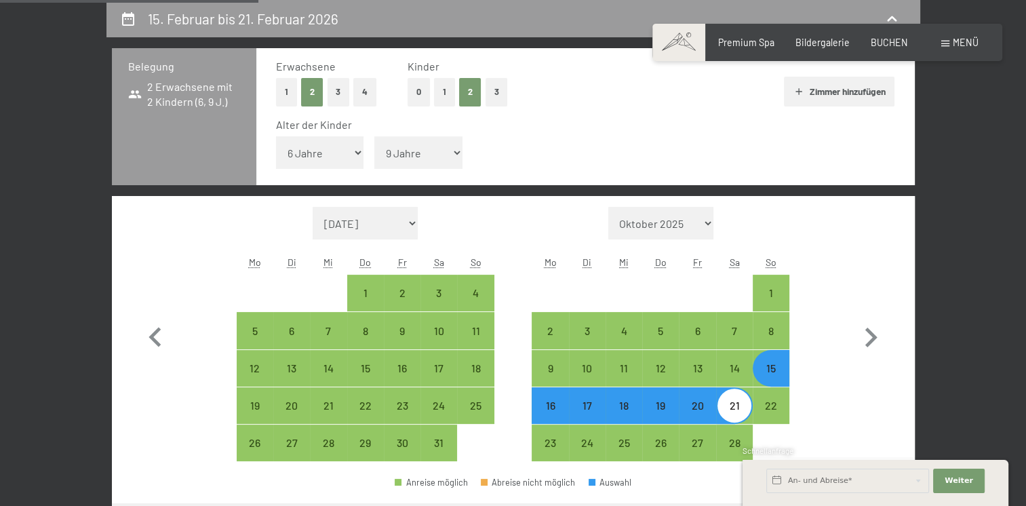
select select "2026-01-01"
select select "2026-02-01"
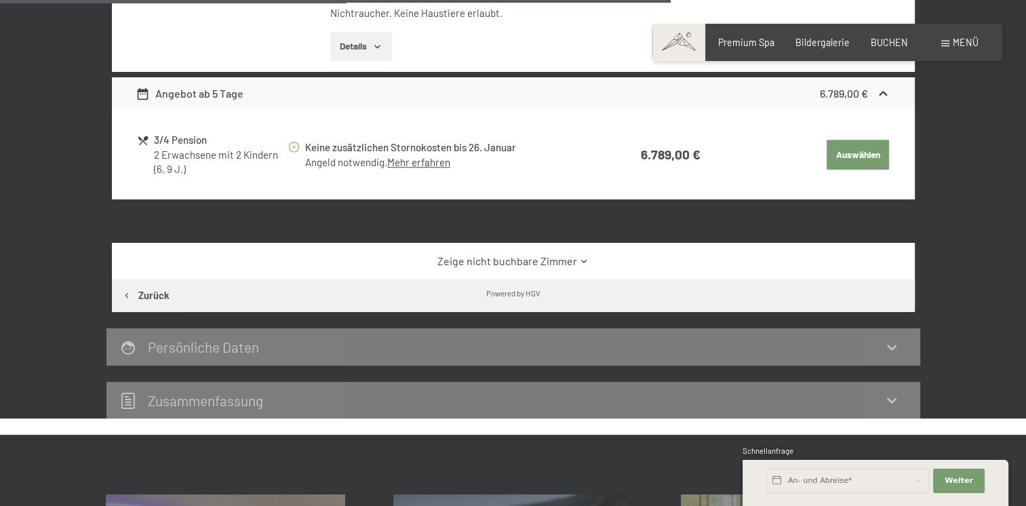
scroll to position [1342, 0]
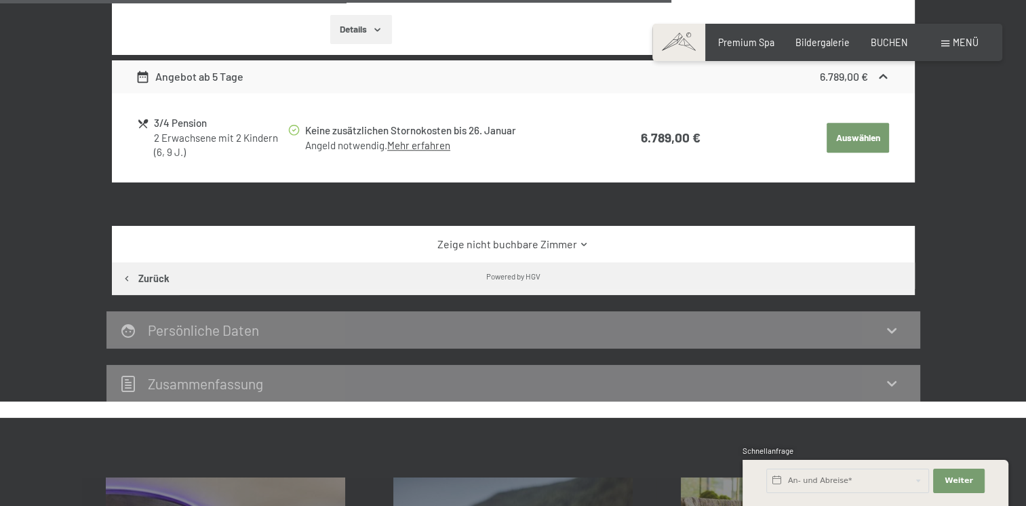
click at [583, 241] on icon at bounding box center [584, 244] width 10 height 10
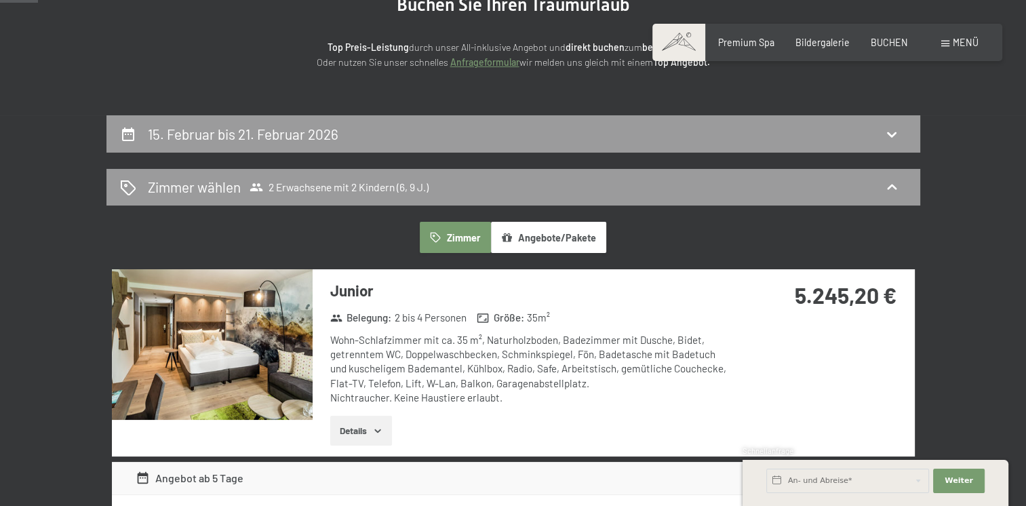
scroll to position [0, 0]
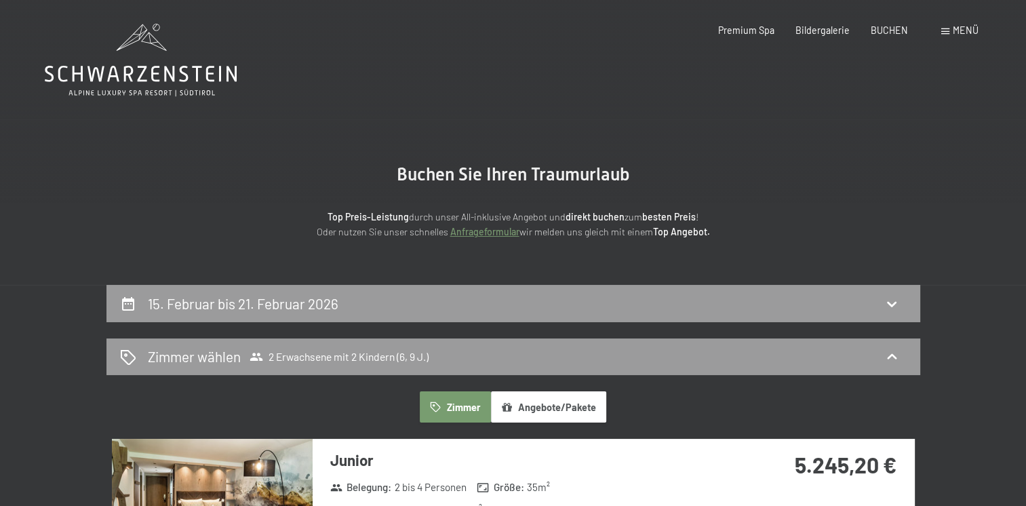
click at [196, 86] on icon at bounding box center [141, 60] width 192 height 73
